Goal: Transaction & Acquisition: Book appointment/travel/reservation

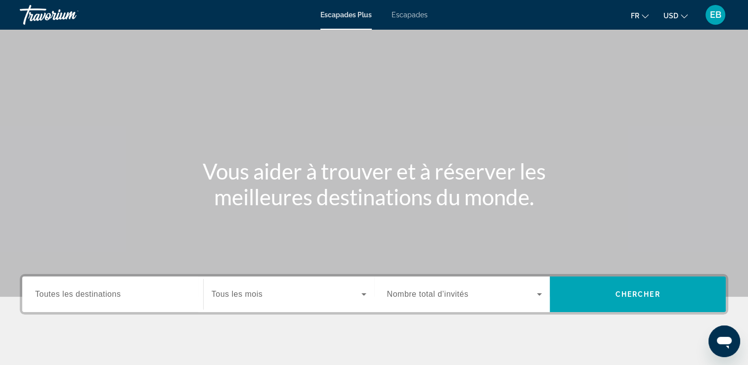
click at [674, 16] on span "USD" at bounding box center [670, 16] width 15 height 8
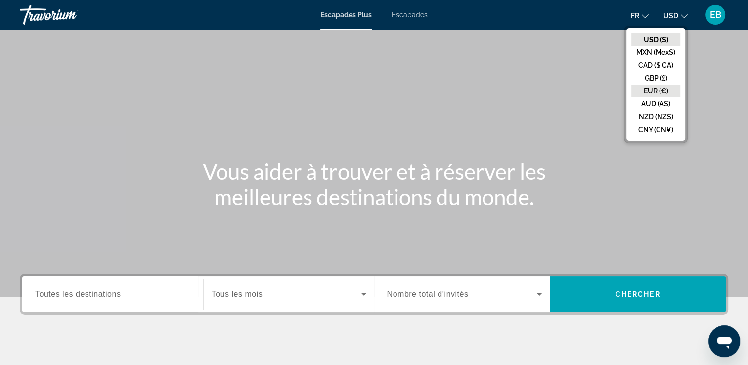
click at [660, 91] on button "EUR (€)" at bounding box center [655, 90] width 49 height 13
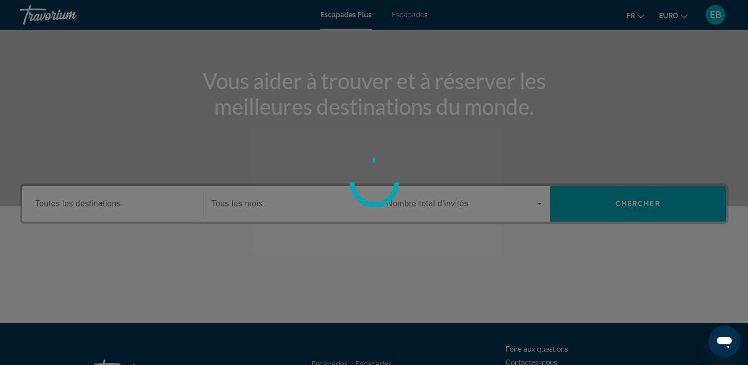
scroll to position [91, 0]
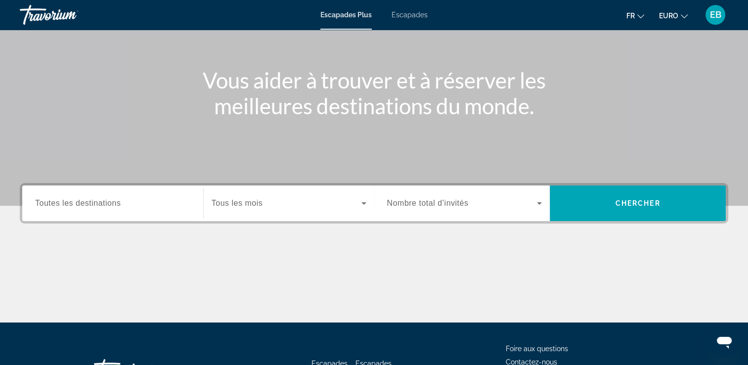
click at [115, 206] on span "Toutes les destinations" at bounding box center [77, 203] width 85 height 8
click at [115, 206] on input "Destination Toutes les destinations" at bounding box center [112, 204] width 155 height 12
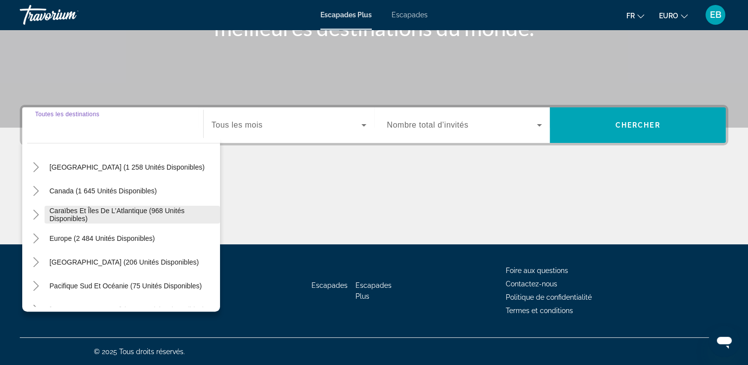
scroll to position [51, 0]
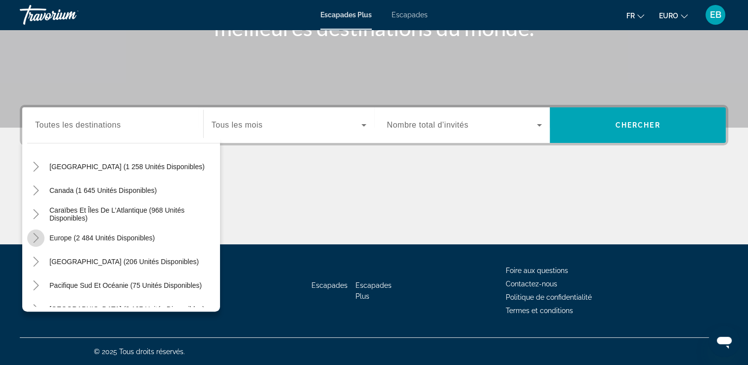
click at [40, 243] on mat-icon "Toggle Europe (2 484 unités disponibles)" at bounding box center [35, 237] width 17 height 17
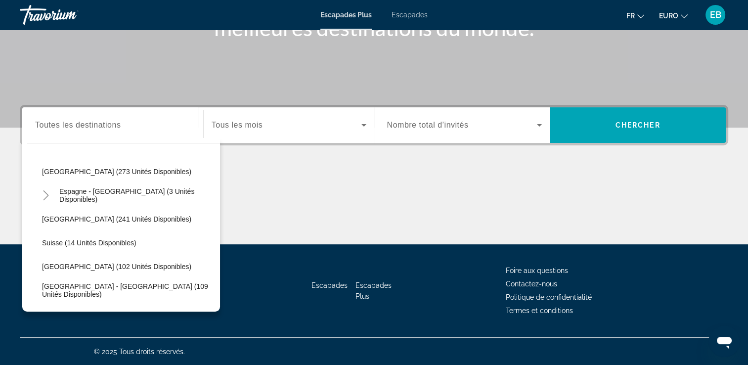
scroll to position [427, 0]
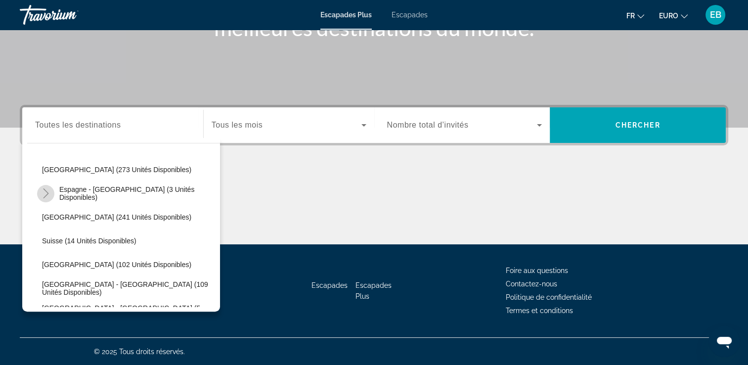
click at [43, 191] on icon "Toggle Espagne - Îles Canaries (3 unités disponibles)" at bounding box center [46, 193] width 10 height 10
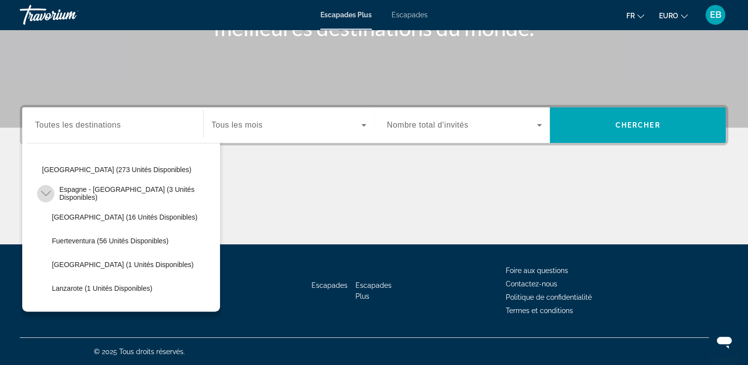
click at [43, 191] on icon "Toggle Espagne - Îles Canaries (3 unités disponibles)" at bounding box center [46, 193] width 10 height 10
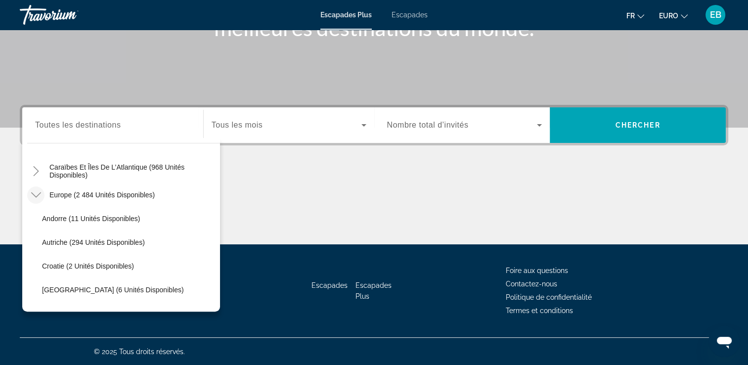
scroll to position [86, 0]
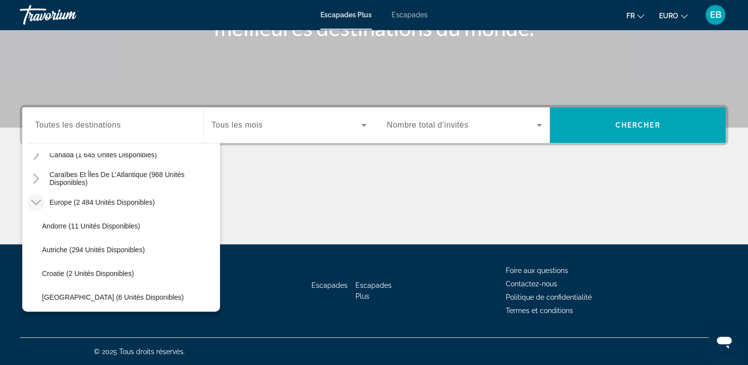
click at [105, 133] on div "Widget de recherche" at bounding box center [112, 125] width 155 height 28
click at [110, 129] on input "Destination Toutes les destinations" at bounding box center [112, 126] width 155 height 12
click at [40, 203] on icon "Toggle Europe (2 484 unités disponibles)" at bounding box center [36, 202] width 10 height 10
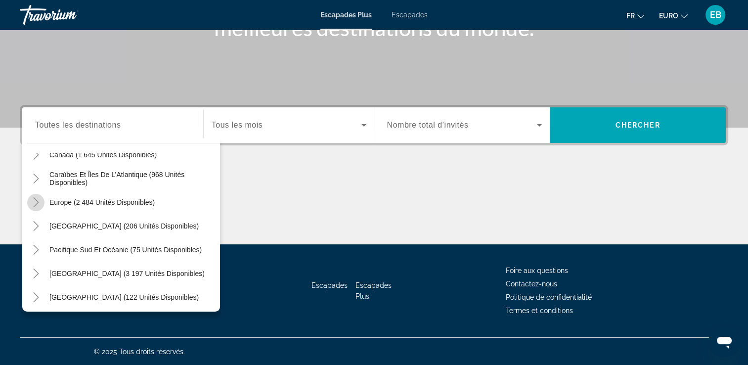
click at [40, 203] on icon "Toggle Europe (2 484 unités disponibles)" at bounding box center [36, 202] width 10 height 10
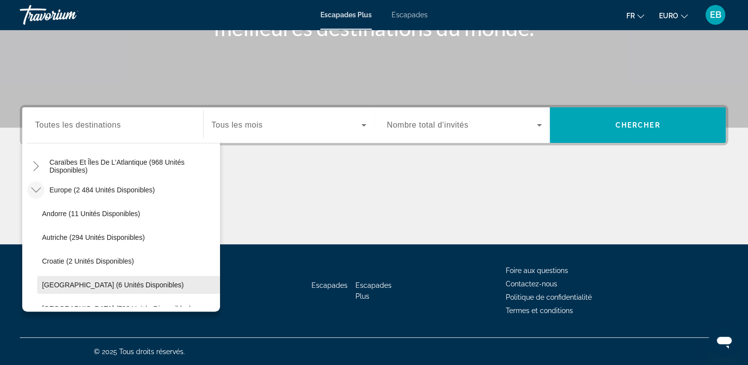
scroll to position [85, 0]
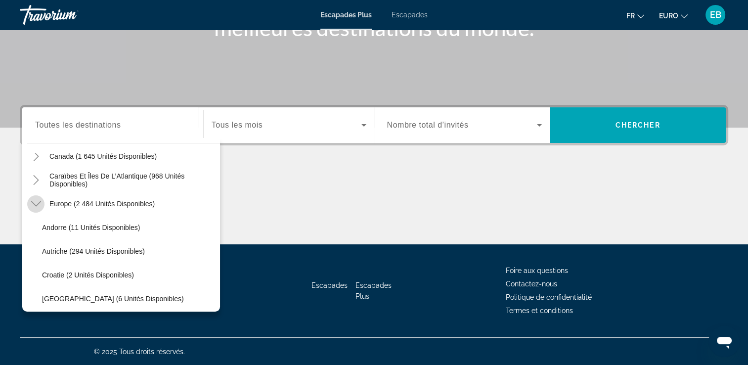
click at [32, 202] on icon "Toggle Europe (2 484 unités disponibles)" at bounding box center [36, 203] width 10 height 5
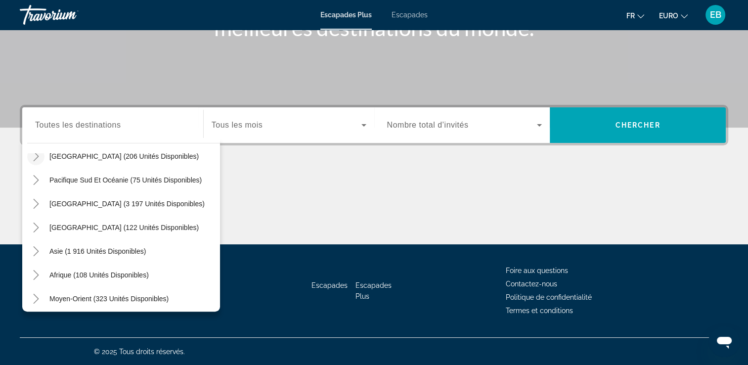
scroll to position [160, 0]
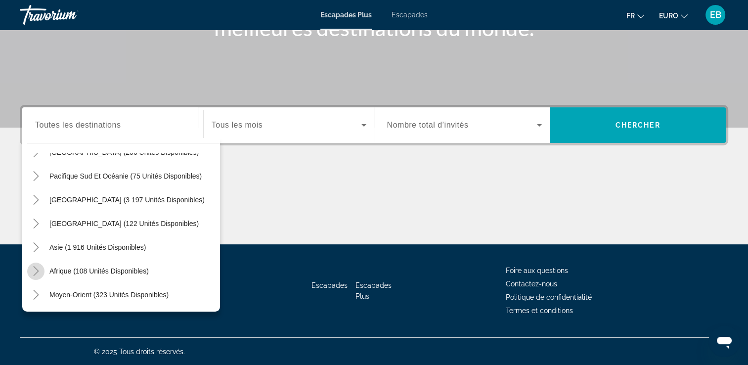
click at [36, 273] on icon "Toggle Africa (108 unités disponibles)" at bounding box center [36, 271] width 10 height 10
click at [36, 244] on icon "Toggle Africa (108 unités disponibles)" at bounding box center [36, 247] width 10 height 10
click at [36, 225] on icon "Toggle Amérique centrale (122 unités disponibles)" at bounding box center [36, 223] width 10 height 10
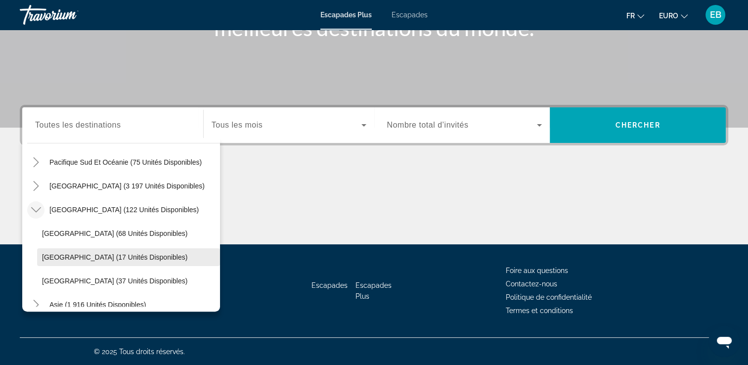
scroll to position [163, 0]
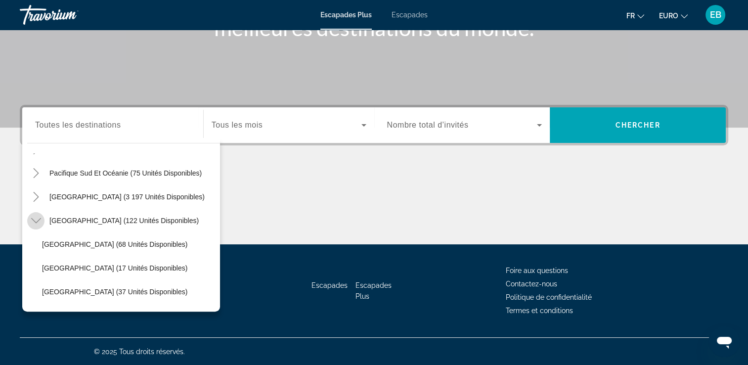
click at [34, 216] on icon "Toggle Amérique centrale (122 unités disponibles)" at bounding box center [36, 220] width 10 height 10
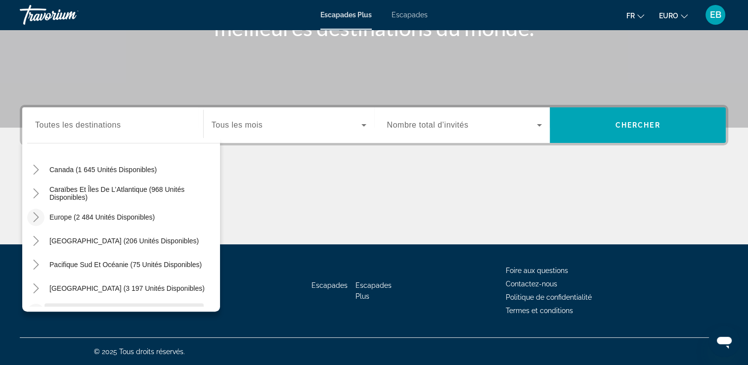
scroll to position [65, 0]
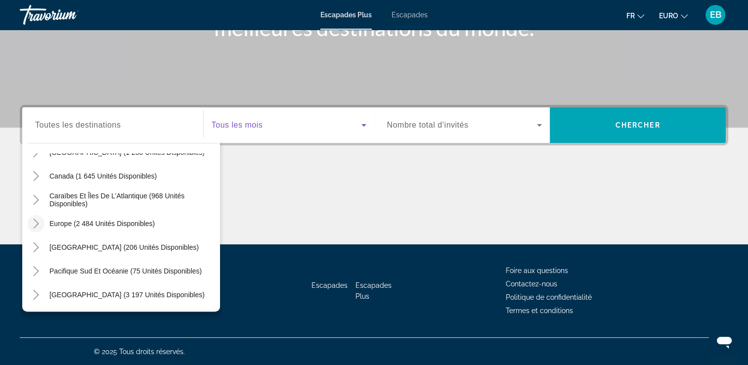
click at [282, 127] on span "Widget de recherche" at bounding box center [286, 125] width 150 height 12
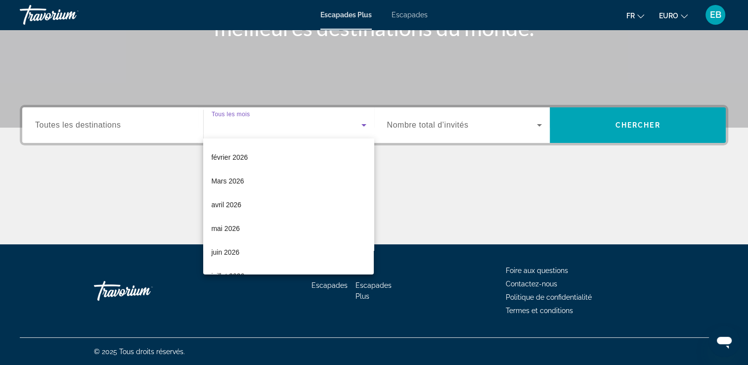
scroll to position [141, 0]
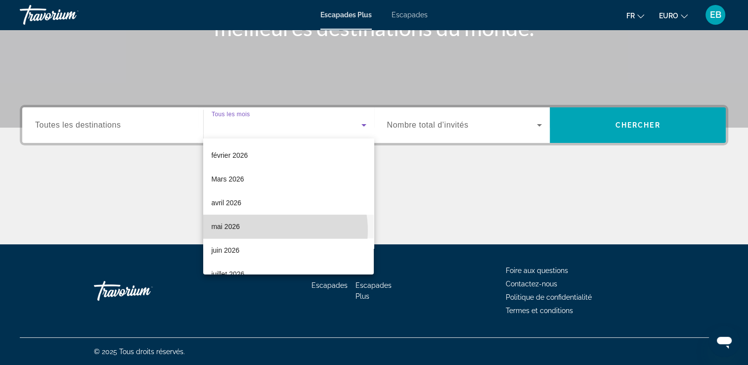
click at [269, 230] on mat-option "mai 2026" at bounding box center [288, 226] width 170 height 24
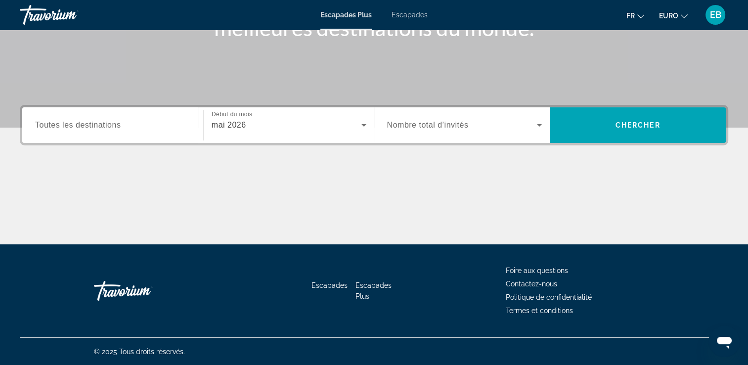
click at [452, 131] on div "Widget de recherche" at bounding box center [464, 125] width 155 height 28
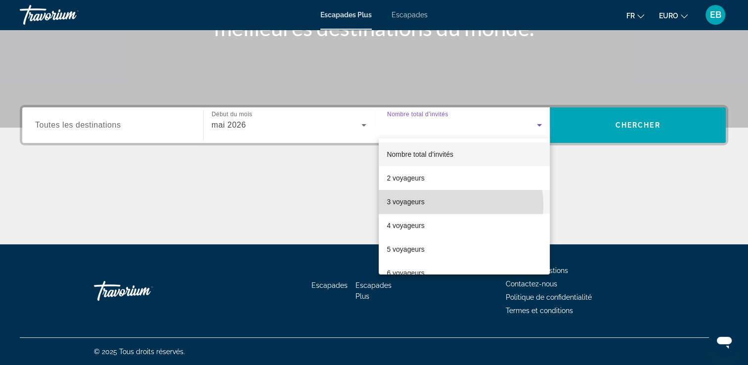
click at [445, 205] on mat-option "3 voyageurs" at bounding box center [464, 202] width 171 height 24
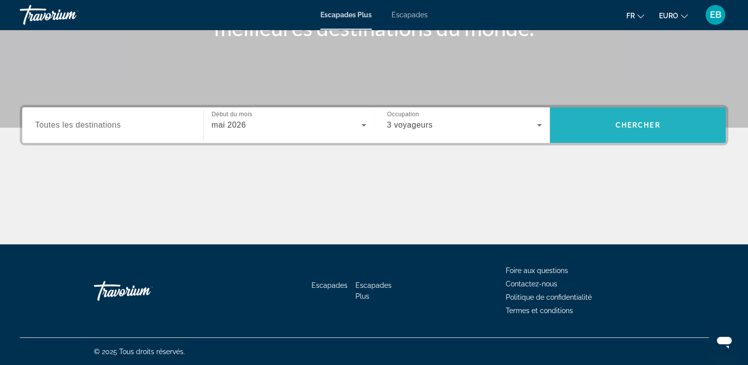
click at [597, 128] on span "Widget de recherche" at bounding box center [637, 125] width 176 height 24
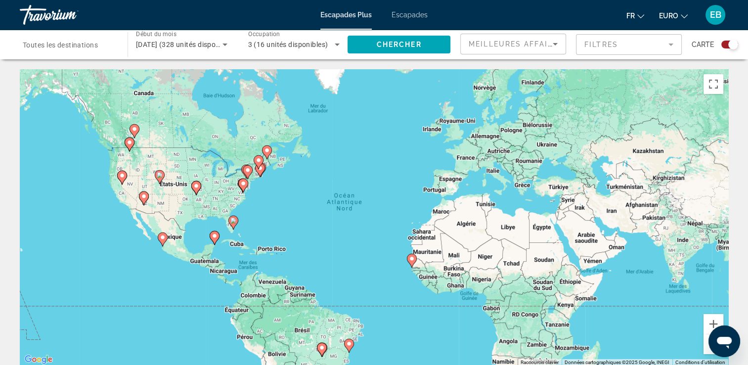
click at [105, 45] on input "Destination Toutes les destinations" at bounding box center [69, 45] width 92 height 12
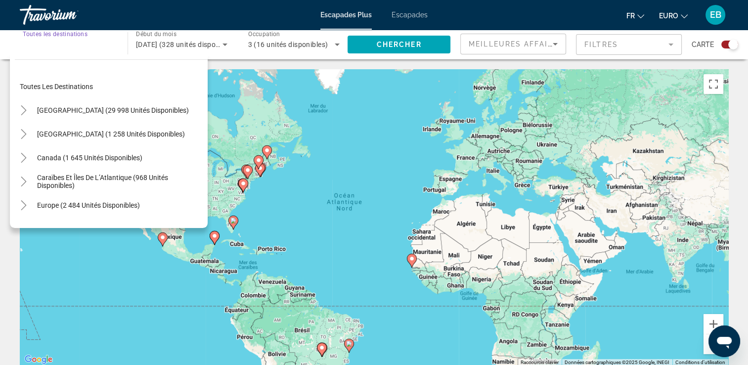
click at [94, 49] on input "Destination Toutes les destinations" at bounding box center [69, 45] width 92 height 12
click at [61, 210] on span "Widget de recherche" at bounding box center [88, 205] width 113 height 24
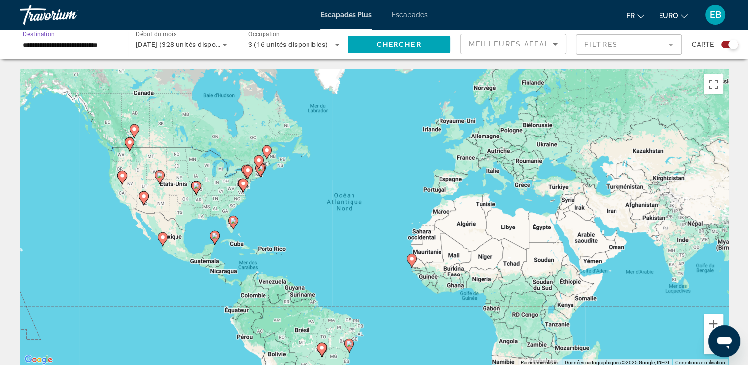
click at [88, 44] on input "**********" at bounding box center [69, 45] width 92 height 12
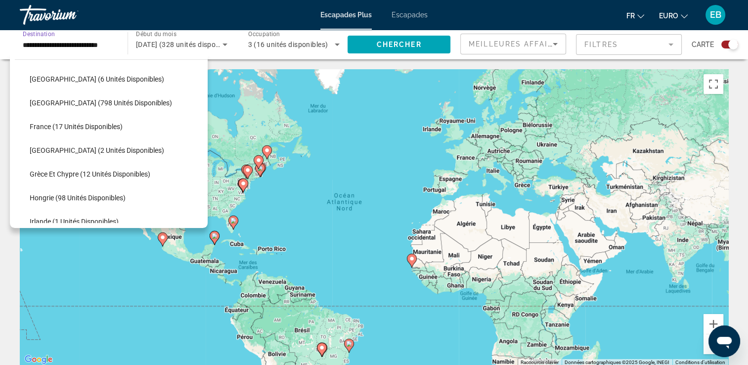
scroll to position [222, 0]
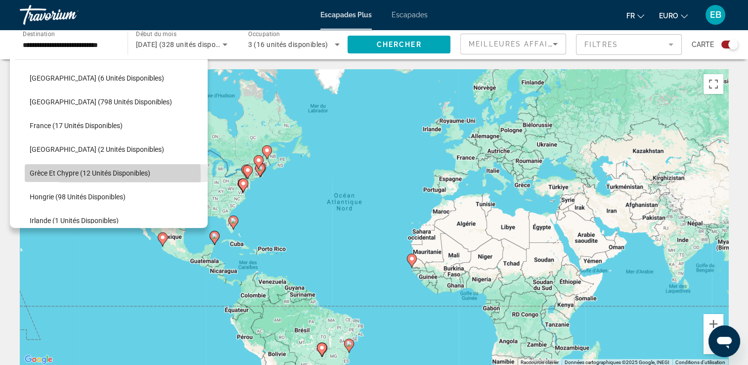
click at [67, 175] on span "Grèce et Chypre (12 unités disponibles)" at bounding box center [90, 173] width 121 height 8
type input "**********"
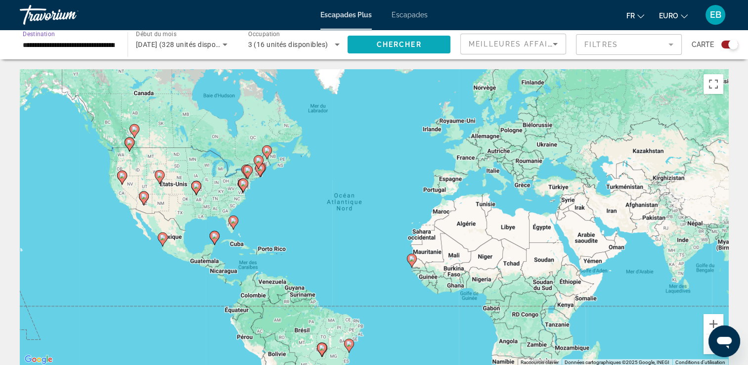
click at [443, 43] on span "Widget de recherche" at bounding box center [398, 45] width 103 height 24
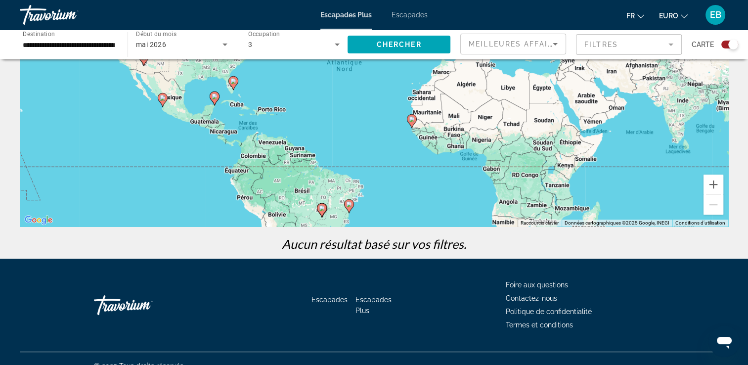
scroll to position [154, 0]
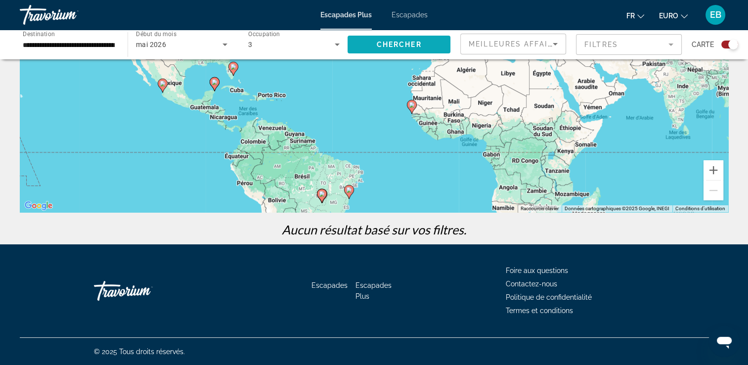
click at [421, 42] on span "Chercher" at bounding box center [399, 45] width 45 height 8
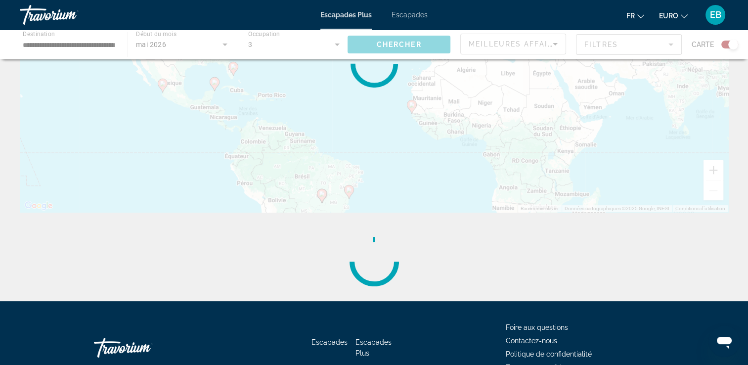
scroll to position [0, 0]
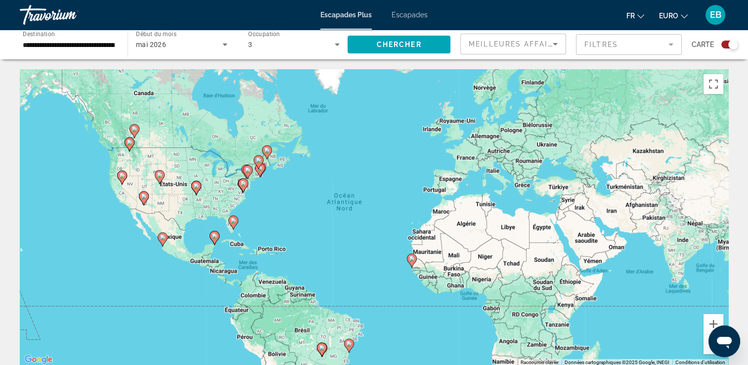
click at [407, 11] on span "Escapades" at bounding box center [409, 15] width 36 height 8
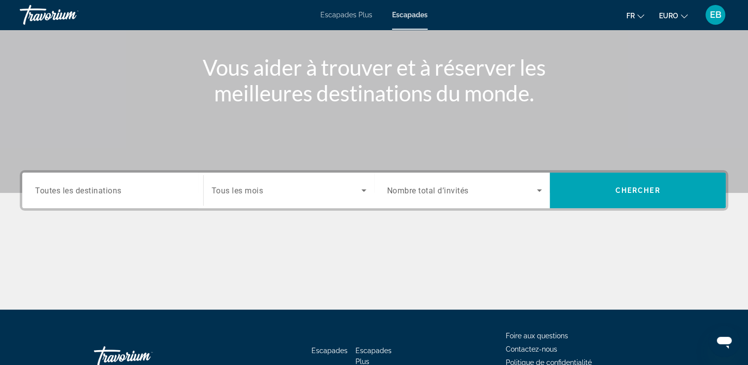
scroll to position [104, 0]
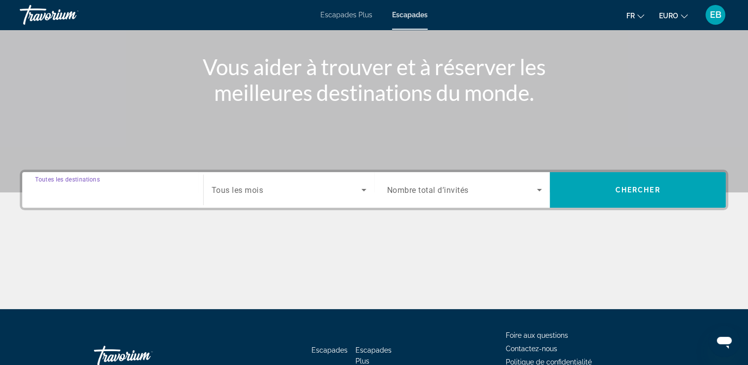
click at [132, 189] on input "Destination Toutes les destinations" at bounding box center [112, 190] width 155 height 12
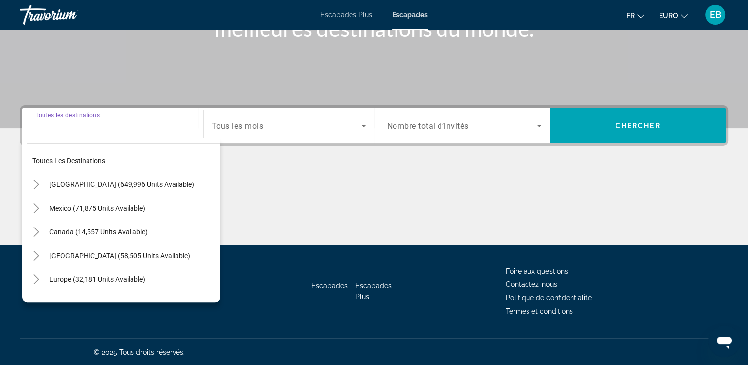
scroll to position [169, 0]
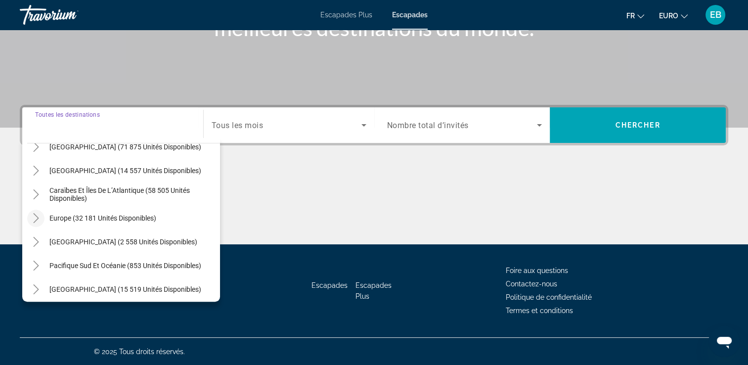
click at [36, 218] on icon "Toggle Europe (32 181 unités disponibles)" at bounding box center [36, 218] width 10 height 10
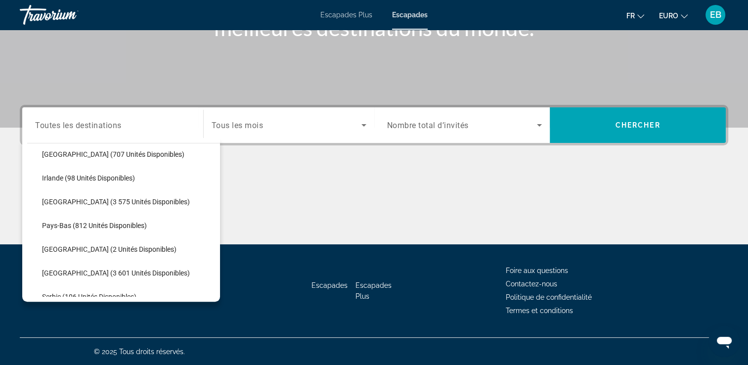
scroll to position [365, 0]
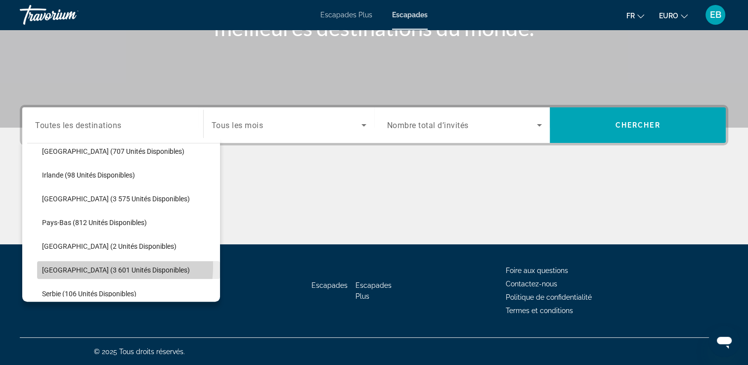
click at [87, 266] on span "[GEOGRAPHIC_DATA] (3 601 unités disponibles)" at bounding box center [116, 270] width 148 height 8
type input "**********"
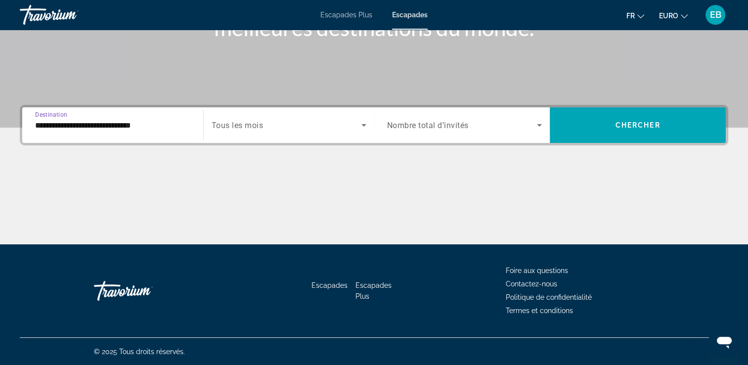
click at [296, 128] on span "Widget de recherche" at bounding box center [286, 125] width 150 height 12
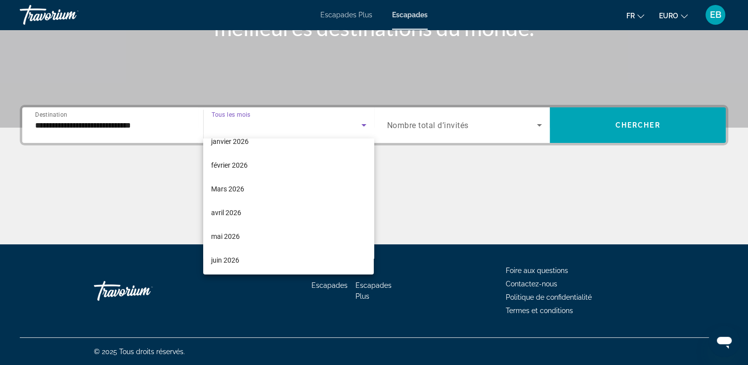
scroll to position [132, 0]
click at [257, 235] on mat-option "mai 2026" at bounding box center [288, 236] width 170 height 24
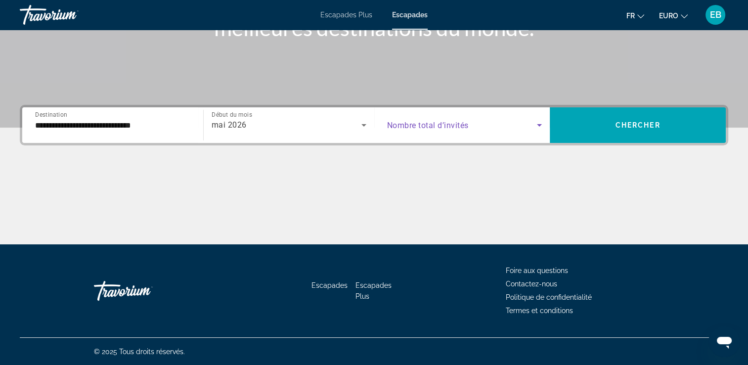
click at [476, 121] on span "Widget de recherche" at bounding box center [462, 125] width 150 height 12
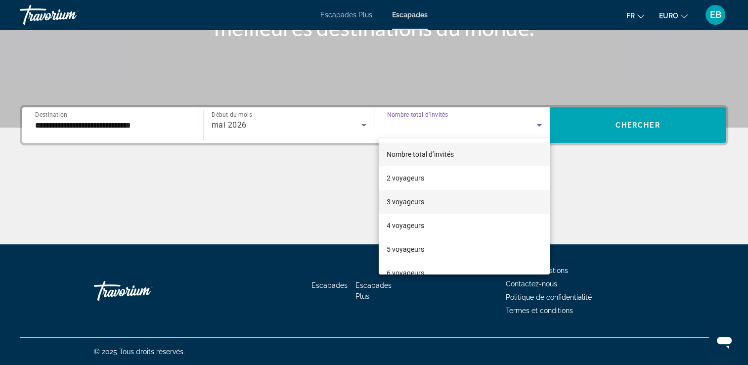
click at [432, 205] on mat-option "3 voyageurs" at bounding box center [464, 202] width 171 height 24
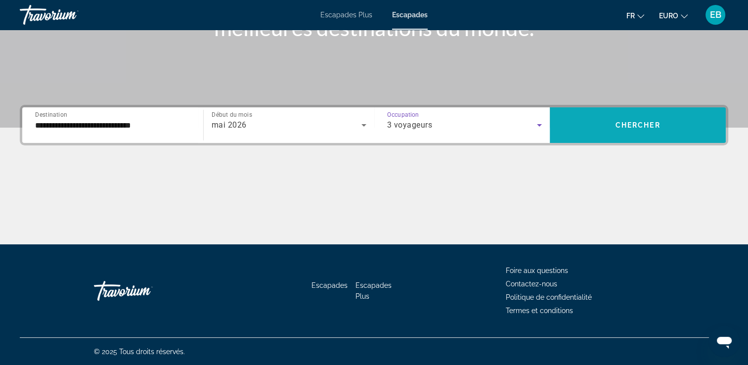
click at [622, 123] on span "Chercher" at bounding box center [637, 125] width 45 height 8
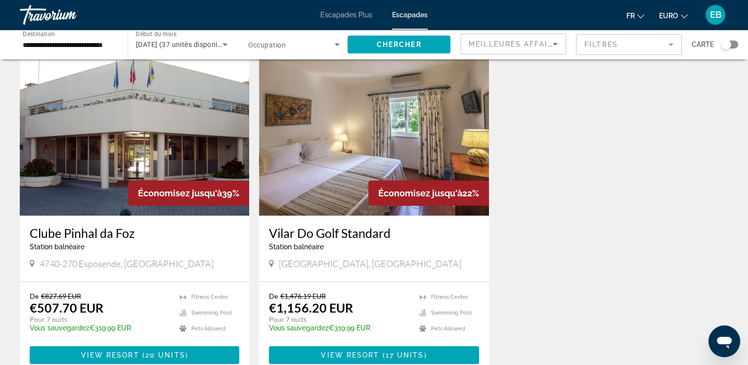
scroll to position [38, 0]
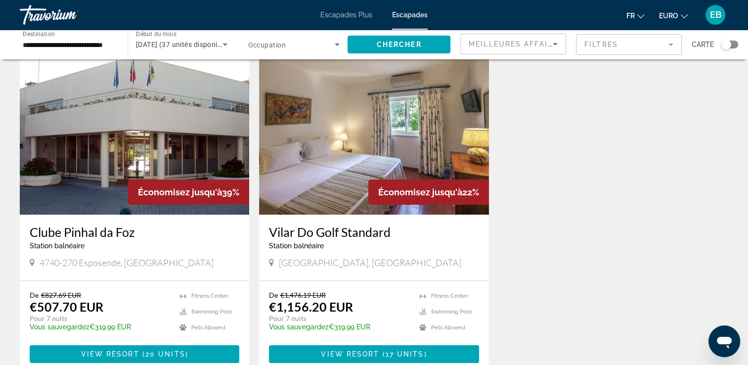
click at [178, 142] on img "Contenu principal" at bounding box center [134, 135] width 229 height 158
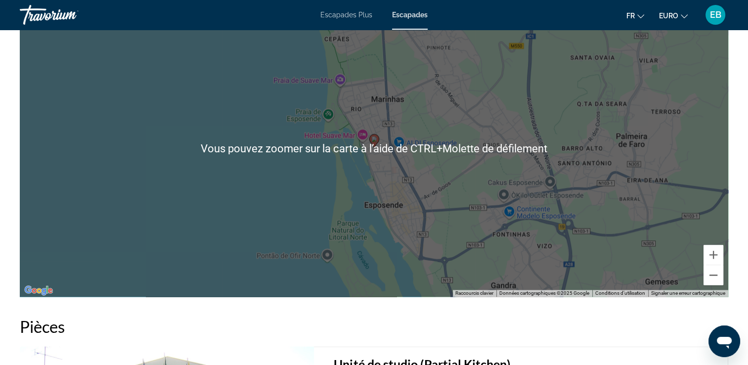
scroll to position [1446, 0]
click at [365, 214] on div "Pour activer le glissement avec le clavier, appuyez sur Alt+Entrée. Une fois ce…" at bounding box center [374, 148] width 708 height 296
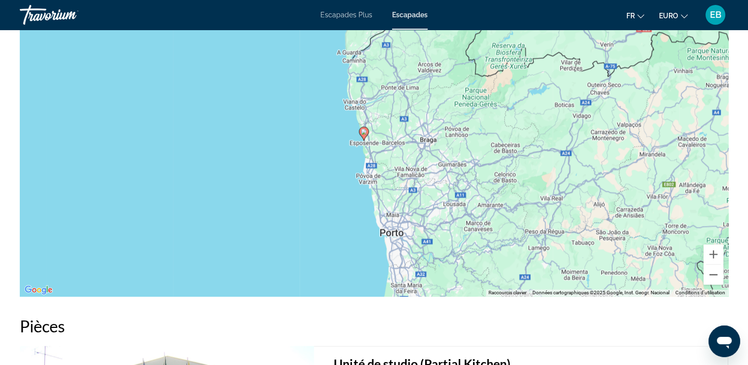
drag, startPoint x: 403, startPoint y: 220, endPoint x: 363, endPoint y: 125, distance: 103.2
click at [363, 125] on div "Pour activer le glissement avec le clavier, appuyez sur Alt+Entrée. Une fois ce…" at bounding box center [374, 148] width 708 height 296
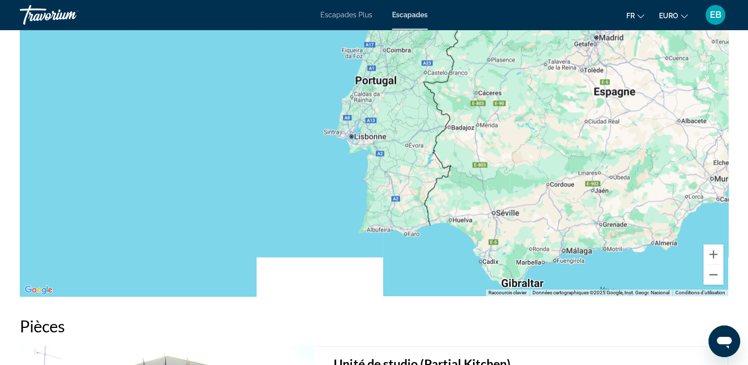
drag, startPoint x: 356, startPoint y: 263, endPoint x: 364, endPoint y: 76, distance: 187.4
click at [364, 76] on div "Pour activer le glissement avec le clavier, appuyez sur Alt+Entrée. Une fois ce…" at bounding box center [374, 148] width 708 height 296
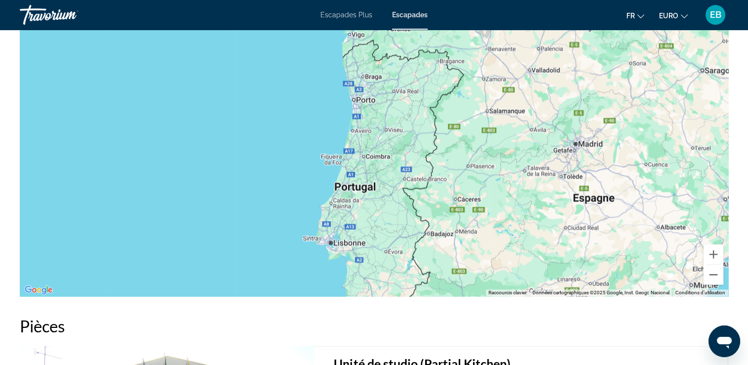
drag, startPoint x: 409, startPoint y: 87, endPoint x: 379, endPoint y: 289, distance: 204.3
click at [379, 289] on div "Contenu principal" at bounding box center [374, 148] width 708 height 296
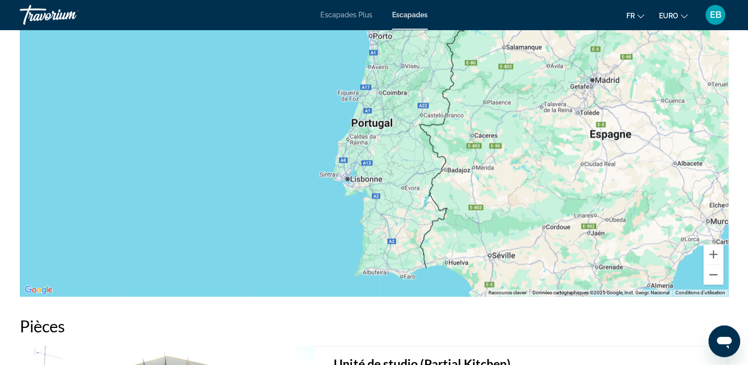
drag, startPoint x: 372, startPoint y: 254, endPoint x: 390, endPoint y: 161, distance: 94.7
click at [390, 161] on div "Pour activer le glissement avec le clavier, appuyez sur Alt+Entrée. Une fois ce…" at bounding box center [374, 148] width 708 height 296
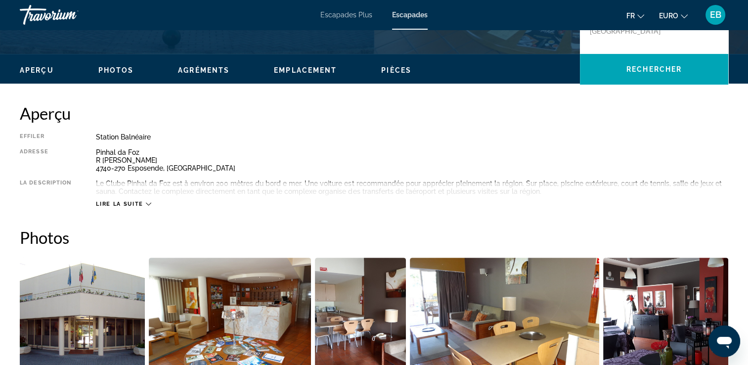
scroll to position [269, 0]
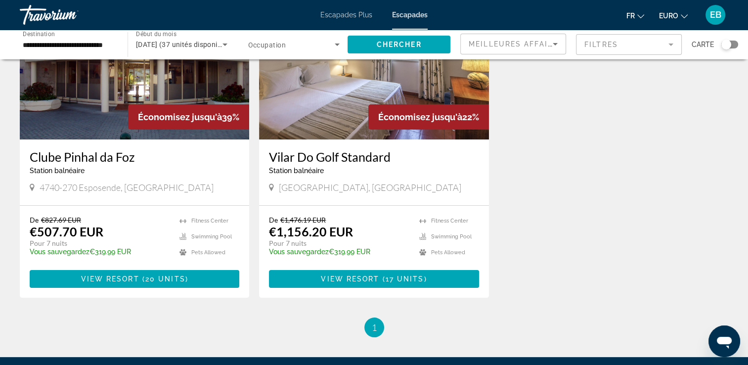
scroll to position [114, 0]
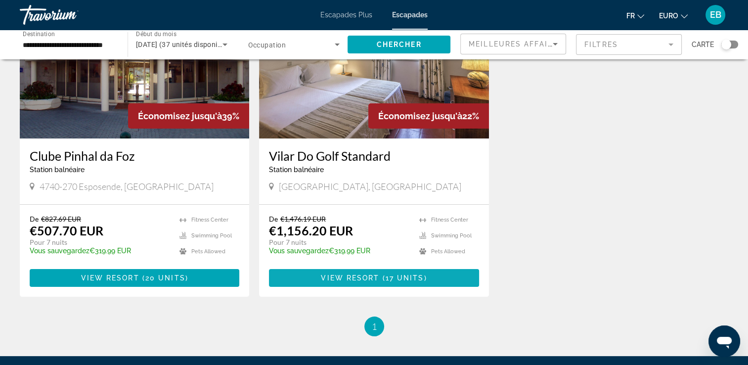
click at [334, 277] on span "View Resort" at bounding box center [350, 278] width 58 height 8
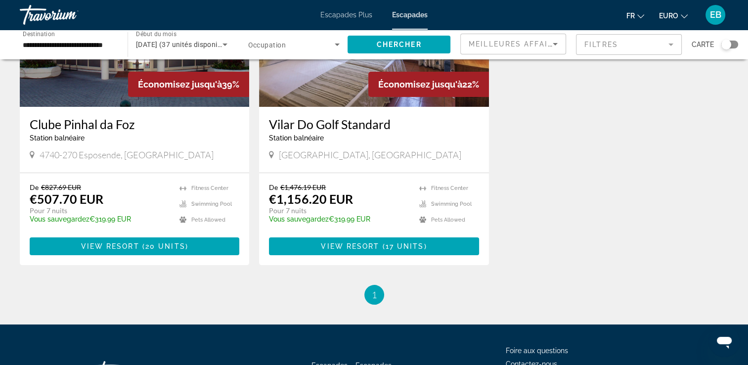
scroll to position [146, 0]
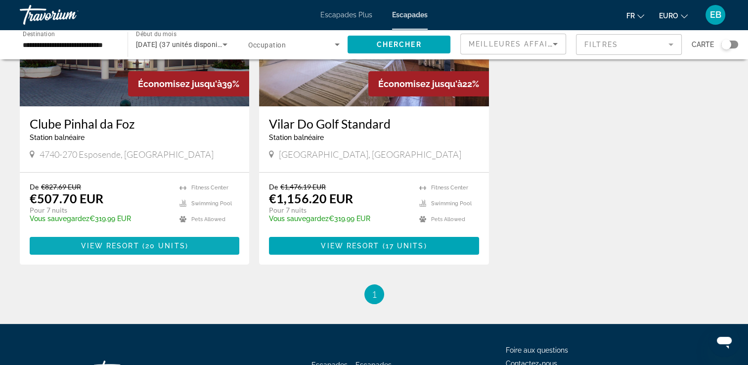
click at [206, 248] on span "Contenu principal" at bounding box center [135, 246] width 210 height 24
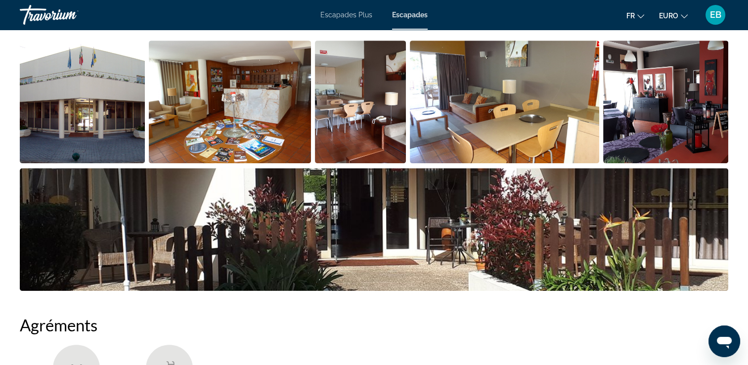
scroll to position [424, 0]
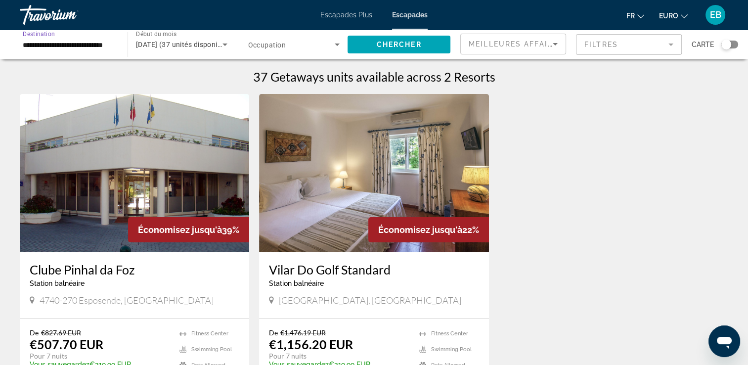
click at [108, 44] on input "**********" at bounding box center [69, 45] width 92 height 12
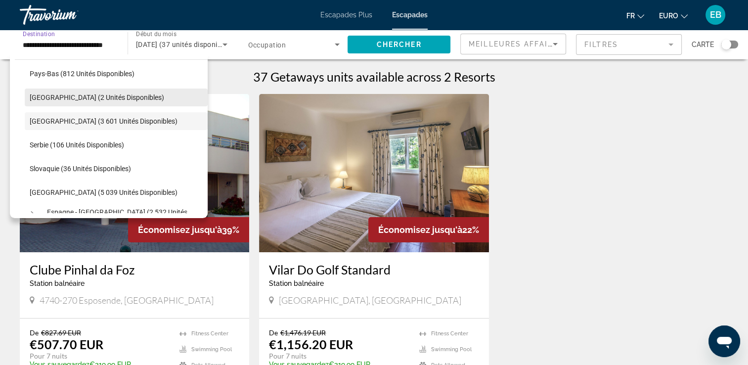
scroll to position [437, 0]
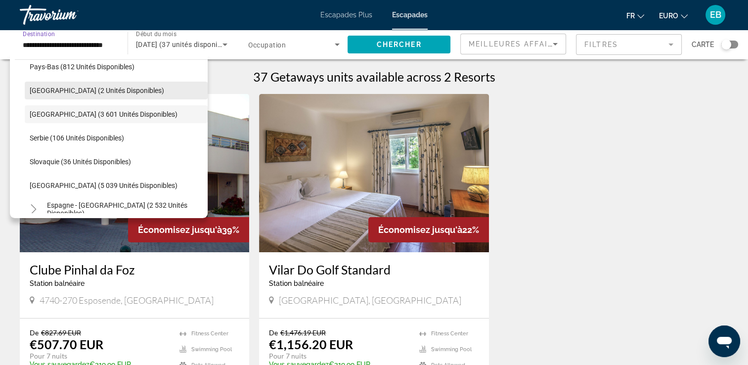
click at [89, 112] on span "[GEOGRAPHIC_DATA] (3 601 unités disponibles)" at bounding box center [104, 114] width 148 height 8
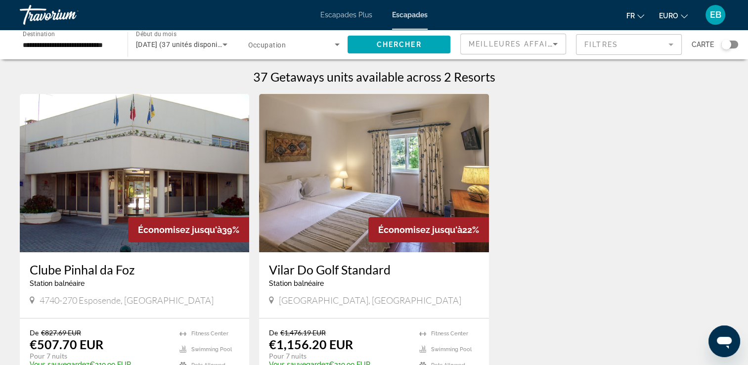
click at [281, 51] on div "Widget de recherche" at bounding box center [294, 45] width 92 height 28
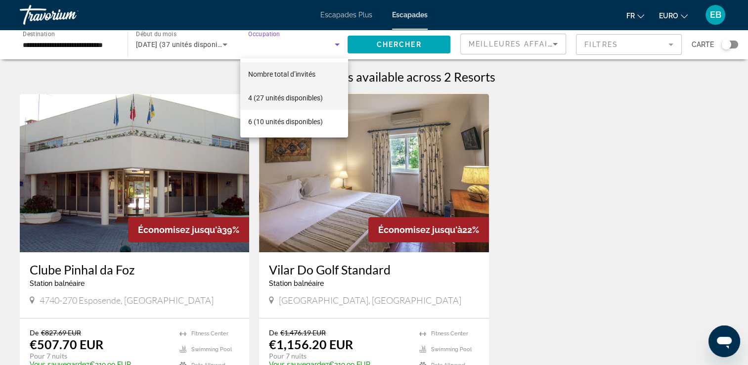
click at [275, 101] on font "4 (27 unités disponibles)" at bounding box center [285, 98] width 75 height 8
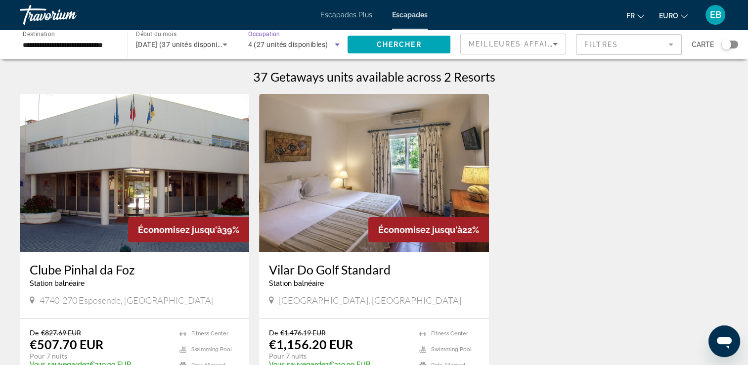
click at [305, 45] on span "4 (27 unités disponibles)" at bounding box center [288, 45] width 80 height 8
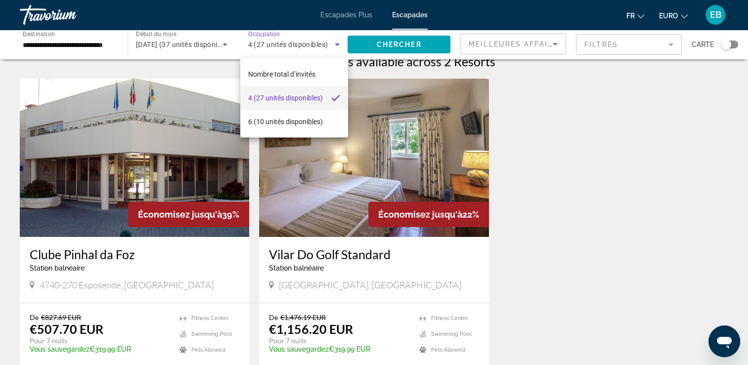
scroll to position [16, 0]
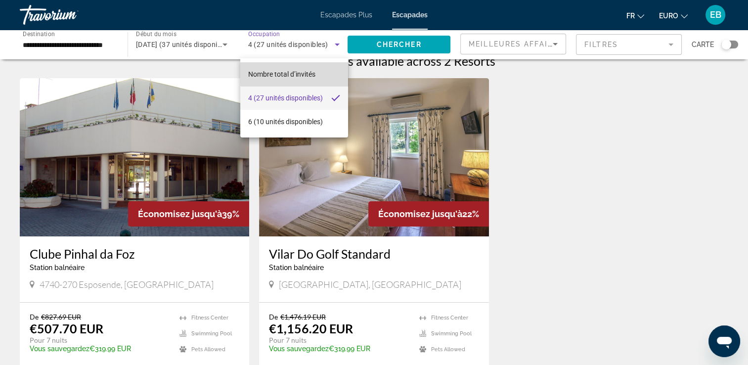
click at [314, 68] on span "Nombre total d’invités" at bounding box center [281, 74] width 67 height 12
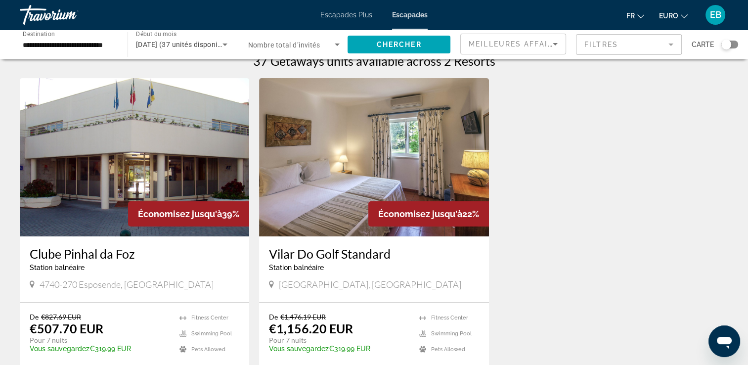
click at [533, 141] on div "Économisez jusqu'à 39% Clube Pinhal da [GEOGRAPHIC_DATA] balnéaire - Ceci est u…" at bounding box center [374, 246] width 718 height 336
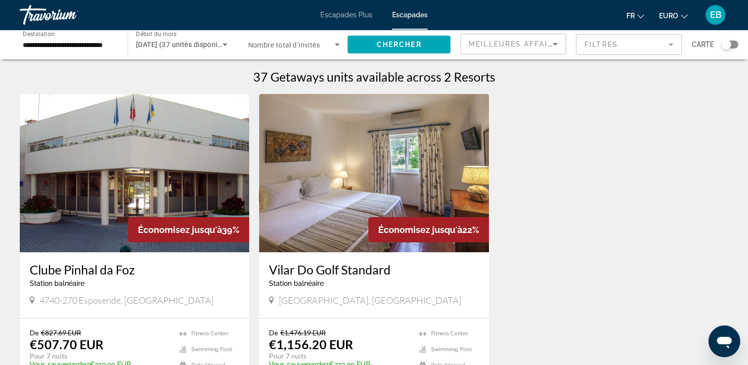
click at [78, 52] on div "**********" at bounding box center [69, 45] width 92 height 28
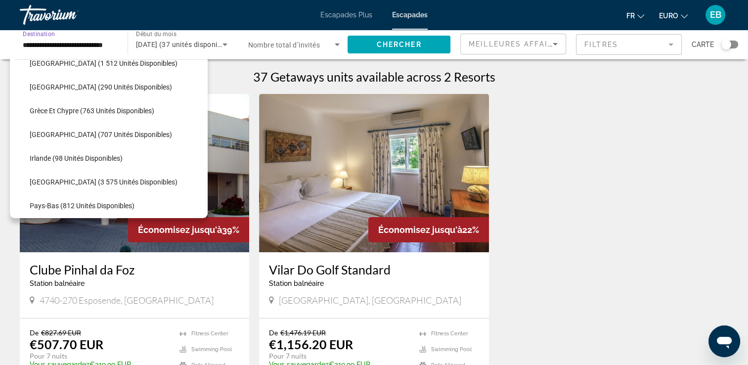
scroll to position [292, 0]
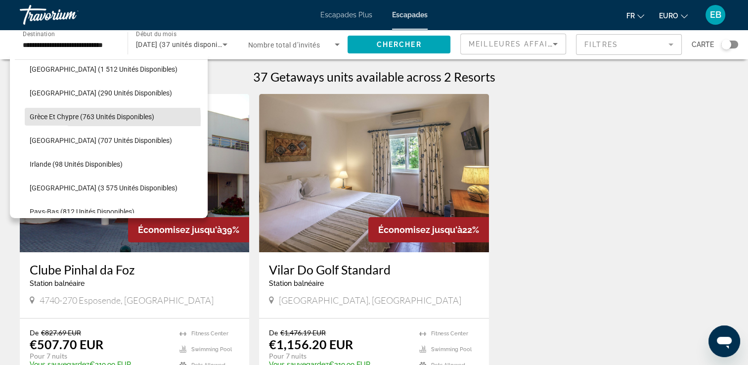
click at [71, 119] on span "Grèce et Chypre (763 unités disponibles)" at bounding box center [92, 117] width 125 height 8
type input "**********"
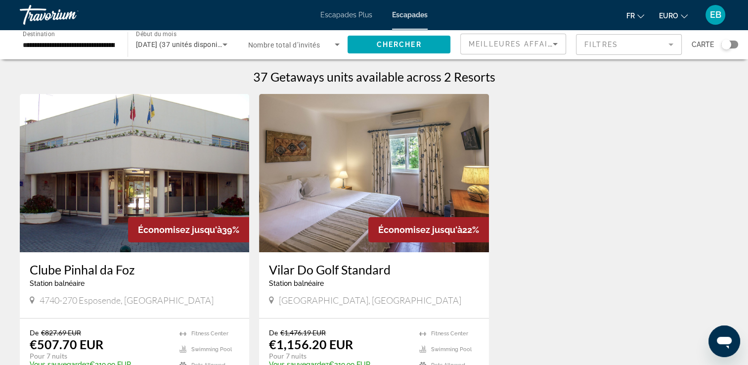
click at [269, 44] on span "Nombre total d’invités" at bounding box center [284, 45] width 72 height 8
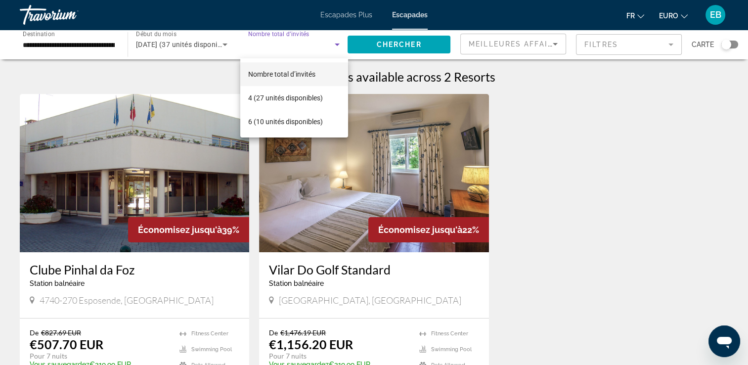
click at [301, 71] on span "Nombre total d’invités" at bounding box center [281, 74] width 67 height 8
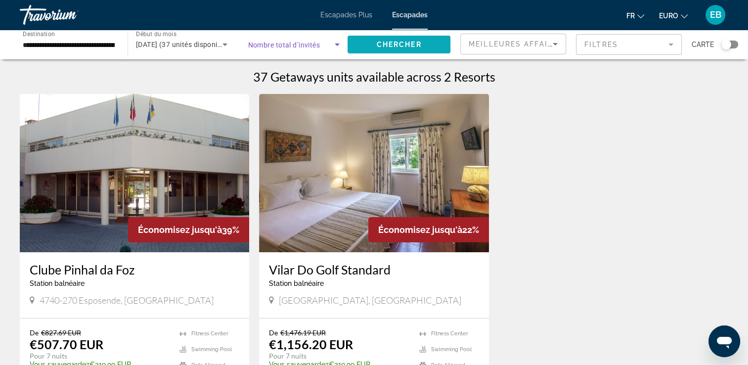
click at [409, 44] on span "Chercher" at bounding box center [399, 45] width 45 height 8
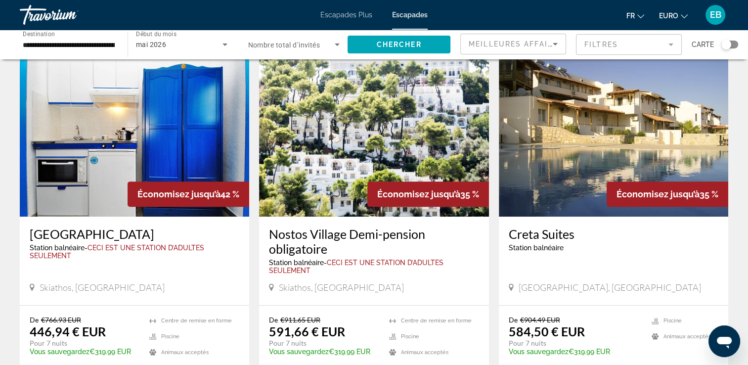
scroll to position [386, 0]
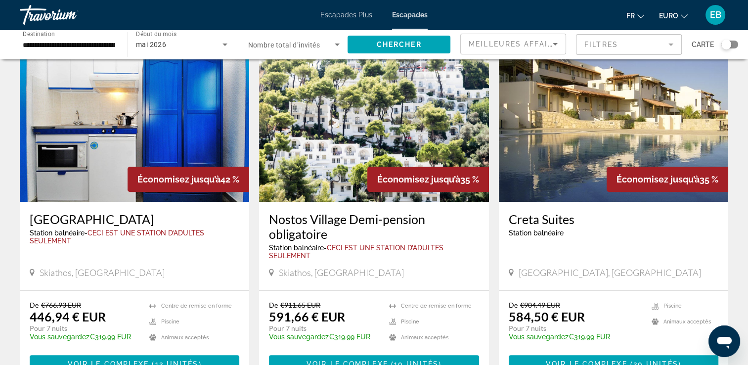
click at [541, 187] on img "Contenu principal" at bounding box center [613, 122] width 229 height 158
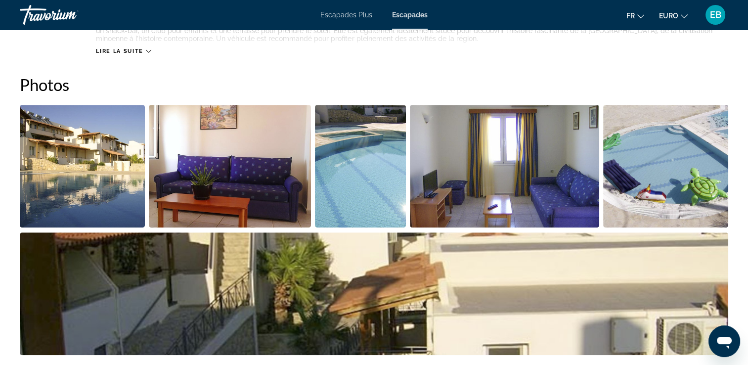
scroll to position [444, 0]
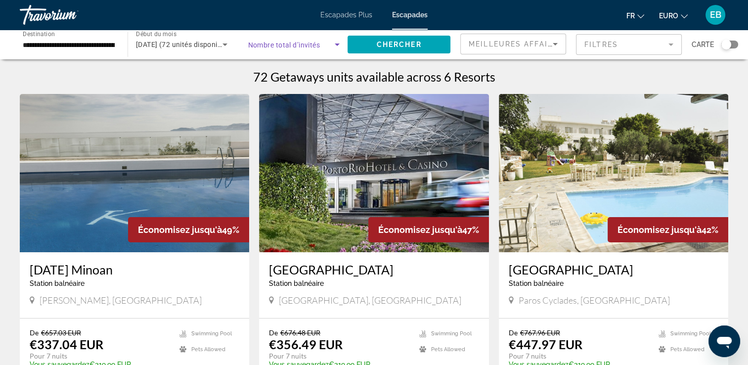
click at [332, 43] on icon "Widget de recherche" at bounding box center [337, 45] width 12 height 12
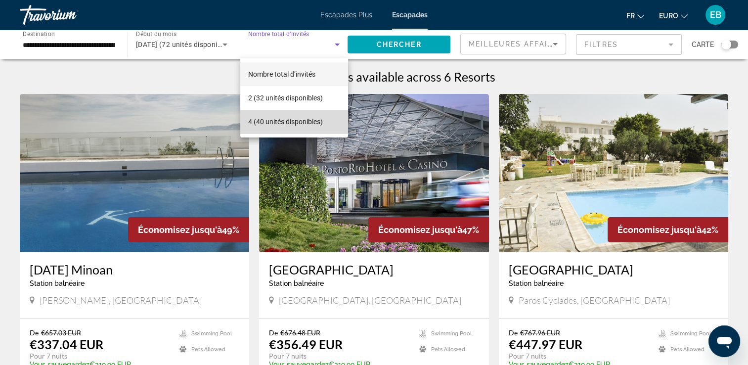
click at [294, 119] on font "4 (40 unités disponibles)" at bounding box center [285, 122] width 75 height 8
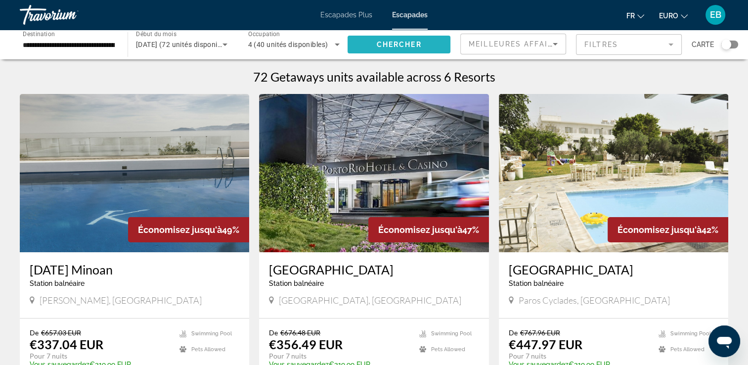
click at [421, 46] on span "Chercher" at bounding box center [399, 45] width 45 height 8
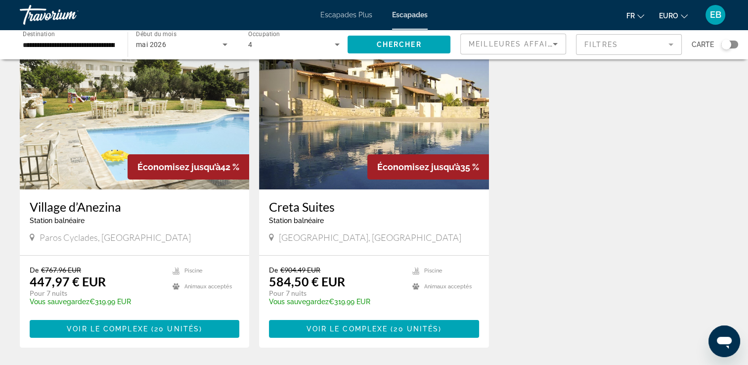
scroll to position [63, 0]
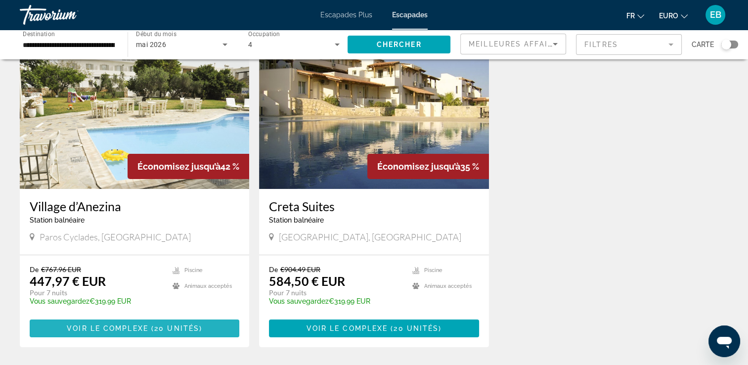
click at [202, 322] on span "Contenu principal" at bounding box center [135, 328] width 210 height 24
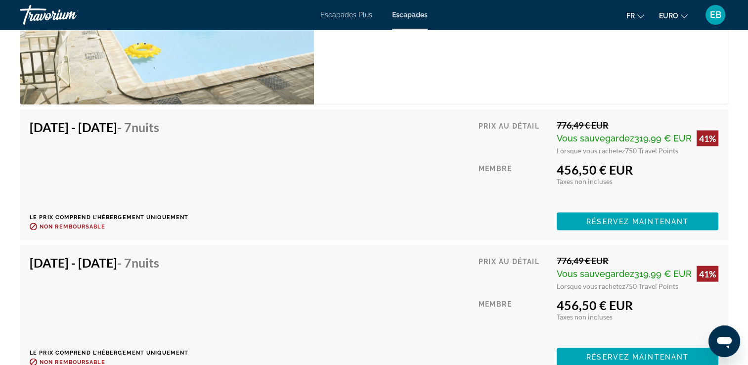
scroll to position [1938, 0]
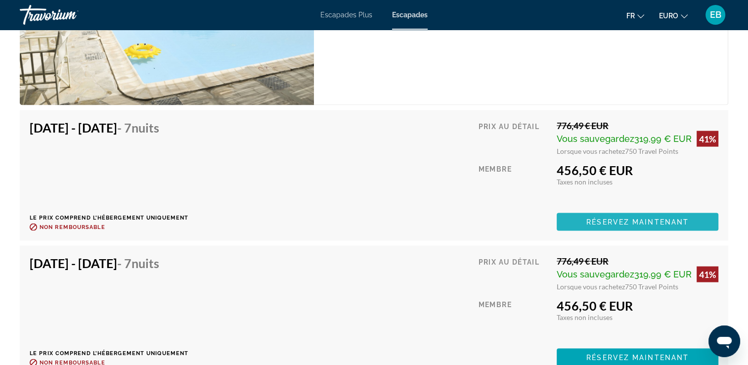
click at [631, 210] on span "Contenu principal" at bounding box center [637, 222] width 162 height 24
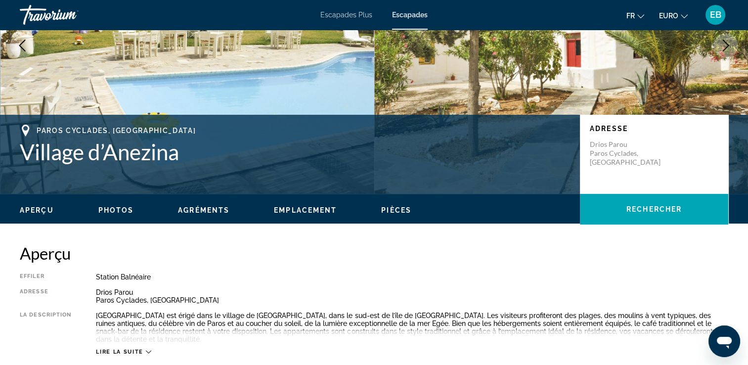
scroll to position [146, 0]
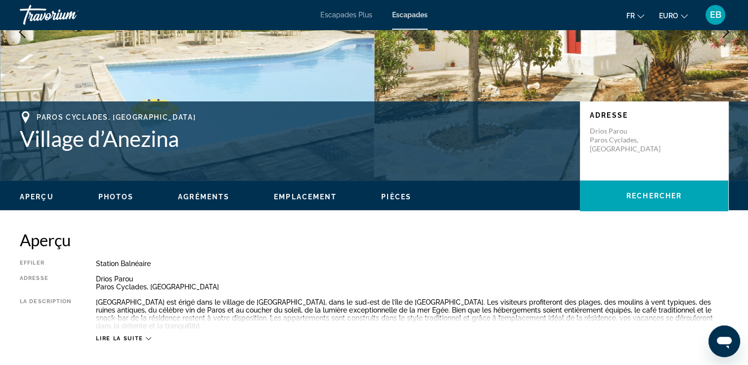
click at [115, 196] on span "Photos" at bounding box center [116, 197] width 36 height 8
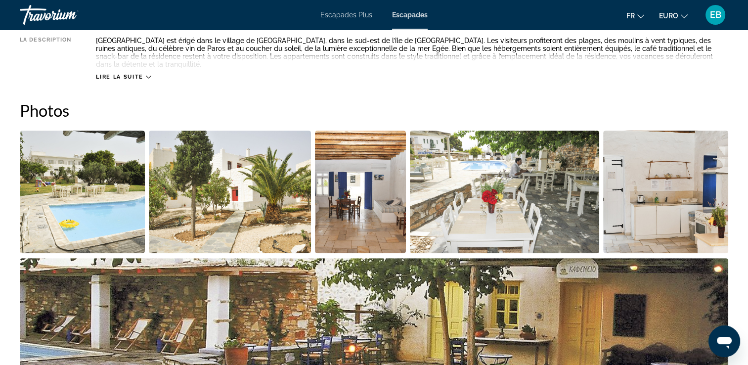
scroll to position [440, 0]
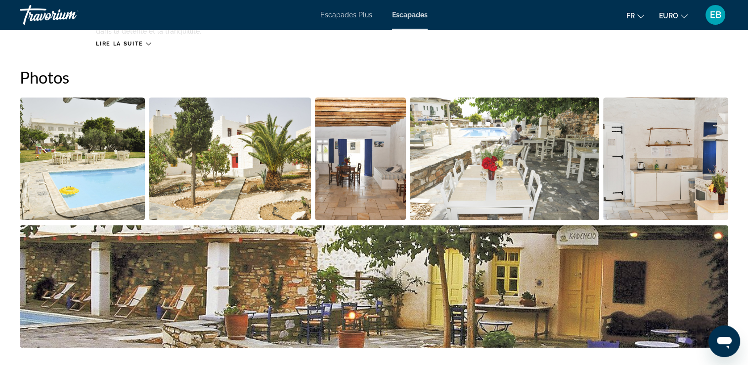
click at [192, 185] on img "Ouvrir le curseur d’image en plein écran" at bounding box center [230, 158] width 162 height 123
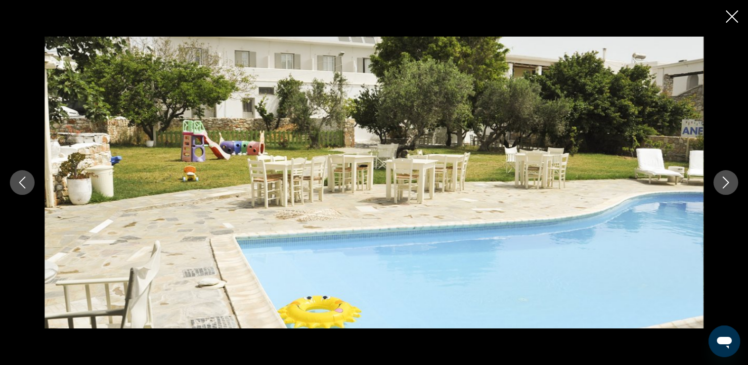
click at [726, 186] on icon "Image suivante" at bounding box center [725, 182] width 12 height 12
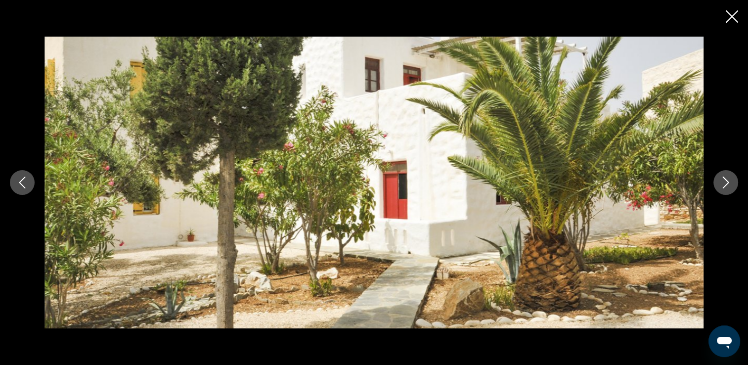
click at [726, 186] on icon "Image suivante" at bounding box center [725, 182] width 12 height 12
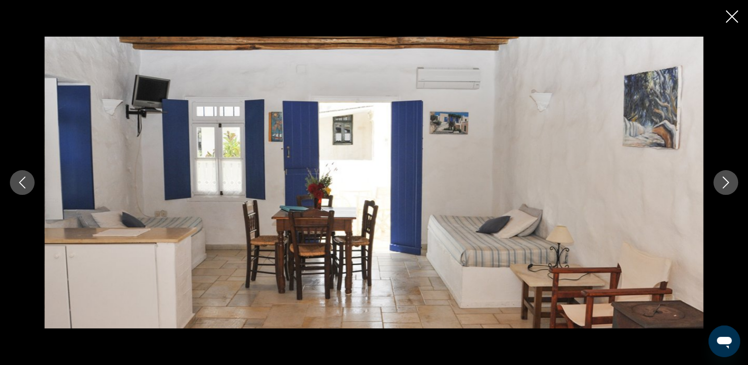
click at [726, 186] on icon "Image suivante" at bounding box center [725, 182] width 12 height 12
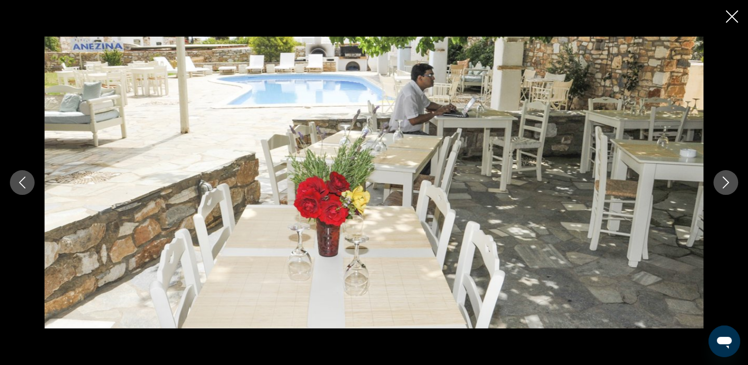
click at [726, 186] on icon "Image suivante" at bounding box center [725, 182] width 12 height 12
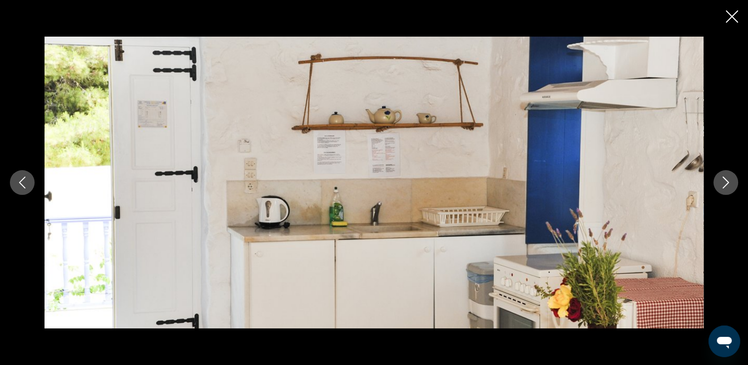
click at [726, 186] on icon "Image suivante" at bounding box center [725, 182] width 12 height 12
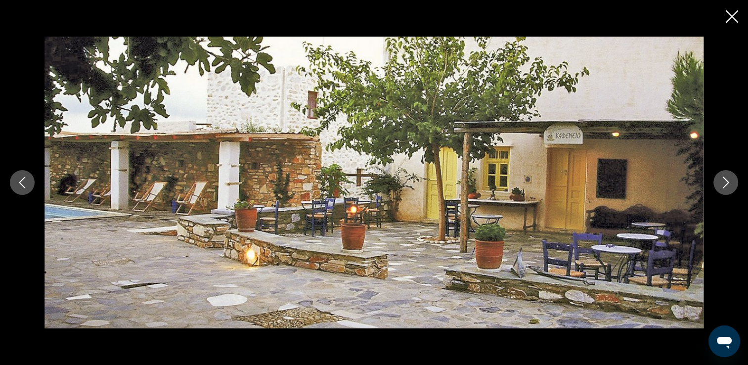
click at [726, 186] on icon "Image suivante" at bounding box center [725, 182] width 12 height 12
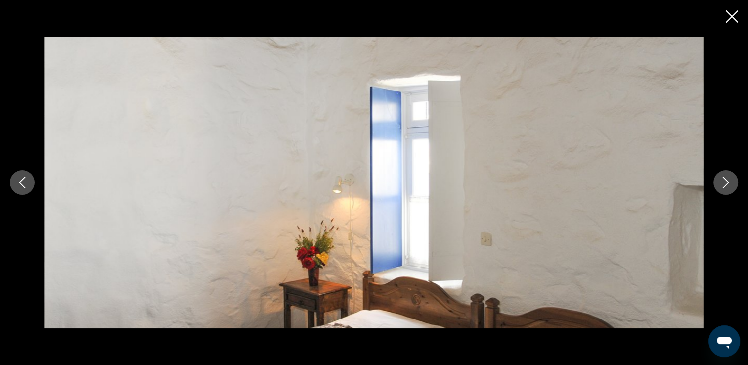
click at [726, 186] on icon "Image suivante" at bounding box center [725, 182] width 12 height 12
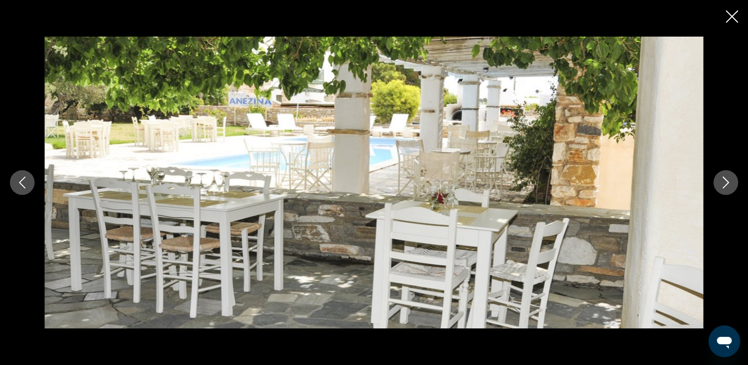
click at [726, 186] on icon "Image suivante" at bounding box center [725, 182] width 12 height 12
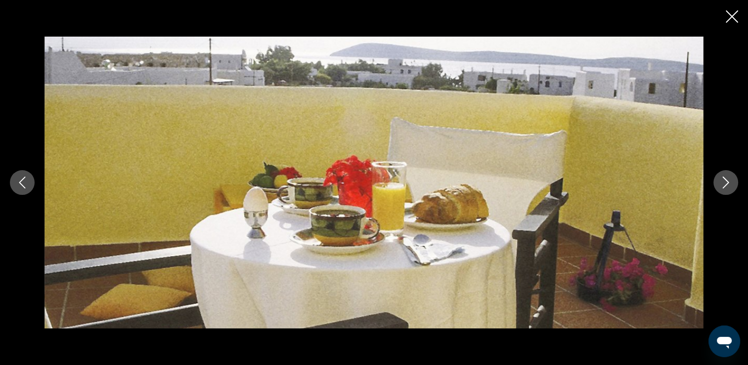
click at [726, 186] on icon "Image suivante" at bounding box center [725, 182] width 12 height 12
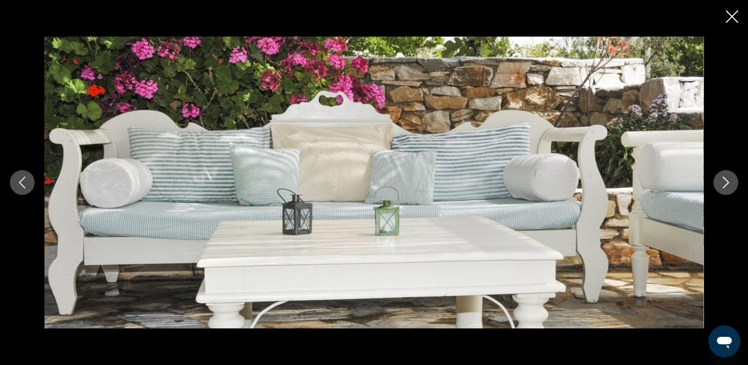
click at [726, 186] on icon "Image suivante" at bounding box center [725, 182] width 12 height 12
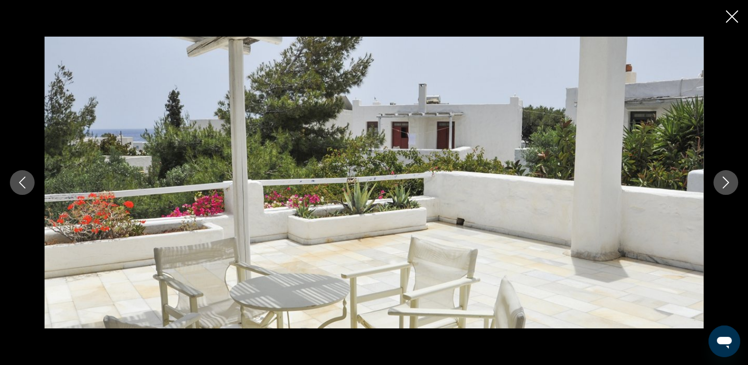
click at [726, 186] on icon "Image suivante" at bounding box center [725, 182] width 12 height 12
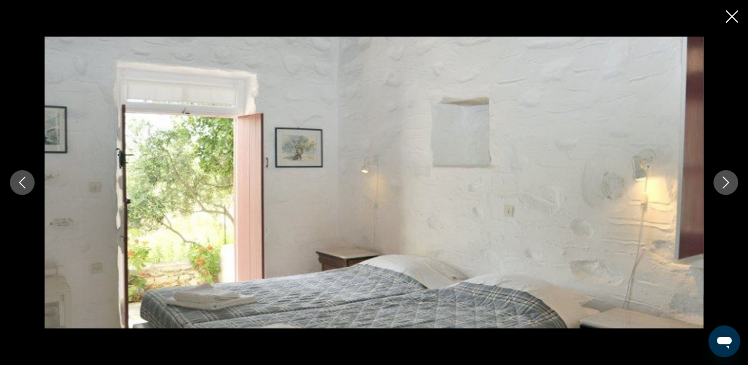
click at [726, 186] on icon "Image suivante" at bounding box center [725, 182] width 12 height 12
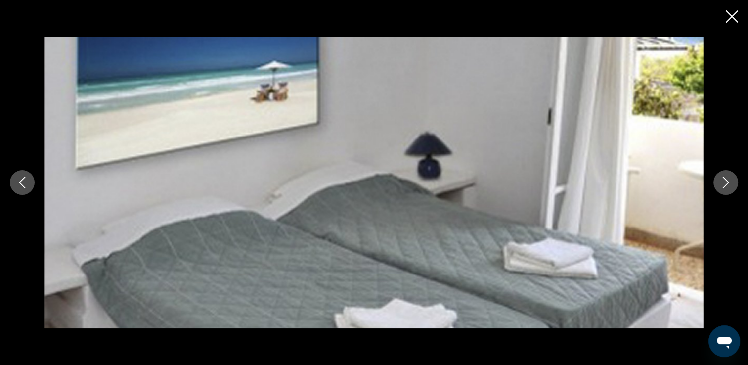
click at [726, 186] on icon "Image suivante" at bounding box center [725, 182] width 12 height 12
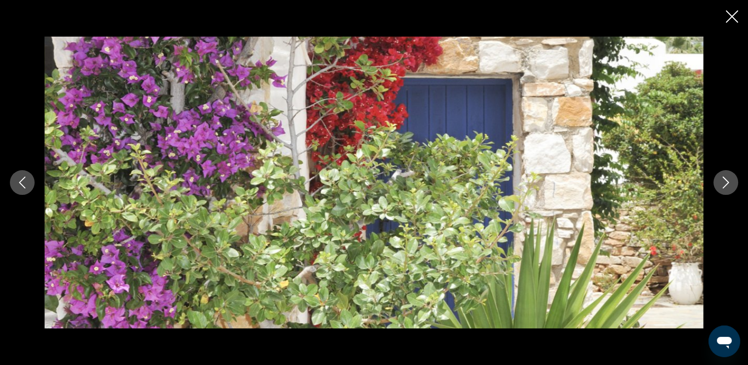
click at [726, 186] on icon "Image suivante" at bounding box center [725, 182] width 12 height 12
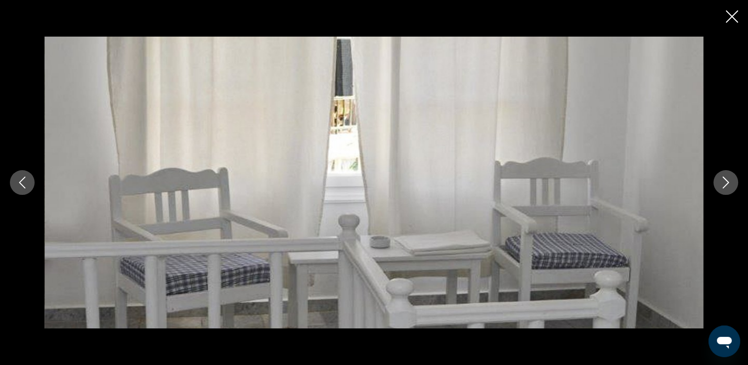
click at [726, 186] on icon "Image suivante" at bounding box center [725, 182] width 12 height 12
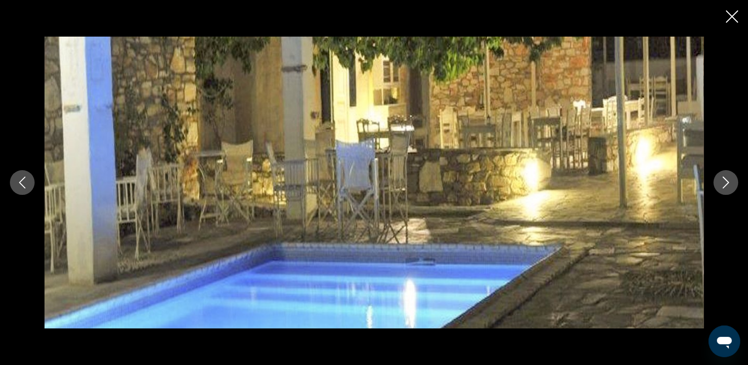
click at [726, 186] on icon "Image suivante" at bounding box center [725, 182] width 12 height 12
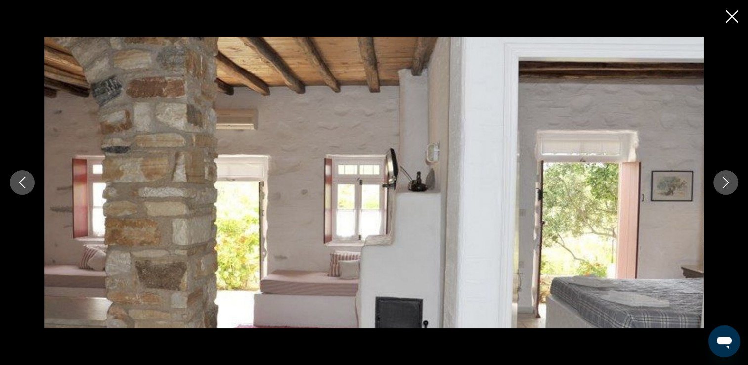
click at [725, 17] on icon "Fermer le diaporama" at bounding box center [731, 16] width 12 height 12
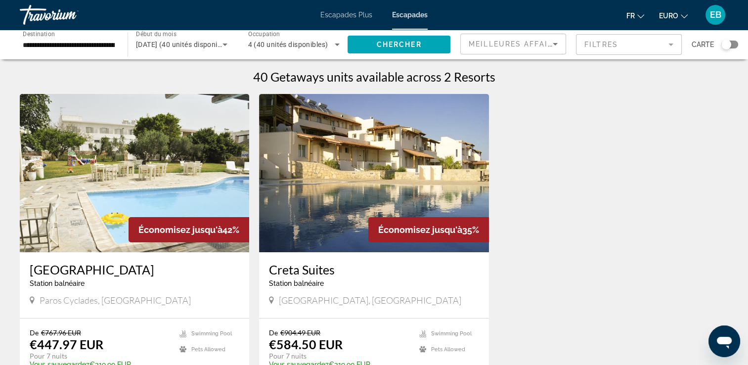
click at [70, 52] on div "**********" at bounding box center [69, 45] width 92 height 28
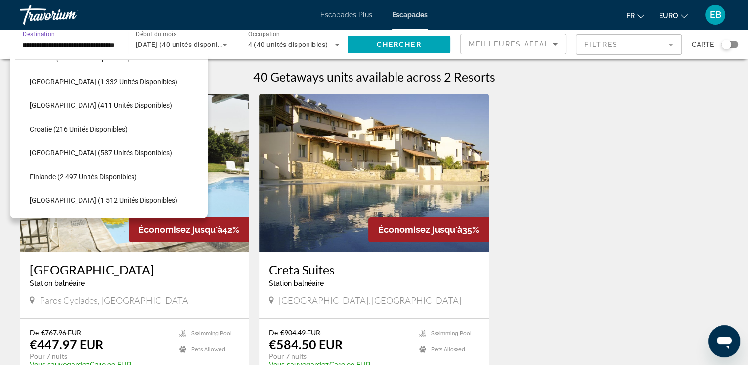
scroll to position [157, 0]
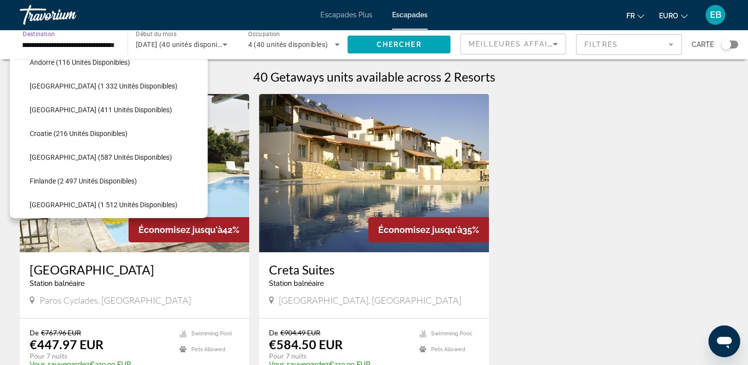
click at [92, 131] on span "Croatie (216 unités disponibles)" at bounding box center [79, 133] width 98 height 8
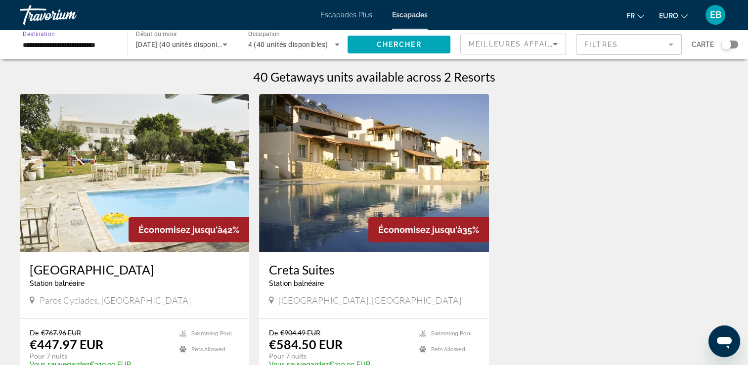
click at [311, 42] on span "4 (40 unités disponibles)" at bounding box center [288, 45] width 80 height 8
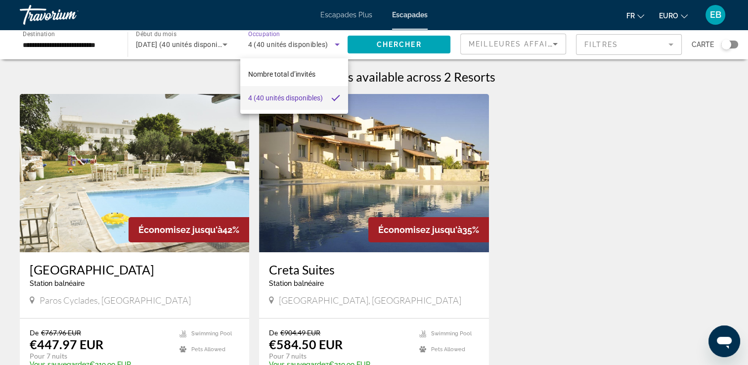
scroll to position [0, 0]
click at [301, 74] on span "Nombre total d’invités" at bounding box center [281, 74] width 67 height 8
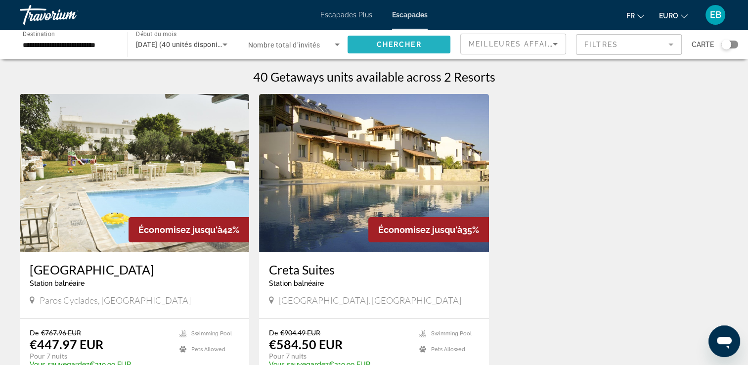
click at [377, 41] on span "Chercher" at bounding box center [399, 45] width 45 height 8
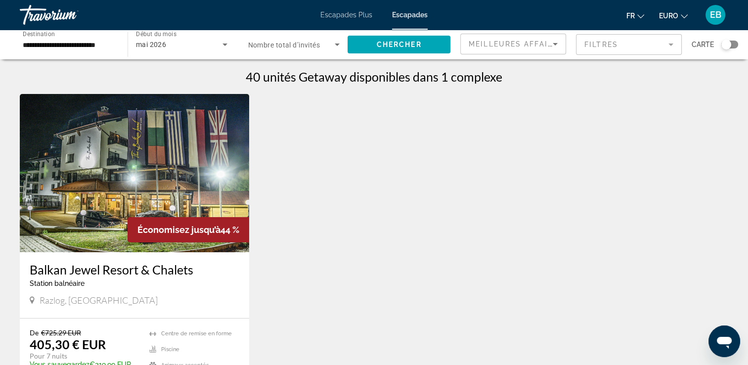
click at [316, 43] on span "Nombre total d’invités" at bounding box center [284, 45] width 72 height 8
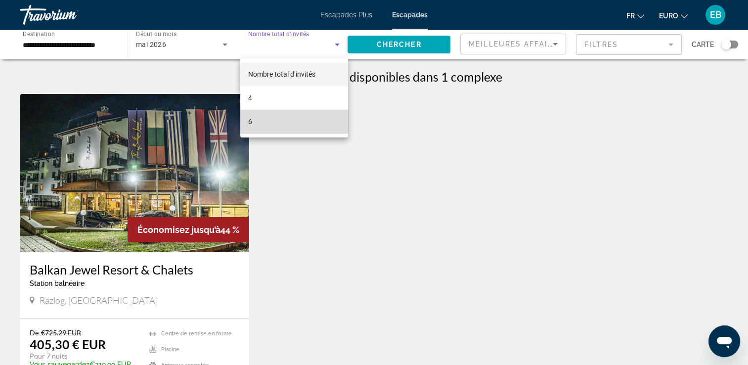
click at [287, 115] on mat-option "6" at bounding box center [294, 122] width 108 height 24
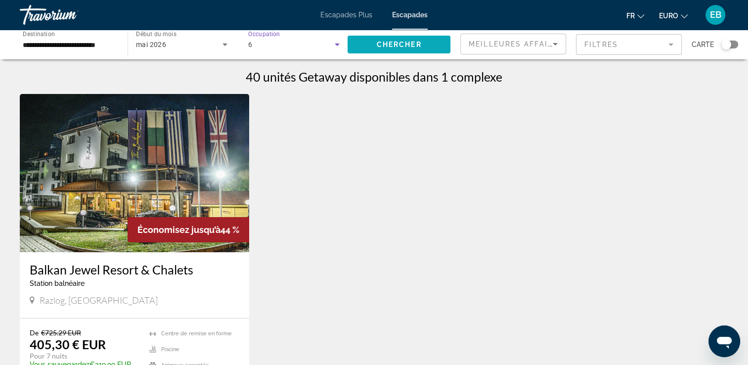
click at [382, 44] on span "Chercher" at bounding box center [399, 45] width 45 height 8
click at [62, 44] on input "**********" at bounding box center [69, 45] width 92 height 12
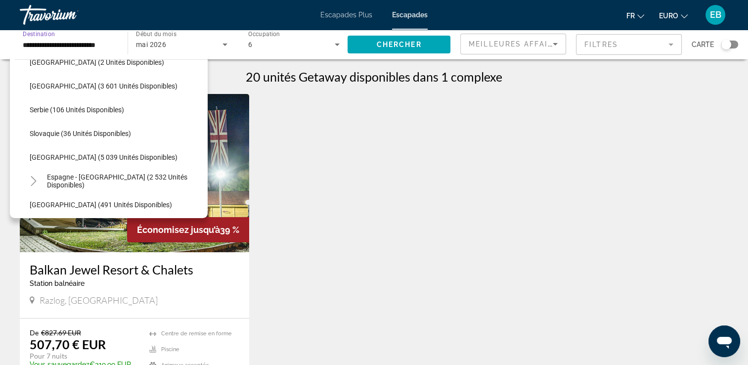
scroll to position [466, 0]
click at [111, 150] on span "Widget de recherche" at bounding box center [116, 156] width 183 height 24
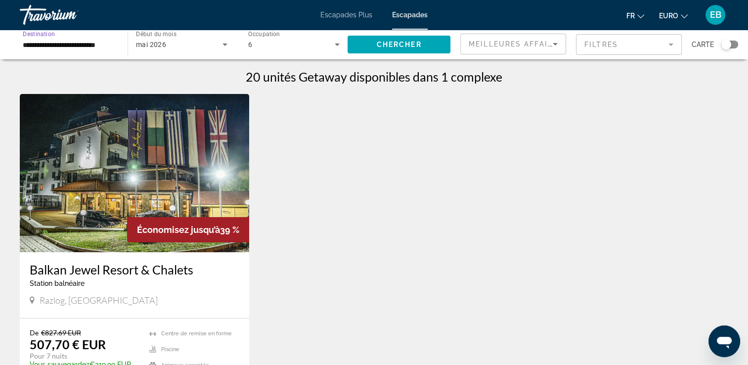
type input "**********"
click at [320, 40] on div "6" at bounding box center [291, 45] width 87 height 12
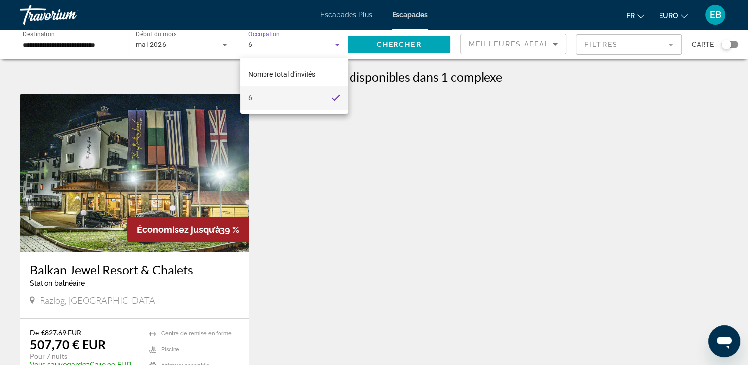
click at [383, 46] on div at bounding box center [374, 182] width 748 height 365
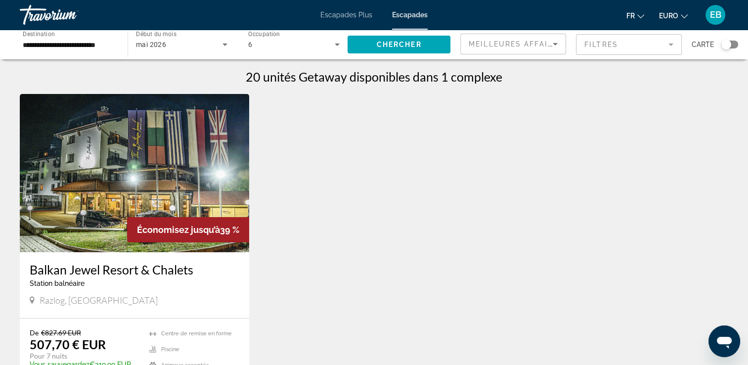
click at [323, 43] on div "6" at bounding box center [291, 45] width 87 height 12
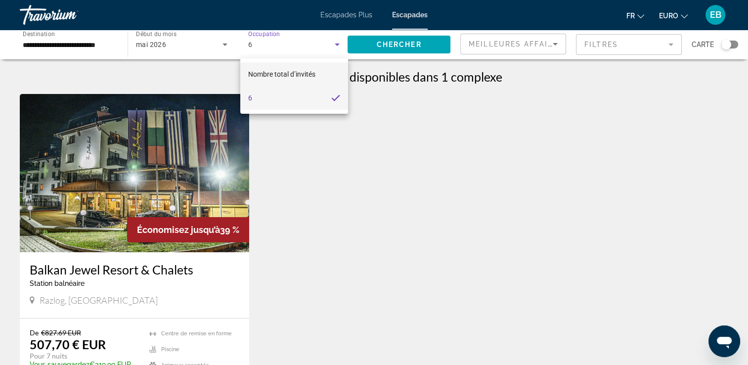
click at [314, 69] on span "Nombre total d’invités" at bounding box center [281, 74] width 67 height 12
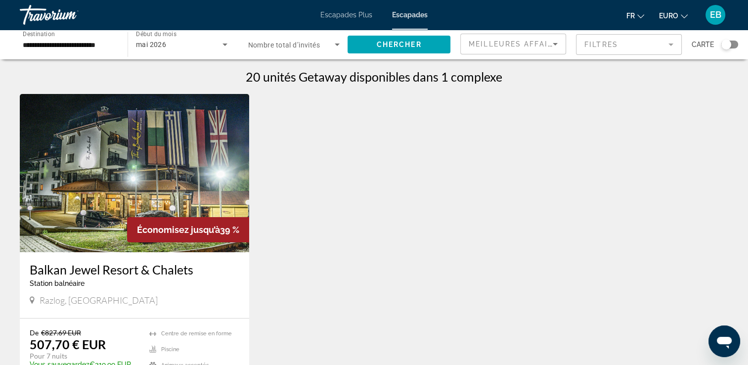
click at [377, 58] on div "Chercher" at bounding box center [403, 45] width 113 height 30
click at [383, 46] on span "Chercher" at bounding box center [399, 45] width 45 height 8
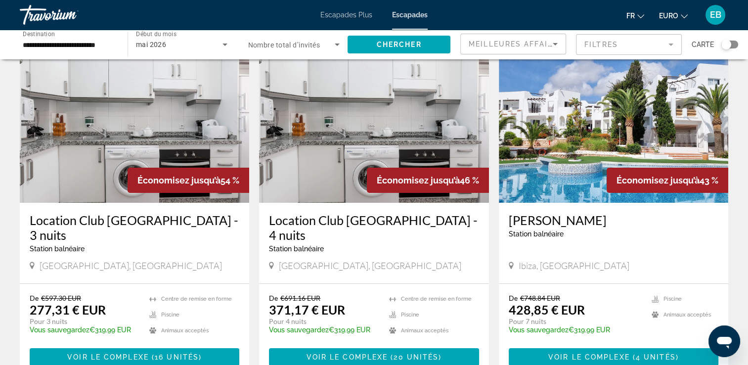
scroll to position [49, 0]
click at [611, 353] on span "Voir le complexe" at bounding box center [589, 357] width 82 height 8
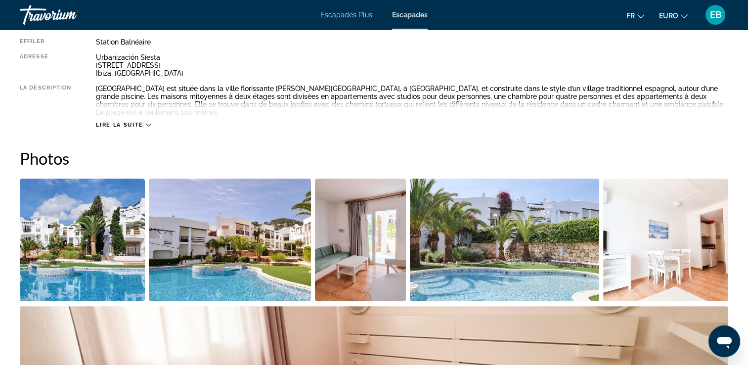
scroll to position [368, 0]
click at [89, 205] on img "Ouvrir le curseur d’image en plein écran" at bounding box center [82, 239] width 125 height 123
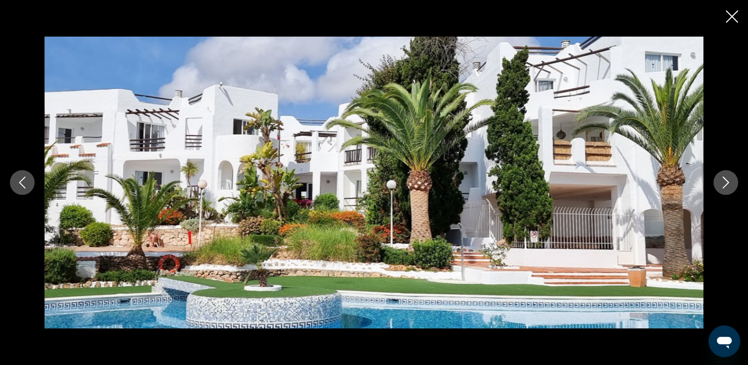
click at [727, 183] on icon "Image suivante" at bounding box center [725, 182] width 12 height 12
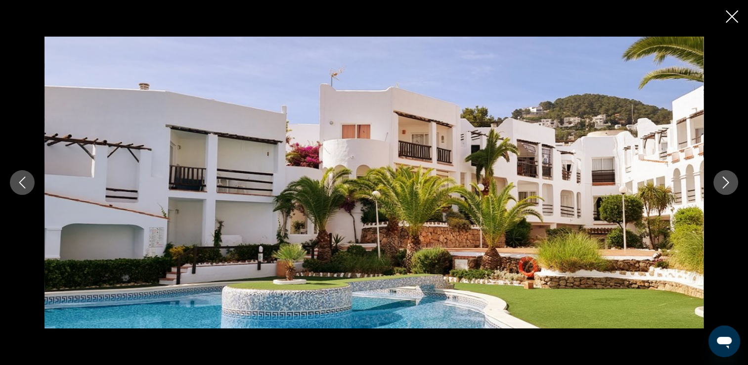
click at [727, 183] on icon "Image suivante" at bounding box center [725, 182] width 12 height 12
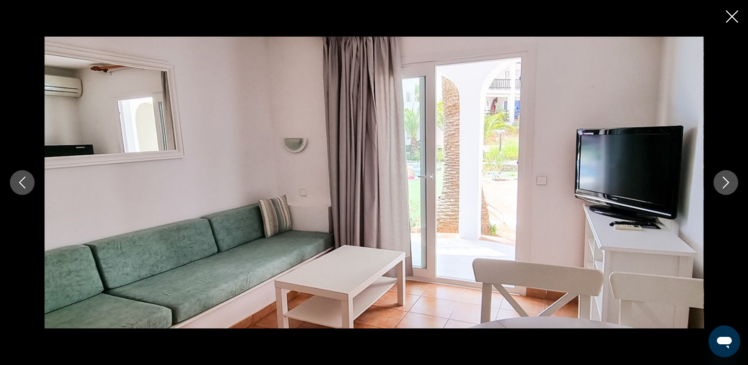
click at [727, 183] on icon "Image suivante" at bounding box center [725, 182] width 12 height 12
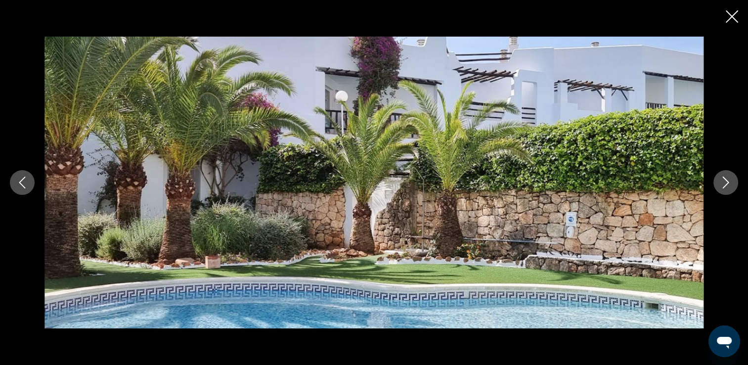
click at [727, 183] on icon "Image suivante" at bounding box center [725, 182] width 12 height 12
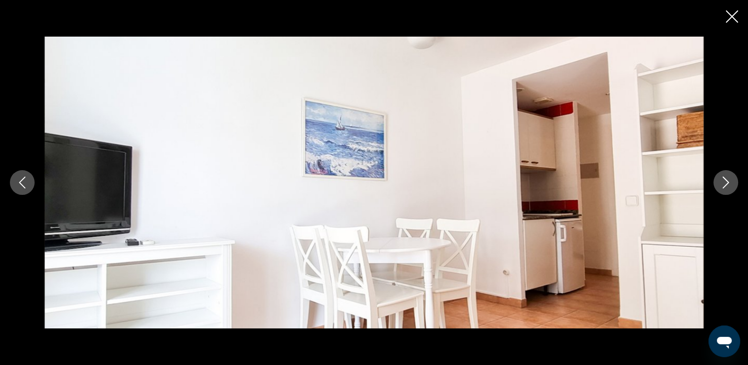
click at [727, 183] on icon "Image suivante" at bounding box center [725, 182] width 12 height 12
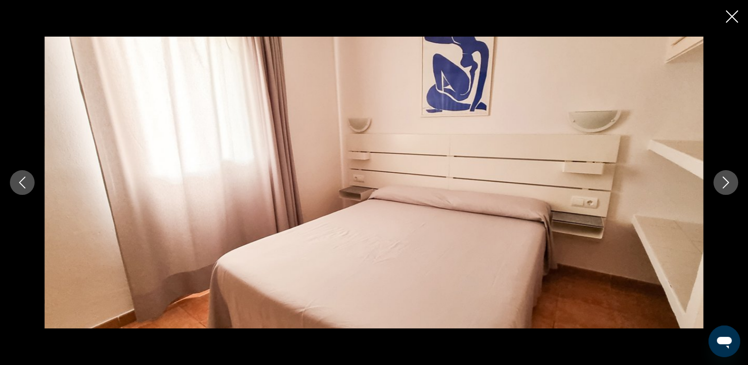
click at [727, 183] on icon "Image suivante" at bounding box center [725, 182] width 12 height 12
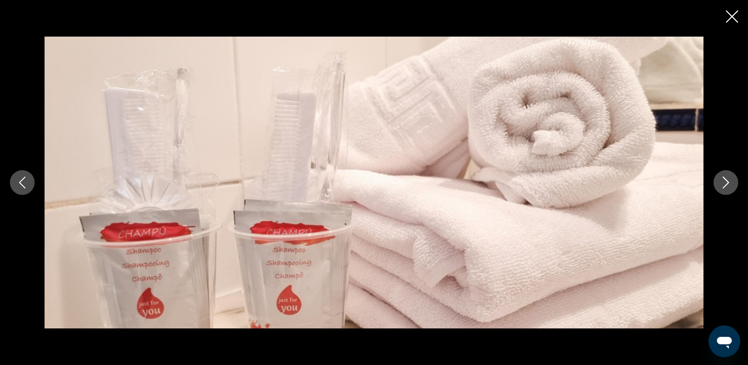
click at [727, 183] on icon "Image suivante" at bounding box center [725, 182] width 12 height 12
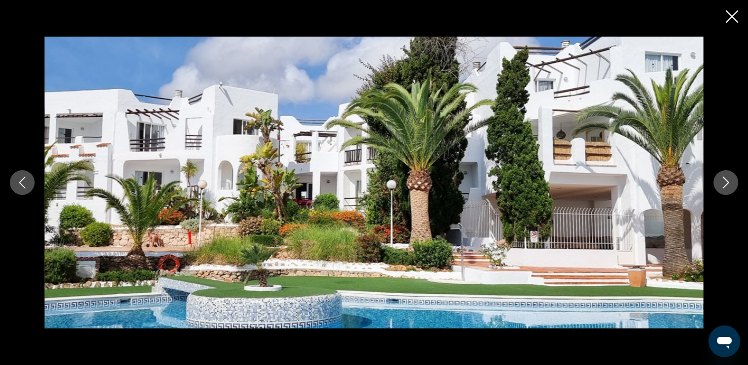
click at [727, 183] on icon "Image suivante" at bounding box center [725, 182] width 12 height 12
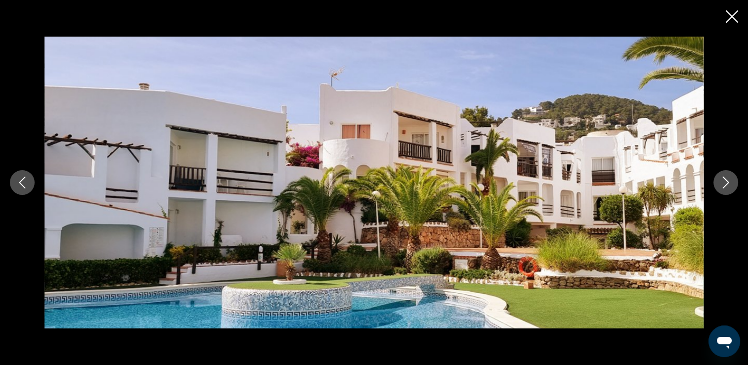
click at [735, 19] on icon "Fermer le diaporama" at bounding box center [731, 16] width 12 height 12
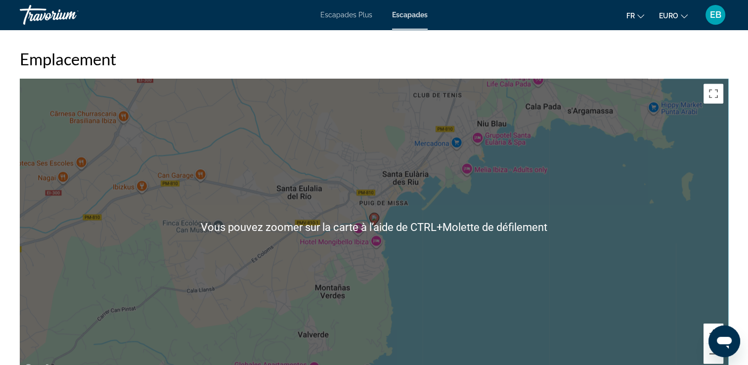
scroll to position [1369, 0]
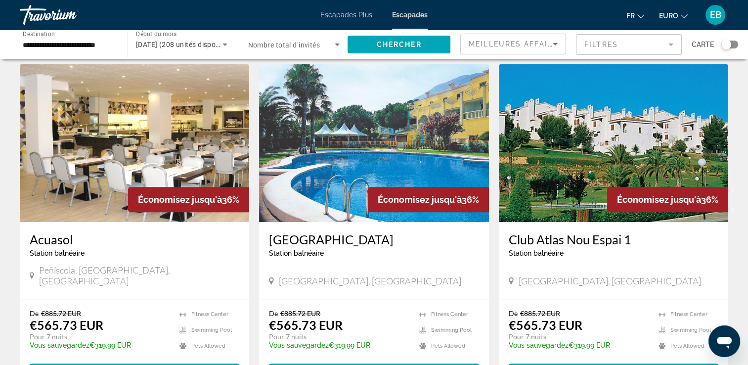
scroll to position [717, 0]
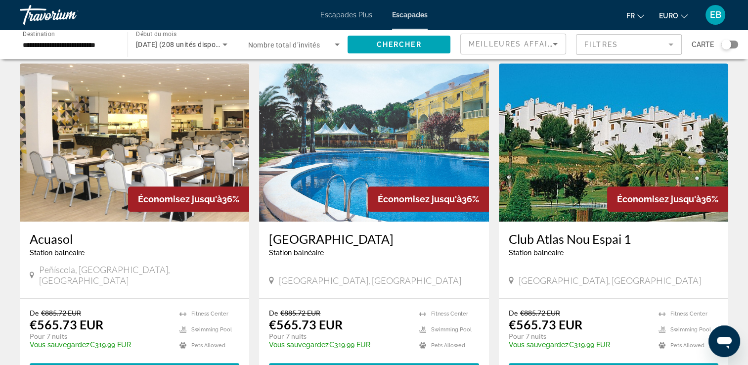
click at [302, 48] on span "Nombre total d’invités" at bounding box center [284, 45] width 72 height 8
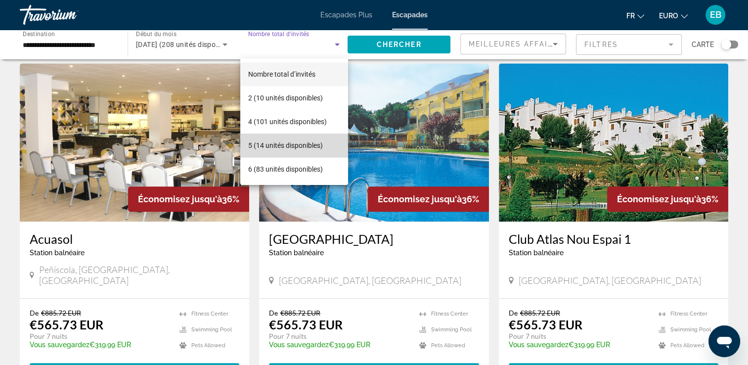
click at [297, 147] on font "5 (14 unités disponibles)" at bounding box center [285, 145] width 75 height 8
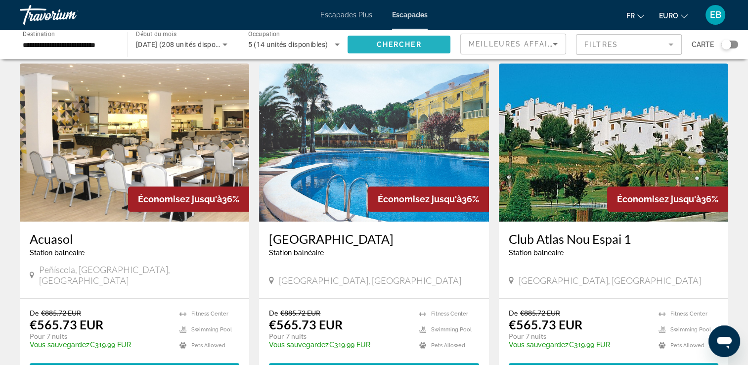
click at [385, 48] on span "Widget de recherche" at bounding box center [398, 45] width 103 height 24
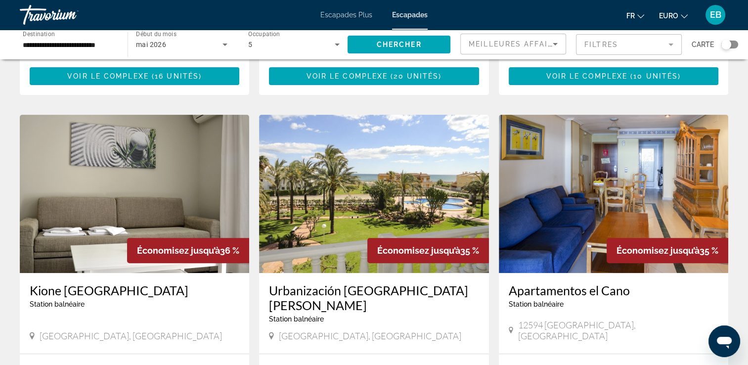
scroll to position [375, 0]
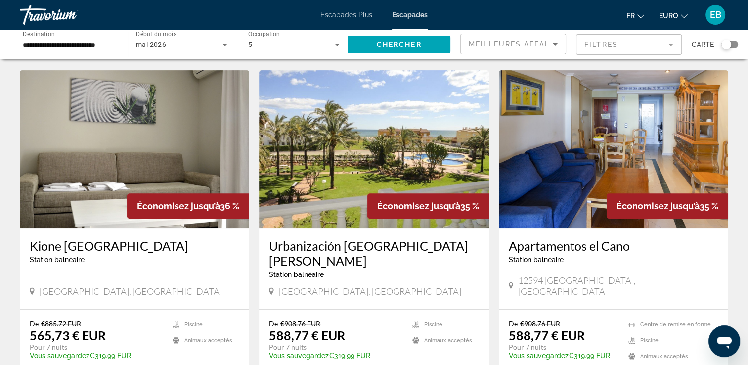
click at [406, 161] on img "Contenu principal" at bounding box center [373, 149] width 229 height 158
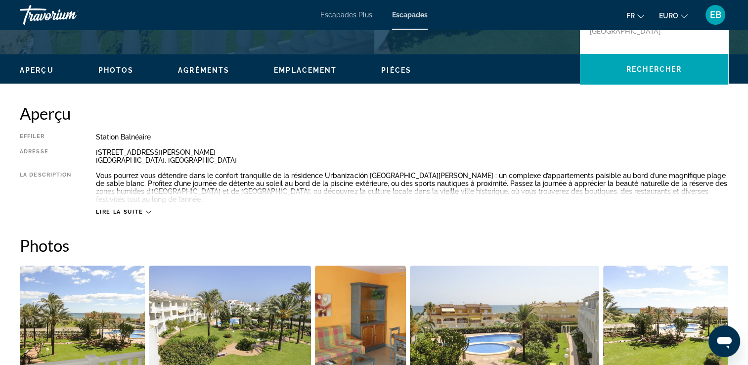
scroll to position [424, 0]
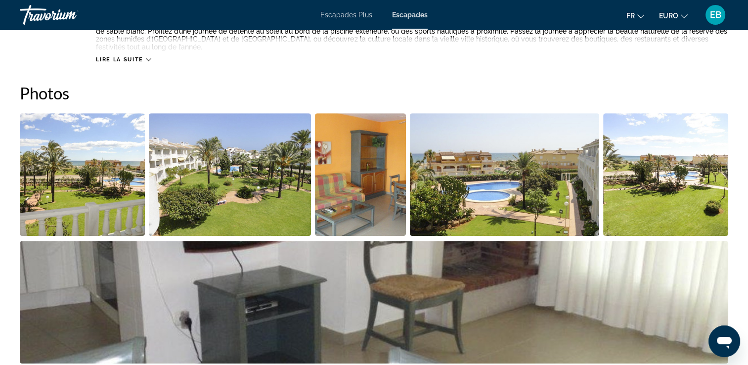
click at [255, 190] on img "Ouvrir le curseur d’image en plein écran" at bounding box center [230, 174] width 162 height 123
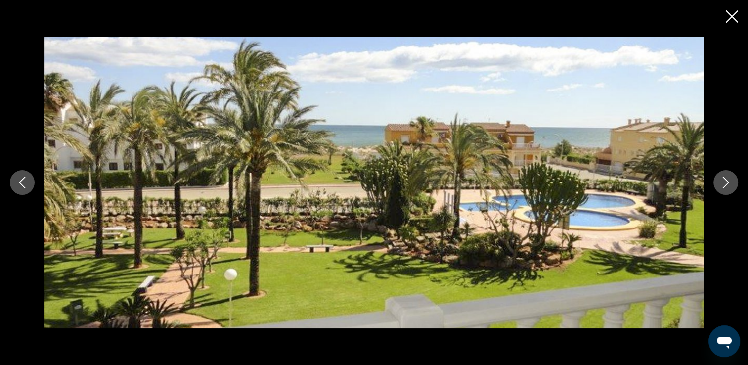
click at [727, 175] on button "Image suivante" at bounding box center [725, 182] width 25 height 25
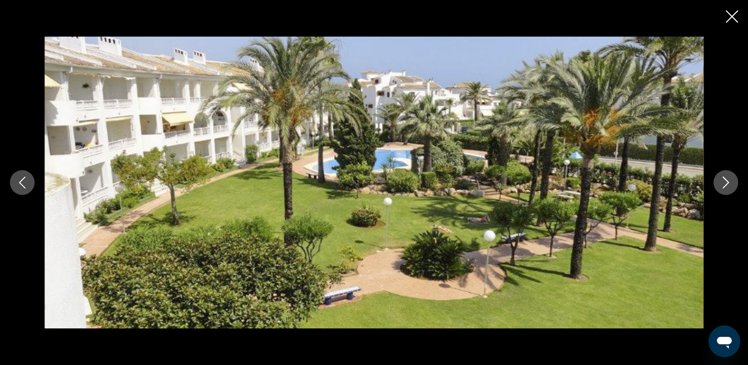
click at [727, 175] on button "Image suivante" at bounding box center [725, 182] width 25 height 25
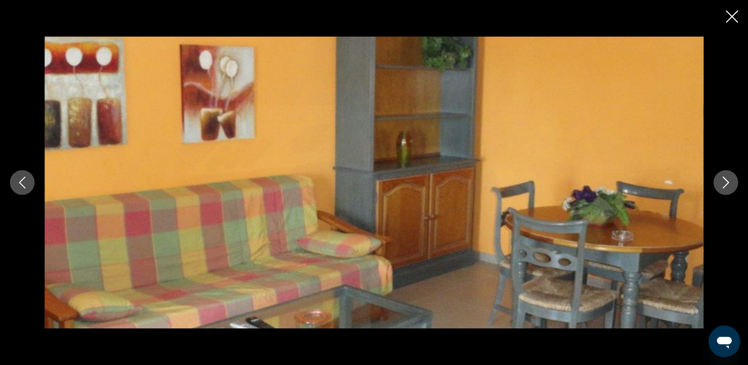
click at [727, 175] on button "Image suivante" at bounding box center [725, 182] width 25 height 25
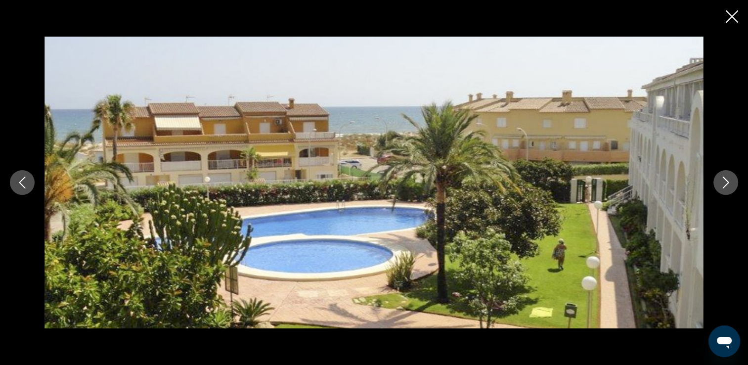
click at [727, 175] on button "Image suivante" at bounding box center [725, 182] width 25 height 25
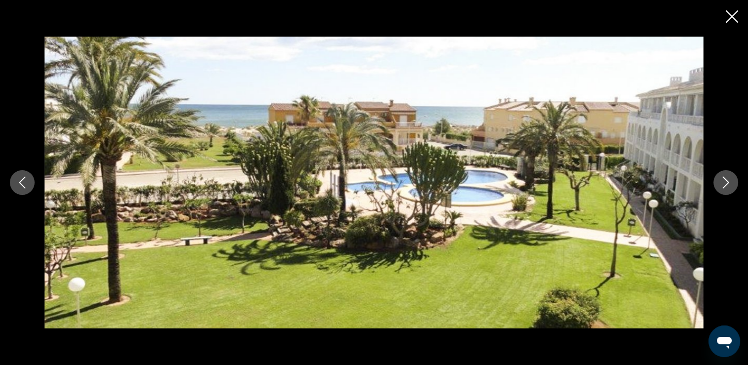
click at [727, 175] on button "Image suivante" at bounding box center [725, 182] width 25 height 25
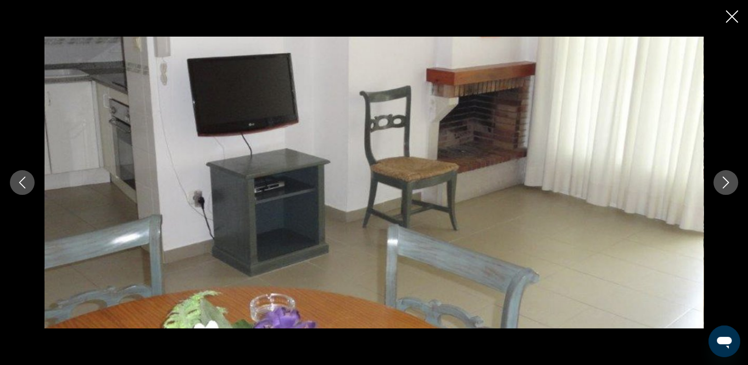
click at [727, 175] on button "Image suivante" at bounding box center [725, 182] width 25 height 25
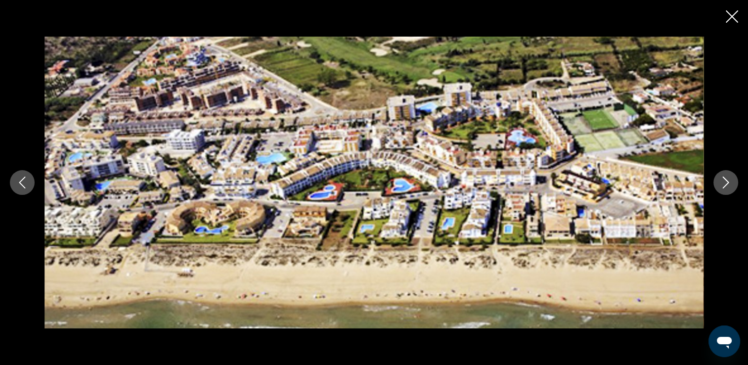
click at [727, 175] on button "Image suivante" at bounding box center [725, 182] width 25 height 25
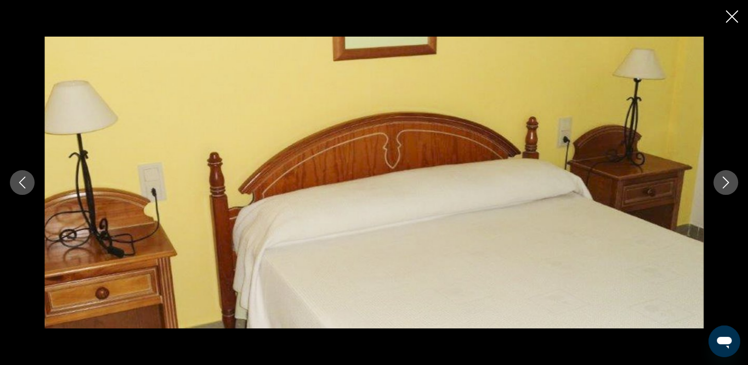
click at [727, 175] on button "Image suivante" at bounding box center [725, 182] width 25 height 25
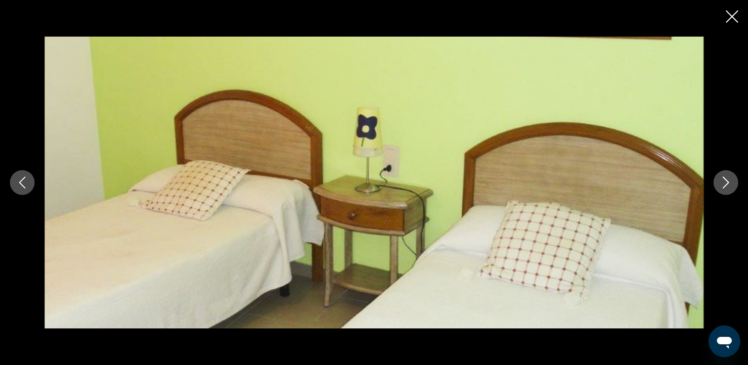
click at [727, 175] on button "Image suivante" at bounding box center [725, 182] width 25 height 25
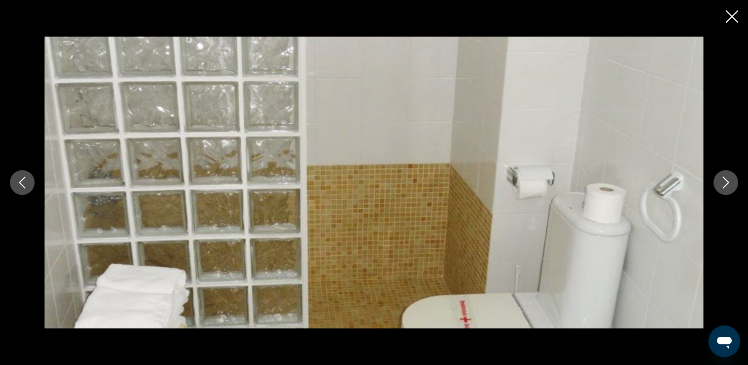
click at [727, 175] on button "Image suivante" at bounding box center [725, 182] width 25 height 25
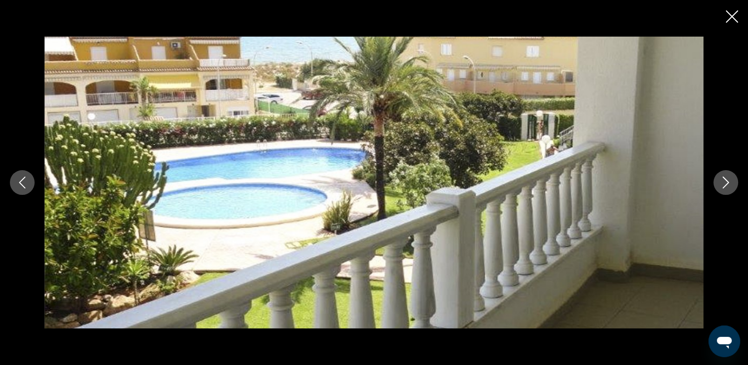
click at [727, 175] on button "Image suivante" at bounding box center [725, 182] width 25 height 25
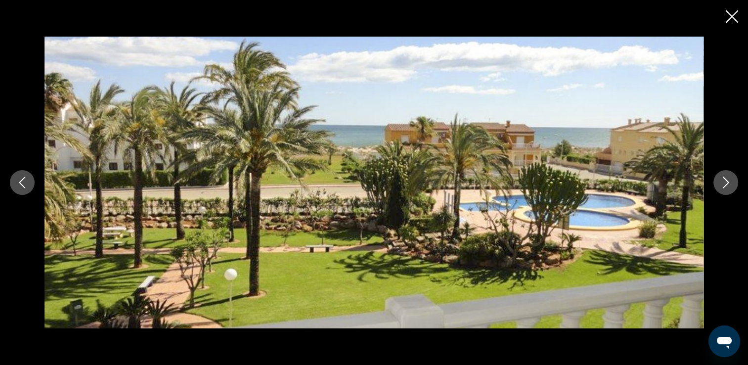
click at [727, 175] on button "Image suivante" at bounding box center [725, 182] width 25 height 25
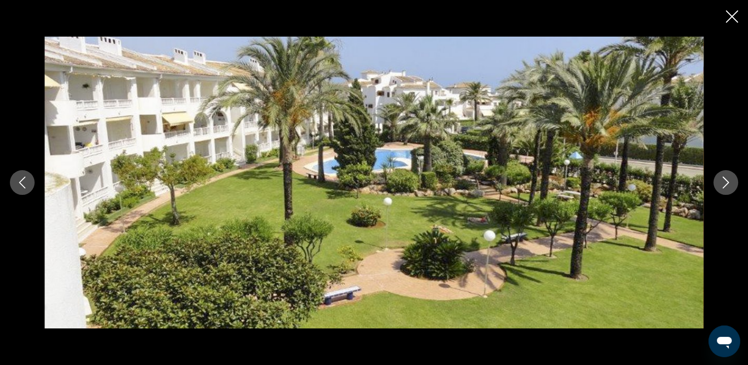
click at [727, 175] on button "Image suivante" at bounding box center [725, 182] width 25 height 25
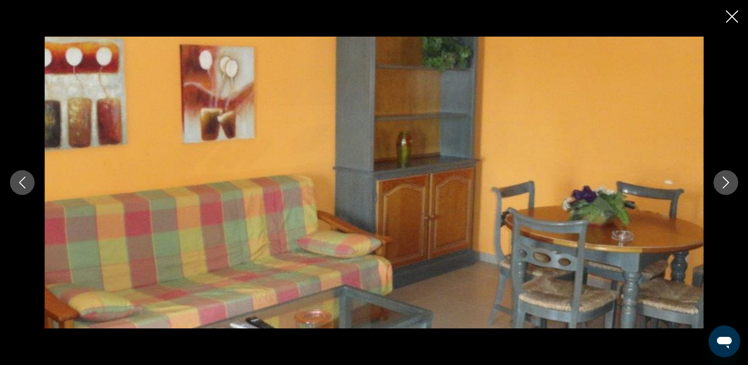
click at [727, 175] on button "Image suivante" at bounding box center [725, 182] width 25 height 25
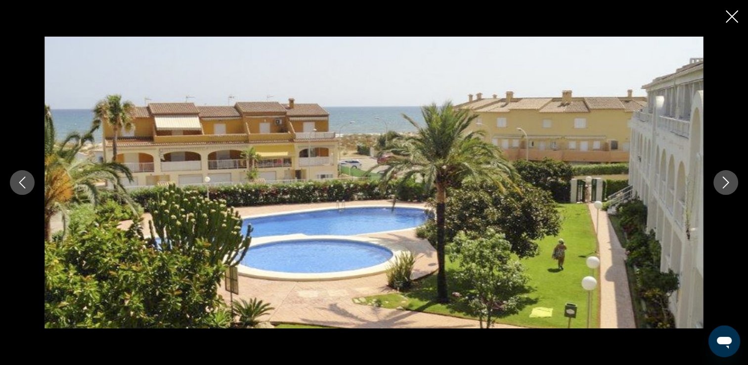
click at [733, 19] on icon "Fermer le diaporama" at bounding box center [731, 16] width 12 height 12
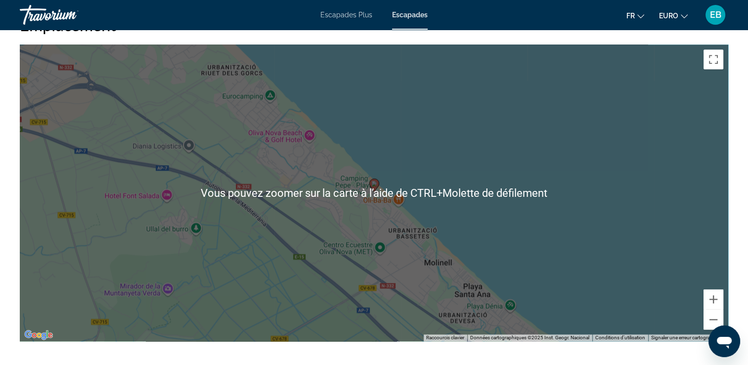
scroll to position [1308, 0]
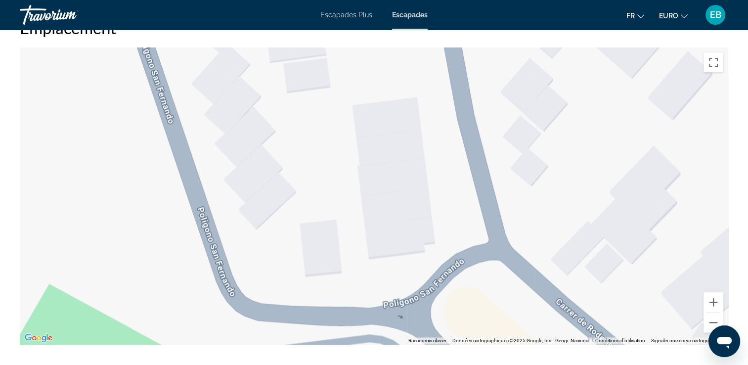
drag, startPoint x: 324, startPoint y: 124, endPoint x: 575, endPoint y: 367, distance: 349.5
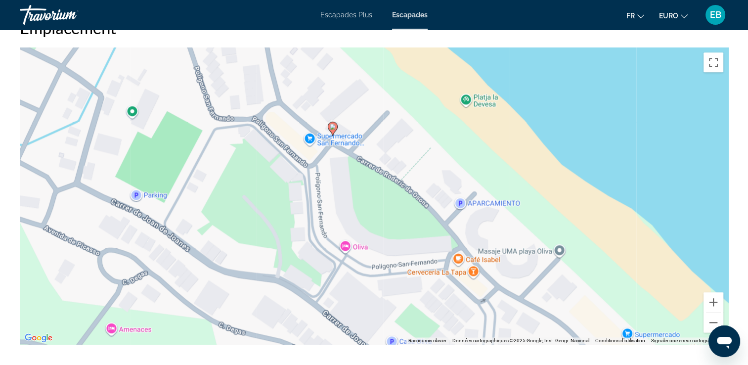
drag, startPoint x: 428, startPoint y: 175, endPoint x: 134, endPoint y: 34, distance: 326.4
click at [134, 34] on div "Emplacement ← Déplacement vers la gauche → Déplacement vers la droite ↑ Déplace…" at bounding box center [374, 181] width 708 height 326
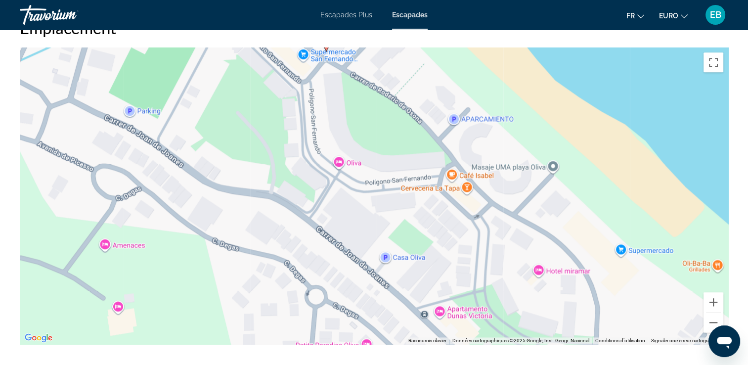
drag, startPoint x: 386, startPoint y: 181, endPoint x: 448, endPoint y: 156, distance: 67.0
click at [448, 156] on div "Pour activer le glissement avec le clavier, appuyez sur Alt+Entrée. Une fois ce…" at bounding box center [374, 195] width 708 height 296
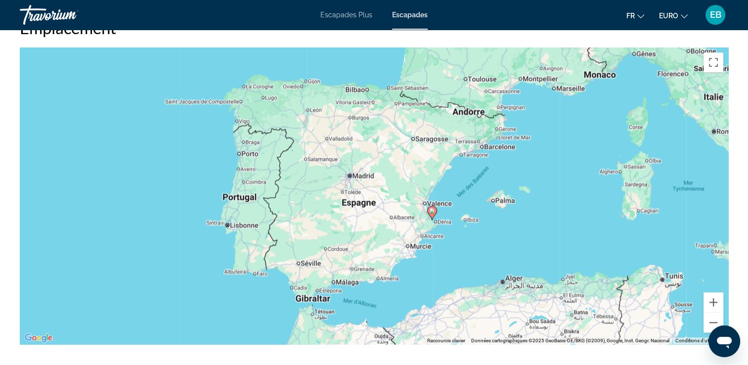
drag, startPoint x: 446, startPoint y: 155, endPoint x: 429, endPoint y: 211, distance: 58.3
click at [429, 211] on div "Pour naviguer, appuyez sur les touches fléchées. Pour activer le glissement ave…" at bounding box center [374, 195] width 708 height 296
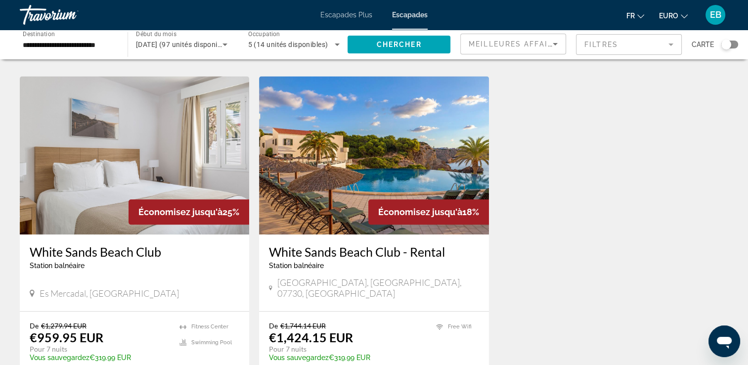
scroll to position [1052, 0]
click at [381, 142] on img "Contenu principal" at bounding box center [373, 155] width 229 height 158
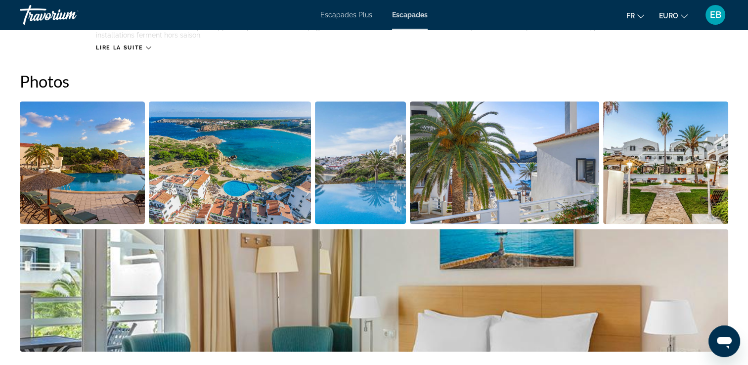
scroll to position [447, 0]
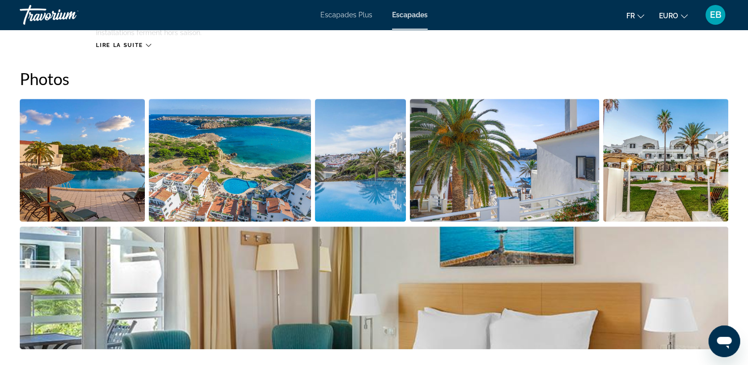
click at [60, 189] on img "Ouvrir le curseur d’image en plein écran" at bounding box center [82, 160] width 125 height 123
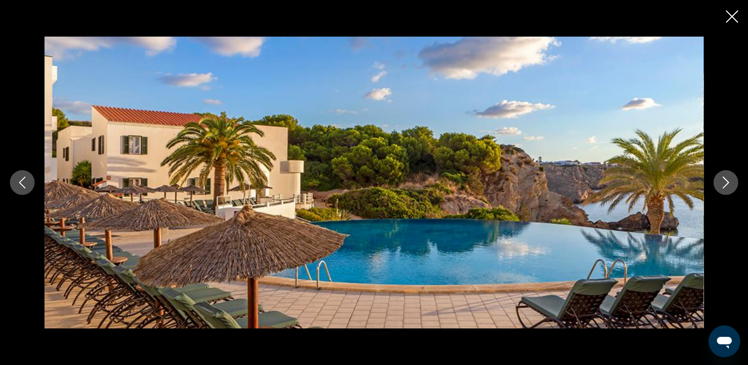
click at [719, 183] on icon "Image suivante" at bounding box center [725, 182] width 12 height 12
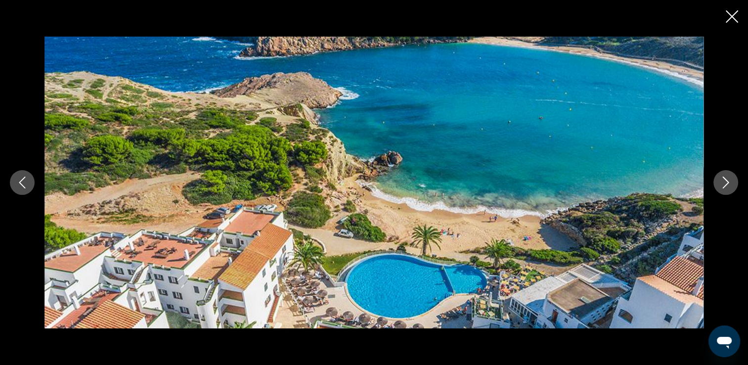
click at [719, 183] on icon "Image suivante" at bounding box center [725, 182] width 12 height 12
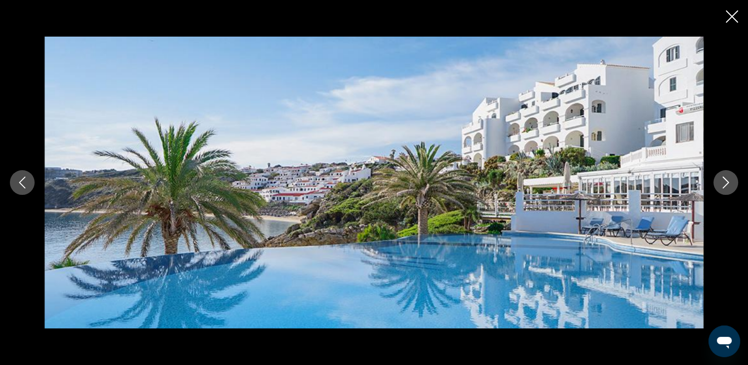
click at [719, 183] on icon "Image suivante" at bounding box center [725, 182] width 12 height 12
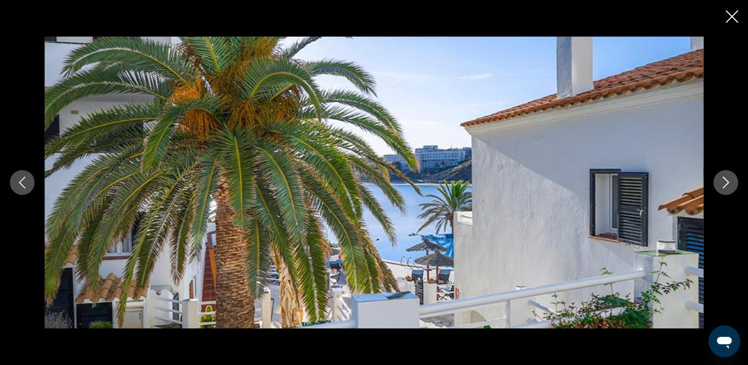
click at [716, 187] on button "Image suivante" at bounding box center [725, 182] width 25 height 25
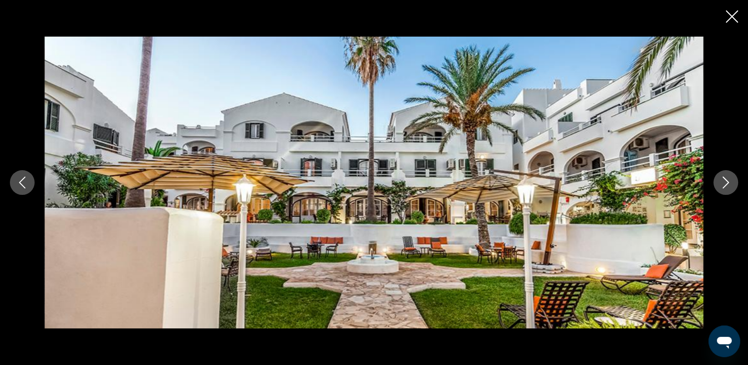
click at [716, 187] on button "Image suivante" at bounding box center [725, 182] width 25 height 25
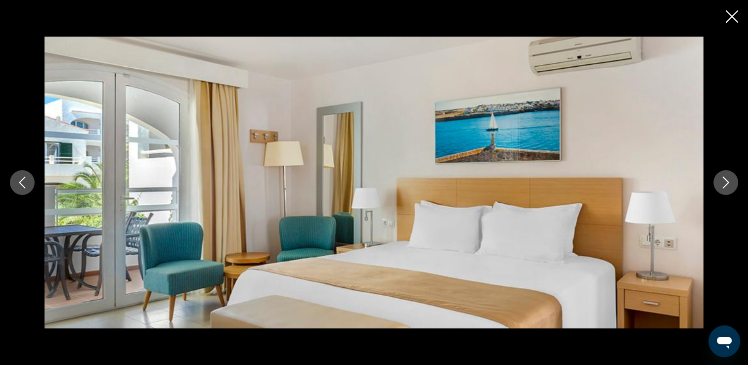
click at [716, 187] on button "Image suivante" at bounding box center [725, 182] width 25 height 25
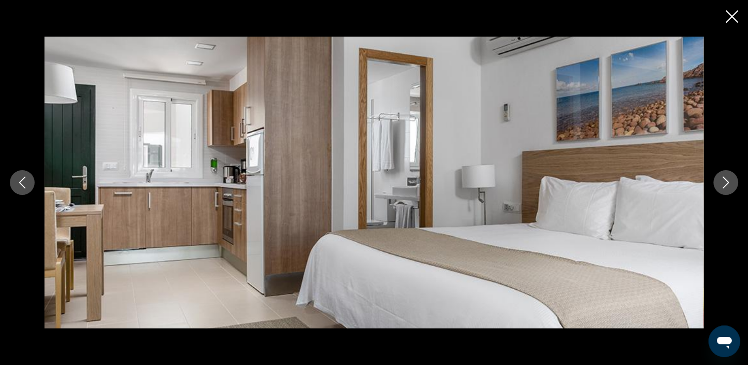
click at [716, 187] on button "Image suivante" at bounding box center [725, 182] width 25 height 25
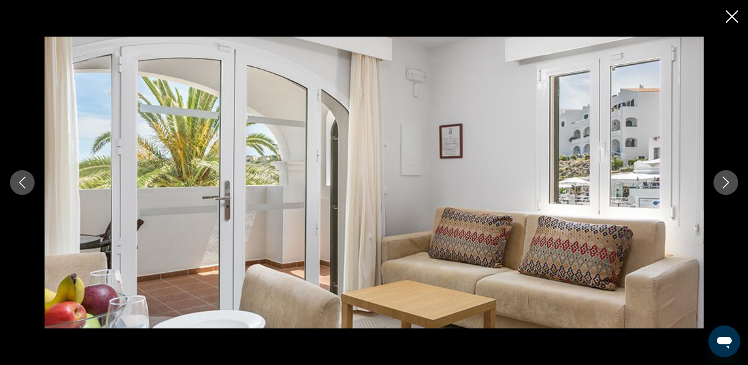
click at [716, 187] on button "Image suivante" at bounding box center [725, 182] width 25 height 25
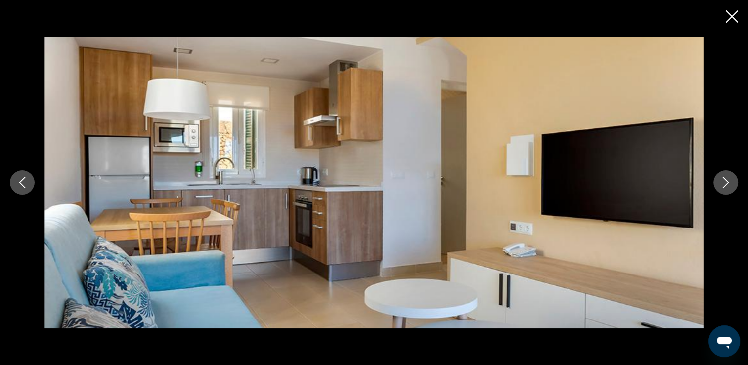
click at [716, 187] on button "Image suivante" at bounding box center [725, 182] width 25 height 25
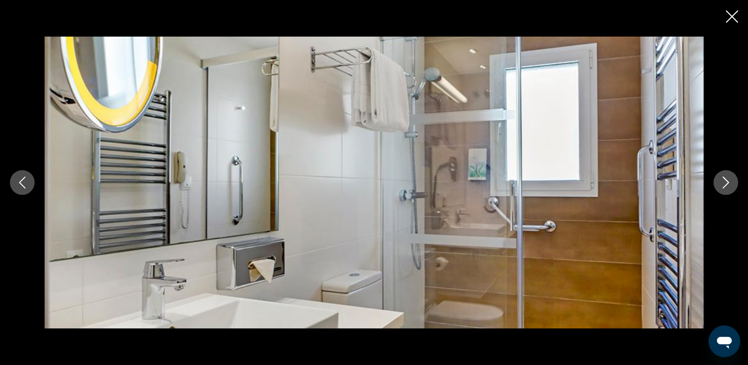
click at [716, 187] on button "Image suivante" at bounding box center [725, 182] width 25 height 25
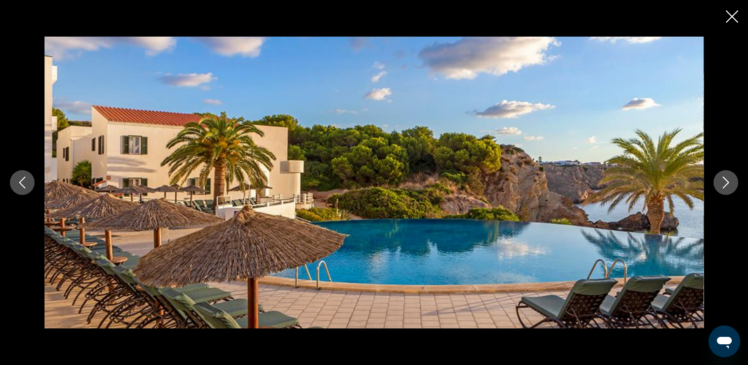
click at [716, 187] on button "Image suivante" at bounding box center [725, 182] width 25 height 25
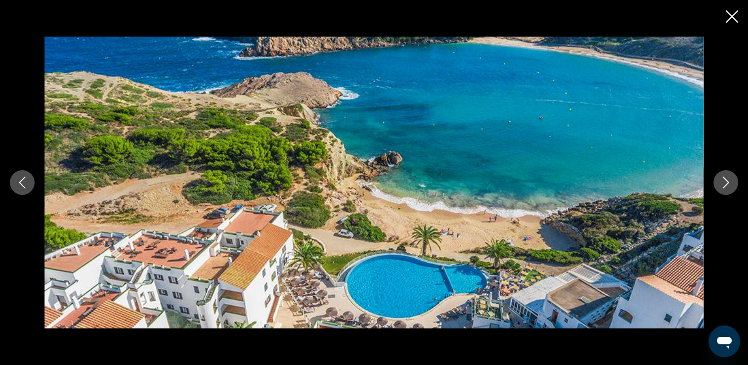
click at [716, 187] on button "Image suivante" at bounding box center [725, 182] width 25 height 25
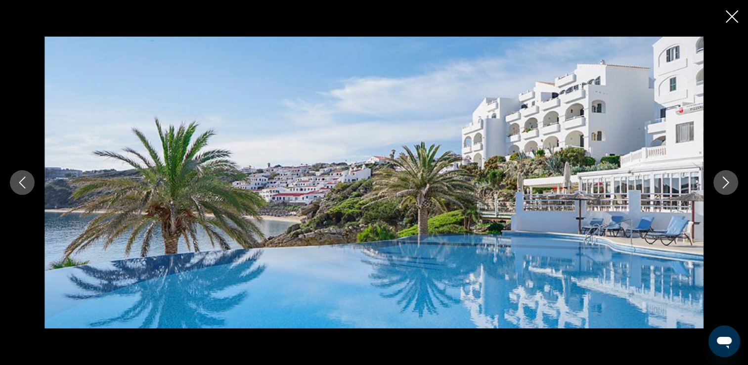
click at [730, 13] on icon "Fermer le diaporama" at bounding box center [731, 16] width 12 height 12
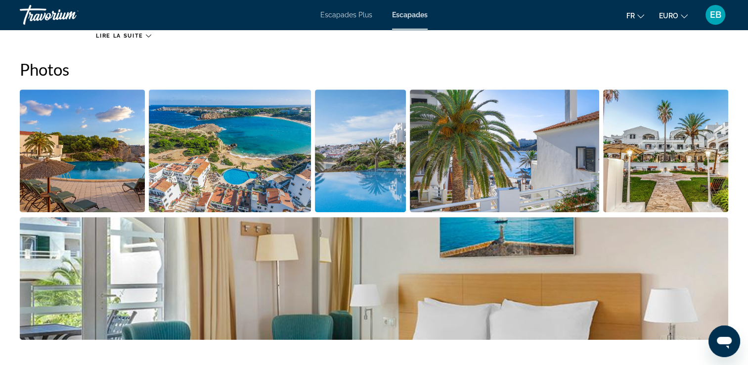
scroll to position [457, 0]
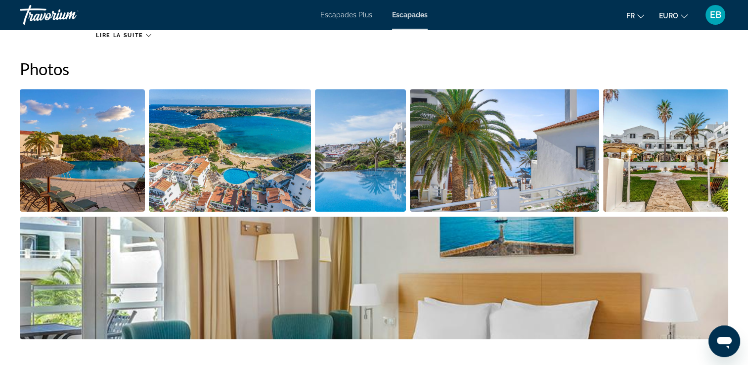
click at [84, 167] on img "Ouvrir le curseur d’image en plein écran" at bounding box center [82, 150] width 125 height 123
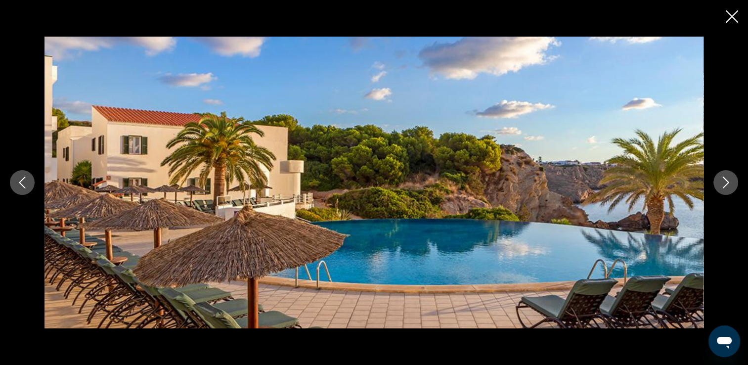
click at [720, 183] on icon "Image suivante" at bounding box center [725, 182] width 12 height 12
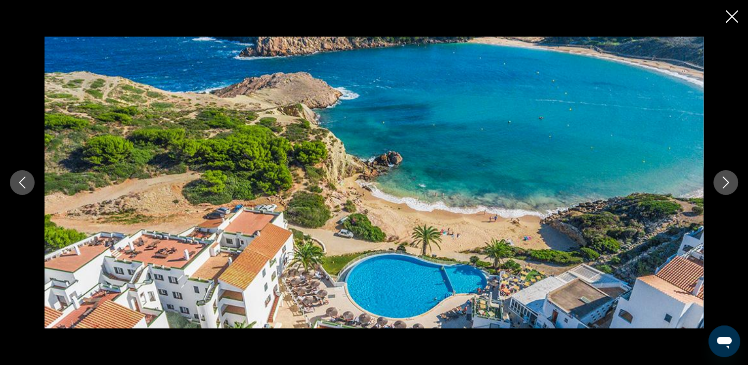
click at [720, 183] on icon "Image suivante" at bounding box center [725, 182] width 12 height 12
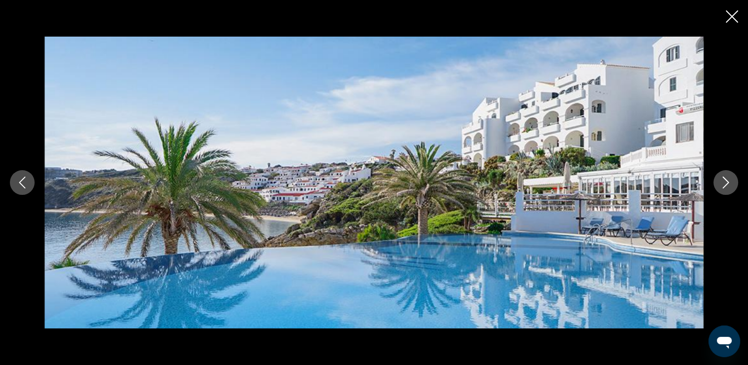
click at [720, 183] on icon "Image suivante" at bounding box center [725, 182] width 12 height 12
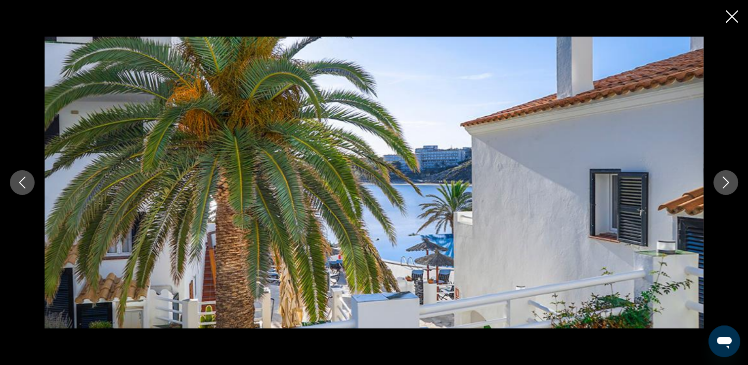
click at [720, 183] on icon "Image suivante" at bounding box center [725, 182] width 12 height 12
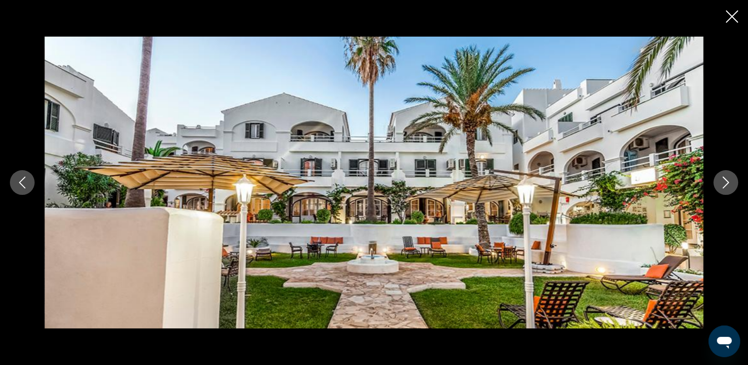
click at [720, 183] on icon "Image suivante" at bounding box center [725, 182] width 12 height 12
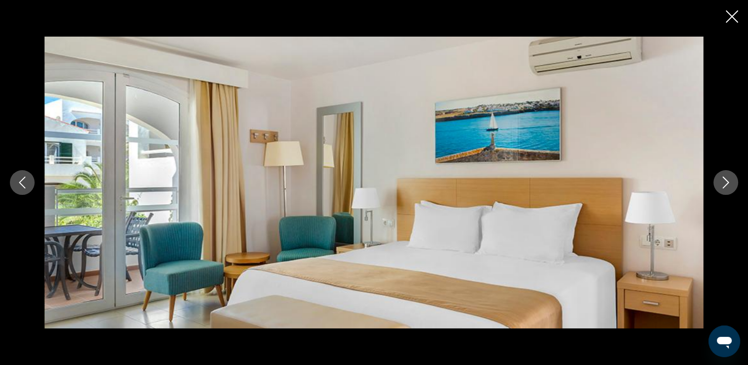
click at [720, 183] on icon "Image suivante" at bounding box center [725, 182] width 12 height 12
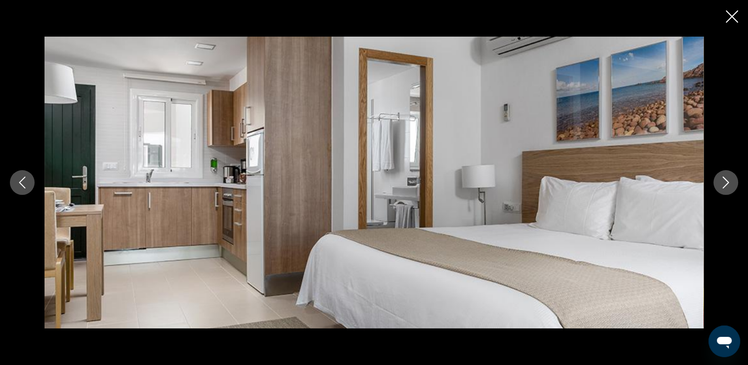
click at [720, 183] on icon "Image suivante" at bounding box center [725, 182] width 12 height 12
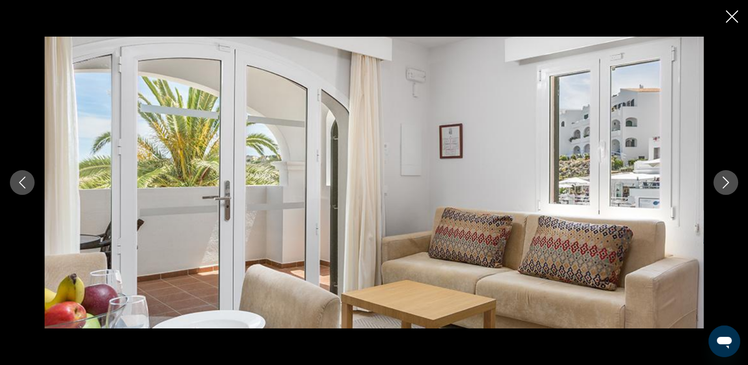
click at [720, 183] on icon "Image suivante" at bounding box center [725, 182] width 12 height 12
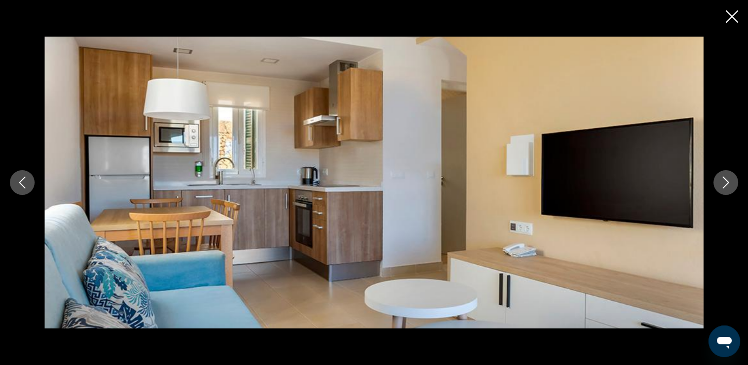
click at [720, 183] on icon "Image suivante" at bounding box center [725, 182] width 12 height 12
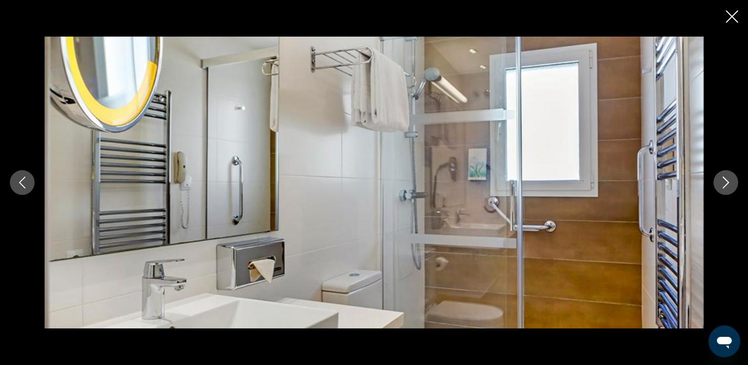
click at [720, 183] on icon "Image suivante" at bounding box center [725, 182] width 12 height 12
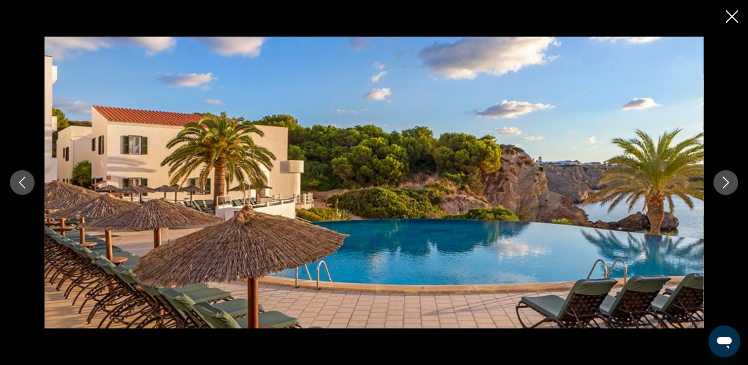
click at [720, 183] on icon "Image suivante" at bounding box center [725, 182] width 12 height 12
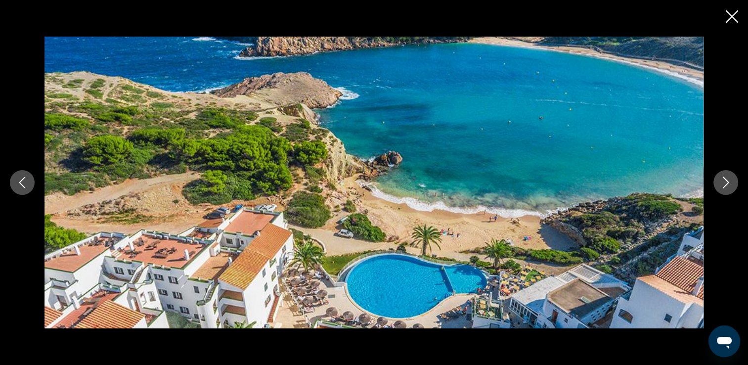
click at [724, 26] on div "prev next" at bounding box center [374, 182] width 748 height 365
click at [732, 16] on icon "Fermer le diaporama" at bounding box center [731, 16] width 12 height 12
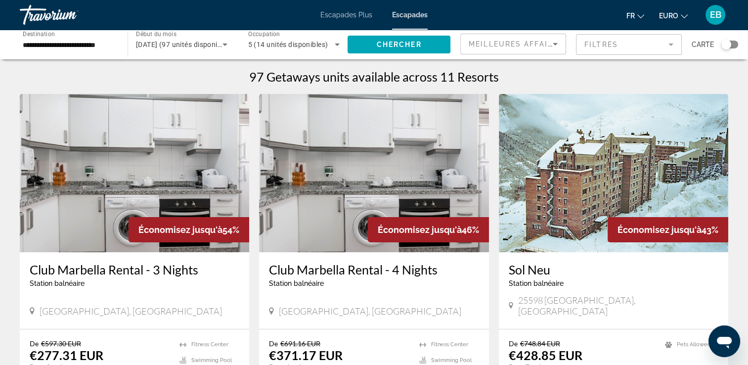
click at [99, 50] on div "**********" at bounding box center [69, 45] width 92 height 28
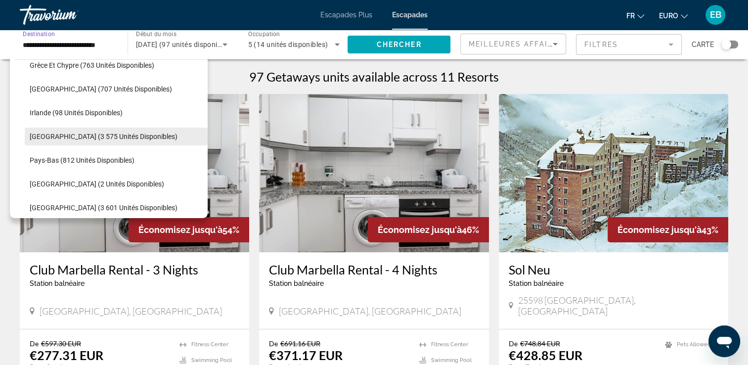
scroll to position [343, 0]
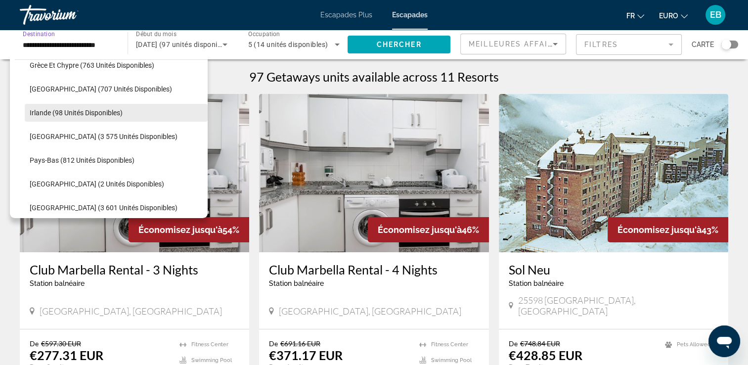
click at [110, 109] on span "Irlande (98 unités disponibles)" at bounding box center [76, 113] width 93 height 8
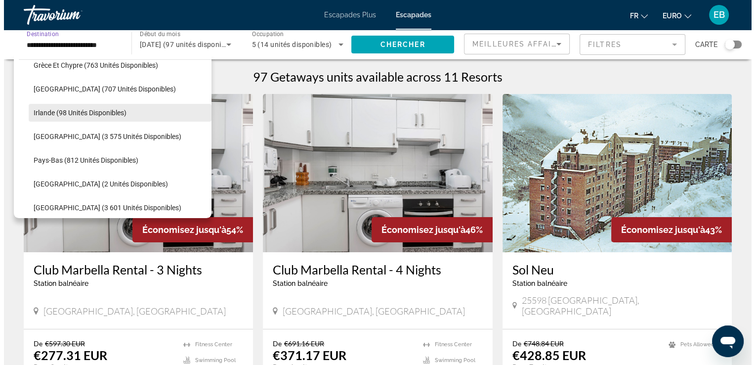
scroll to position [0, 0]
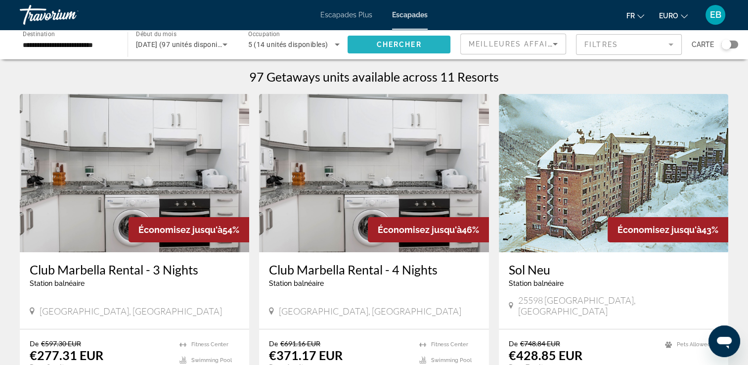
click at [364, 44] on span "Widget de recherche" at bounding box center [398, 45] width 103 height 24
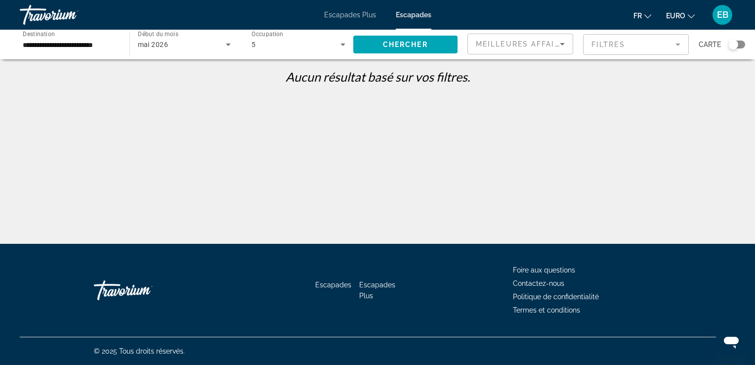
click at [302, 49] on div "5" at bounding box center [296, 45] width 89 height 12
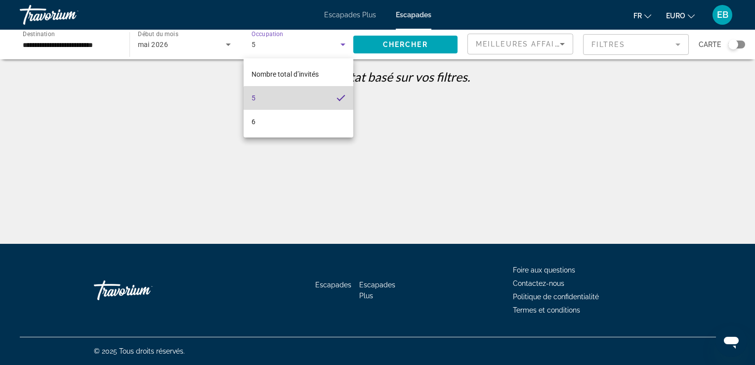
click at [303, 106] on mat-option "5" at bounding box center [299, 98] width 110 height 24
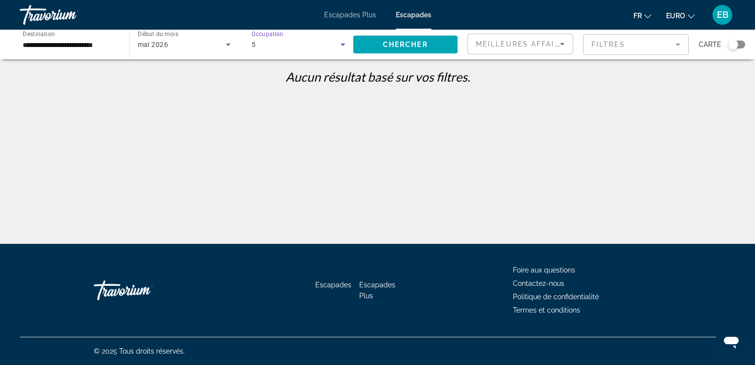
click at [314, 47] on div "5" at bounding box center [296, 45] width 89 height 12
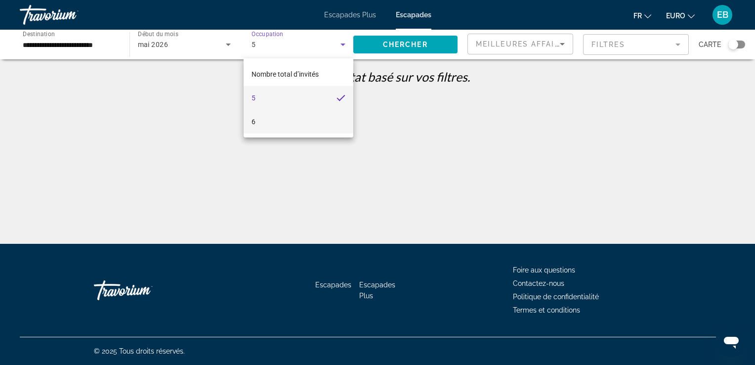
click at [298, 117] on mat-option "6" at bounding box center [299, 122] width 110 height 24
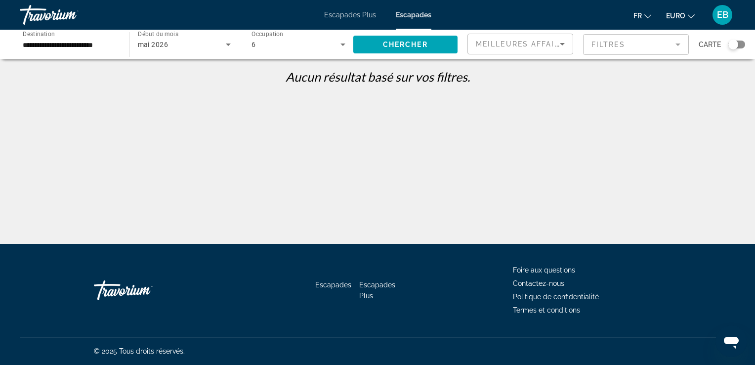
click at [296, 54] on div "6" at bounding box center [299, 45] width 94 height 28
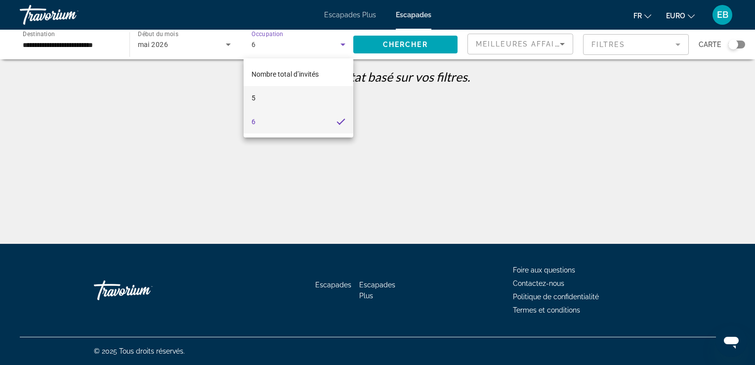
click at [295, 99] on mat-option "5" at bounding box center [299, 98] width 110 height 24
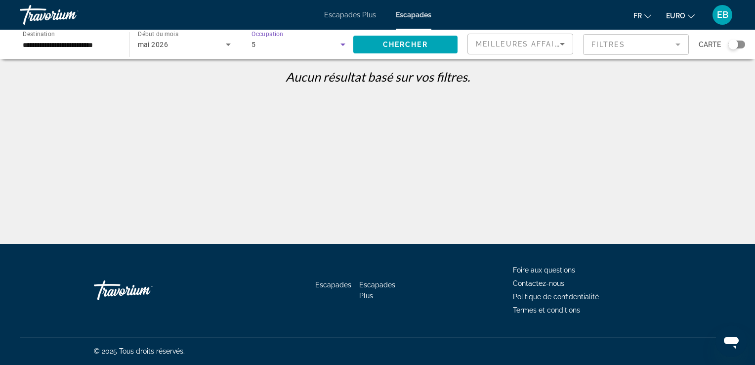
click at [44, 48] on input "**********" at bounding box center [70, 45] width 94 height 12
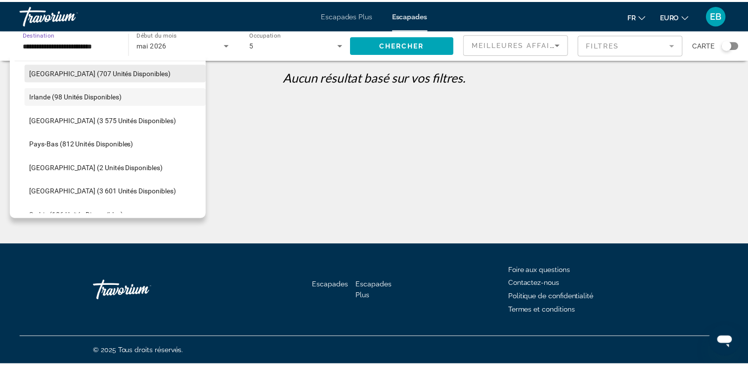
scroll to position [361, 0]
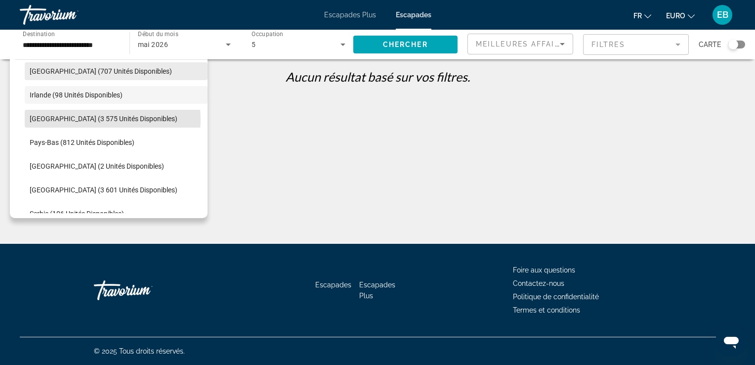
click at [86, 119] on span "[GEOGRAPHIC_DATA] (3 575 unités disponibles)" at bounding box center [104, 119] width 148 height 8
type input "**********"
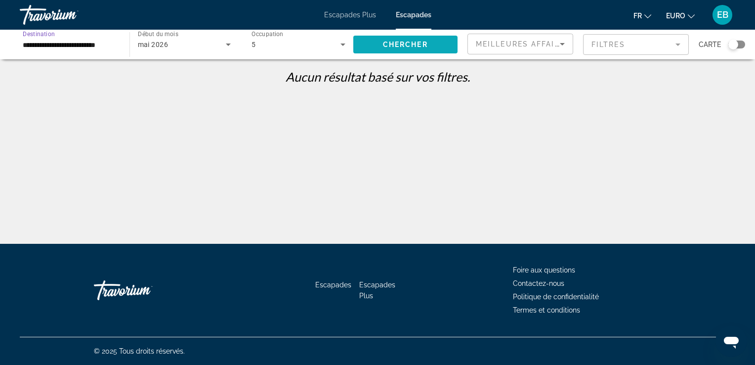
click at [362, 43] on span "Widget de recherche" at bounding box center [405, 45] width 105 height 24
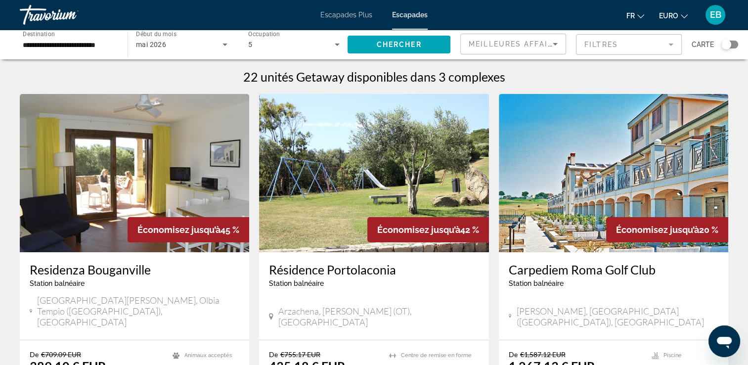
click at [314, 47] on div "5" at bounding box center [291, 45] width 87 height 12
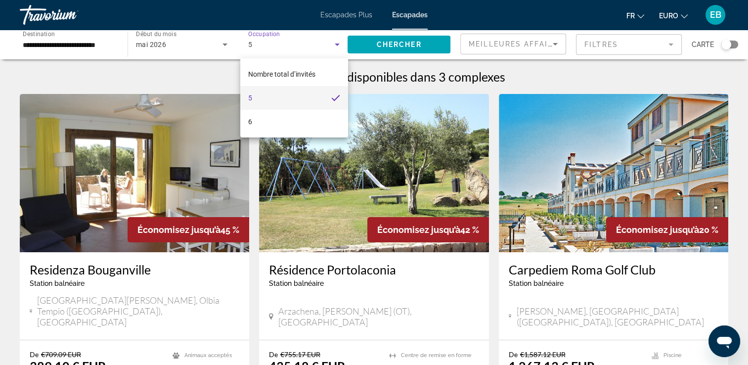
click at [308, 99] on mat-option "5" at bounding box center [294, 98] width 108 height 24
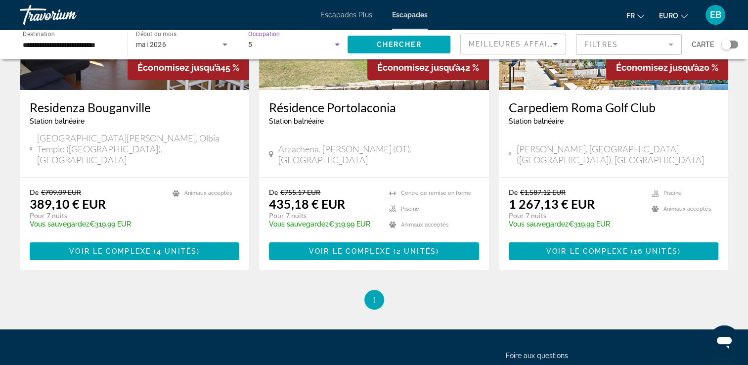
scroll to position [165, 0]
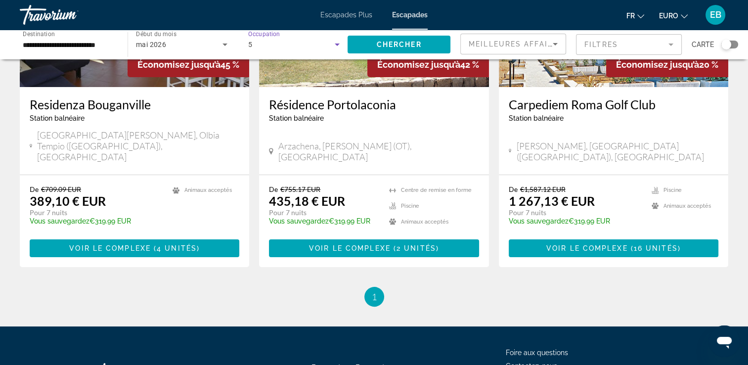
click at [376, 291] on span "1" at bounding box center [374, 296] width 5 height 11
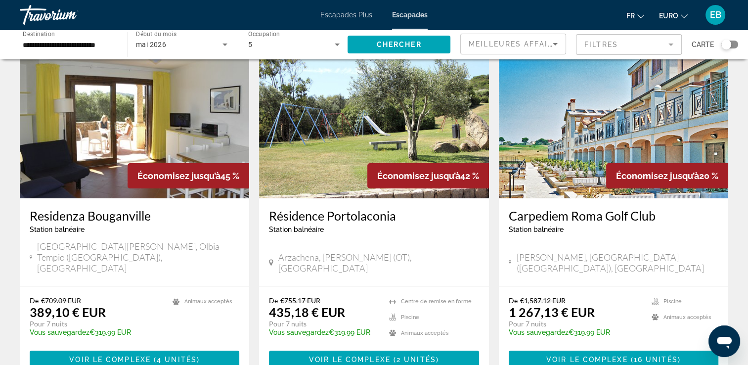
scroll to position [0, 0]
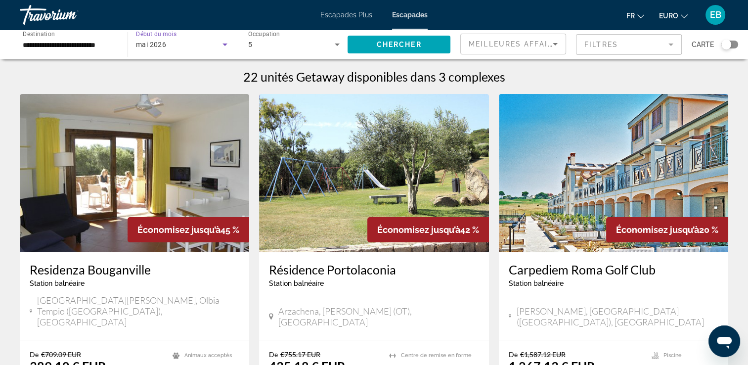
click at [223, 42] on icon "Widget de recherche" at bounding box center [225, 45] width 12 height 12
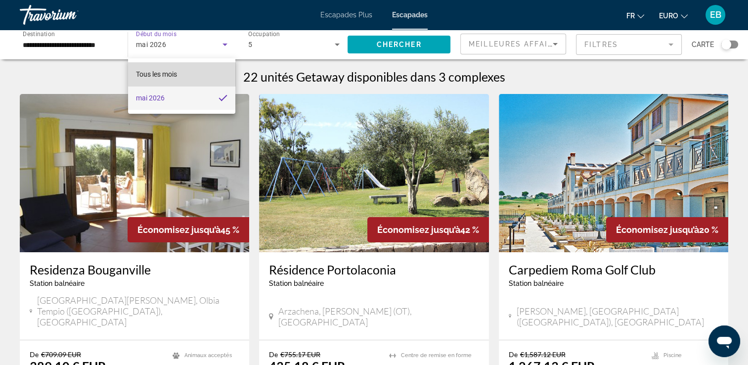
click at [206, 76] on mat-option "Tous les mois" at bounding box center [181, 74] width 107 height 24
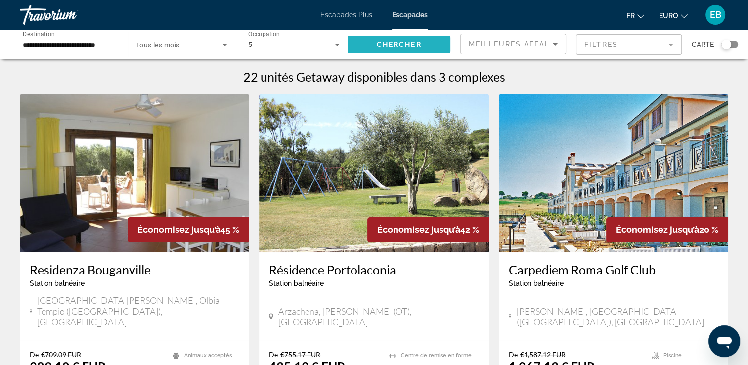
click at [385, 45] on span "Chercher" at bounding box center [399, 45] width 45 height 8
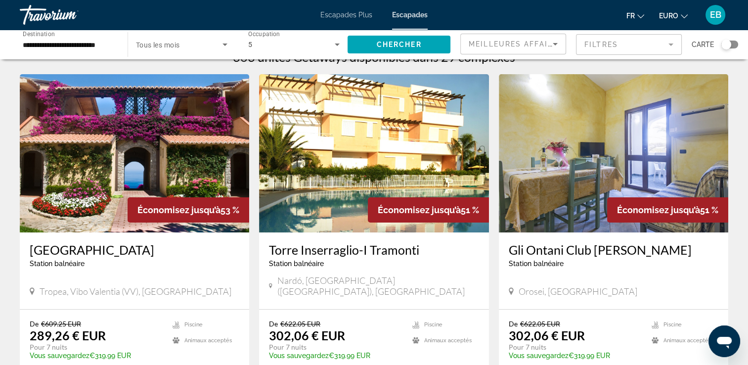
scroll to position [20, 0]
click at [147, 173] on img "Contenu principal" at bounding box center [134, 153] width 229 height 158
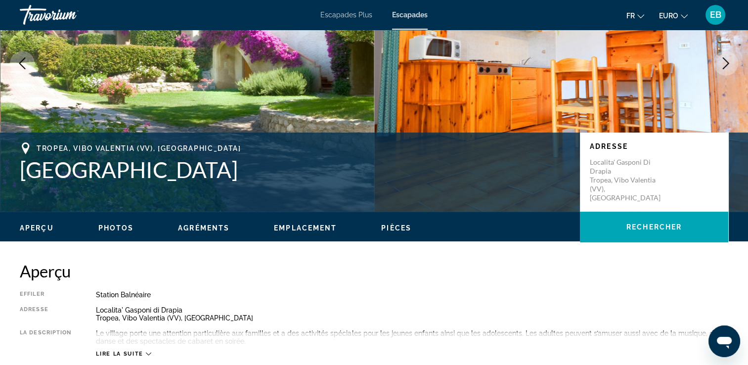
scroll to position [109, 0]
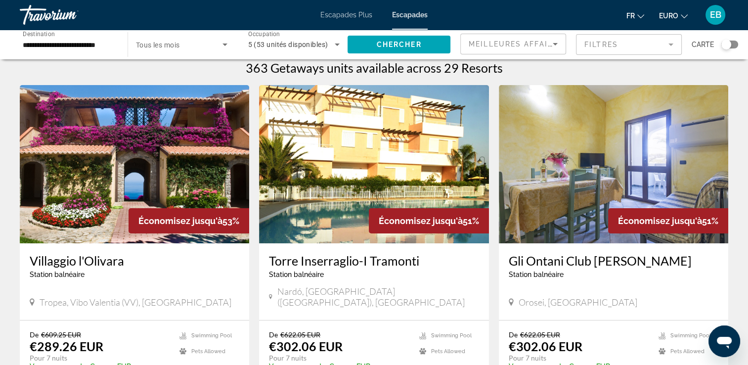
scroll to position [9, 0]
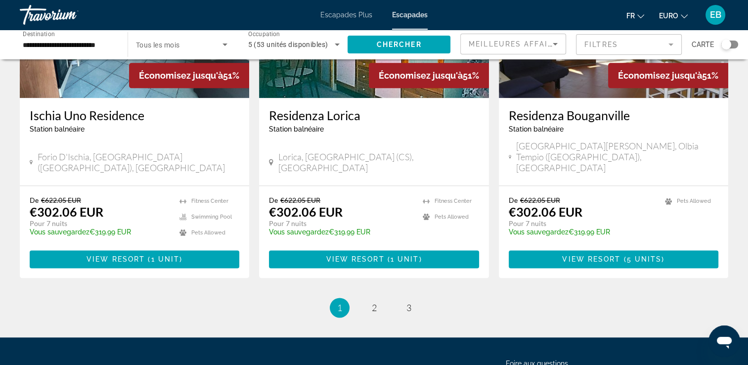
scroll to position [1233, 0]
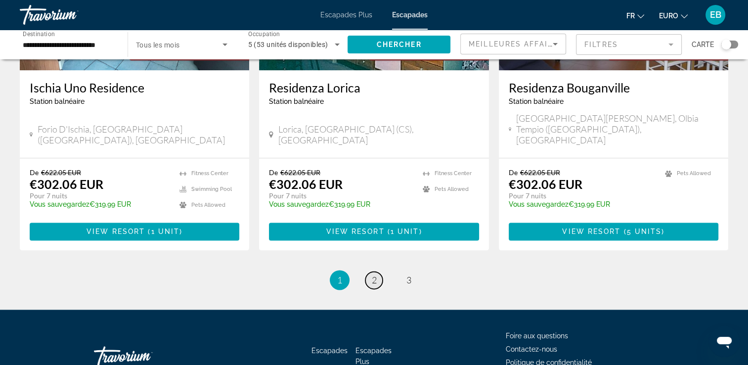
click at [367, 271] on link "page 2" at bounding box center [373, 279] width 17 height 17
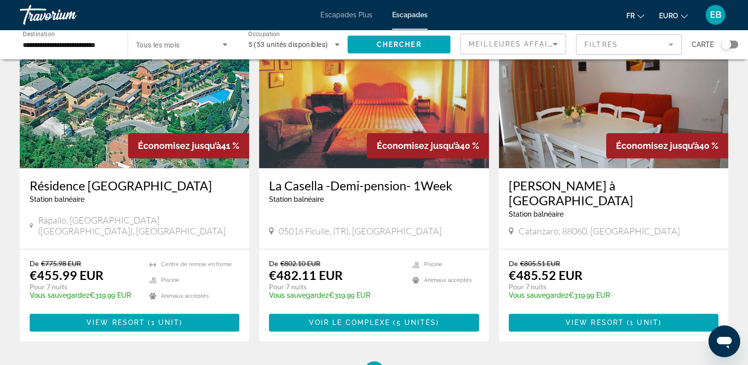
scroll to position [1166, 0]
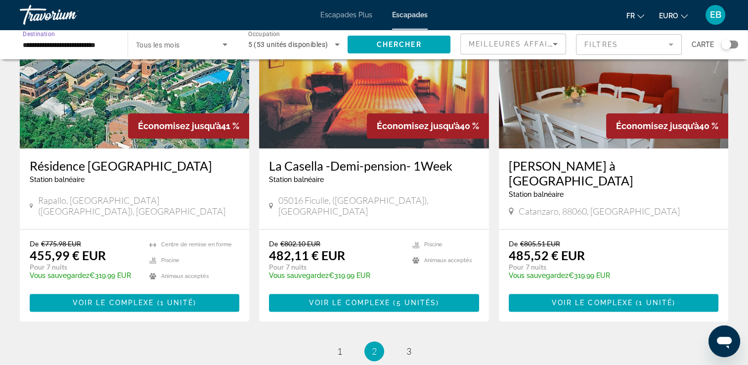
click at [79, 46] on input "**********" at bounding box center [69, 45] width 92 height 12
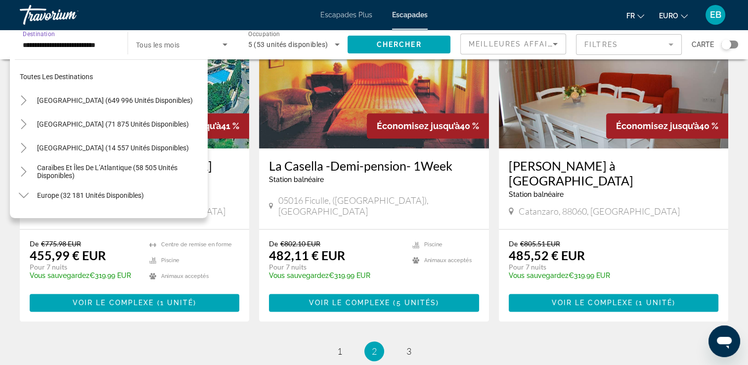
scroll to position [343, 0]
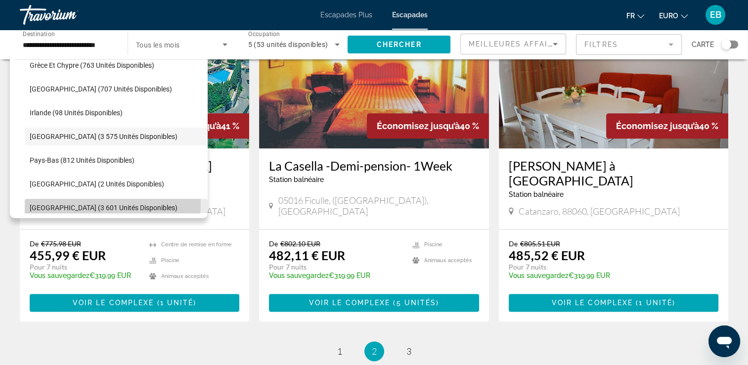
click at [58, 204] on span "[GEOGRAPHIC_DATA] (3 601 unités disponibles)" at bounding box center [104, 208] width 148 height 8
type input "**********"
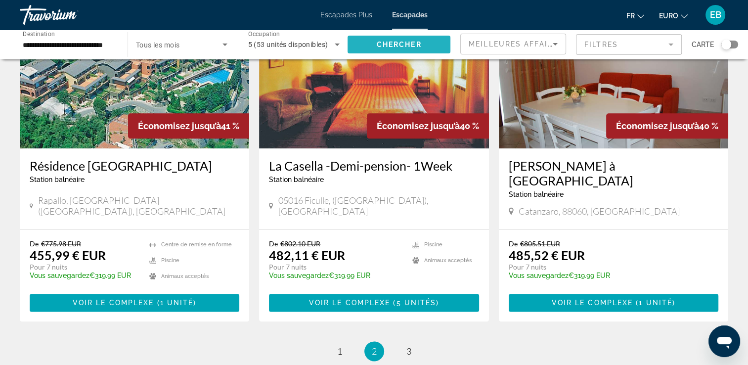
click at [394, 43] on span "Chercher" at bounding box center [399, 45] width 45 height 8
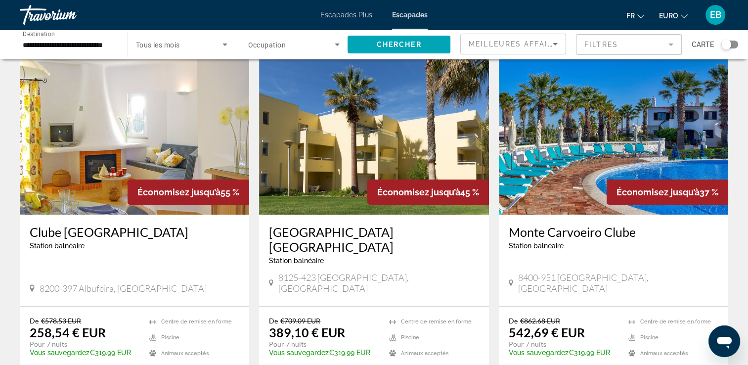
scroll to position [40, 0]
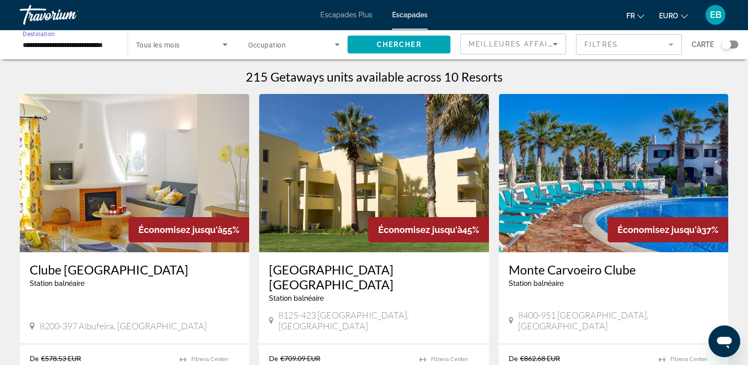
click at [77, 46] on input "**********" at bounding box center [69, 45] width 92 height 12
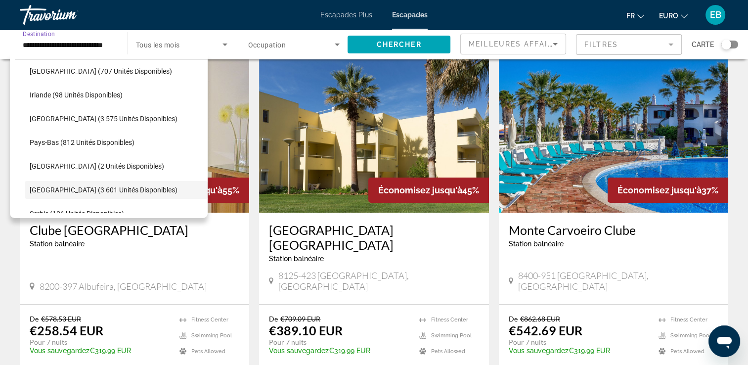
scroll to position [361, 0]
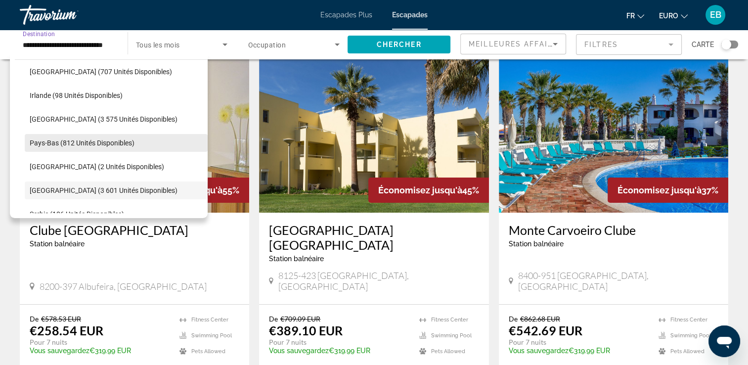
click at [74, 143] on span "Pays-Bas (812 unités disponibles)" at bounding box center [82, 143] width 105 height 8
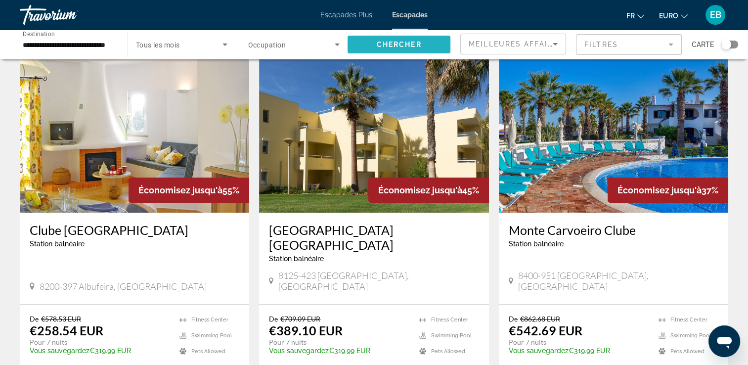
click at [378, 42] on span "Chercher" at bounding box center [399, 45] width 45 height 8
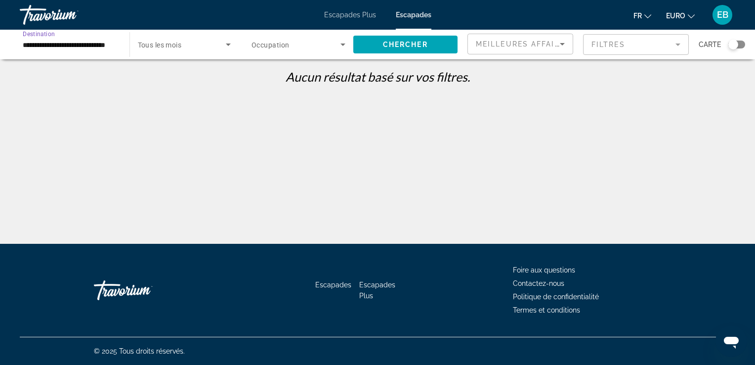
click at [75, 45] on input "**********" at bounding box center [70, 45] width 94 height 12
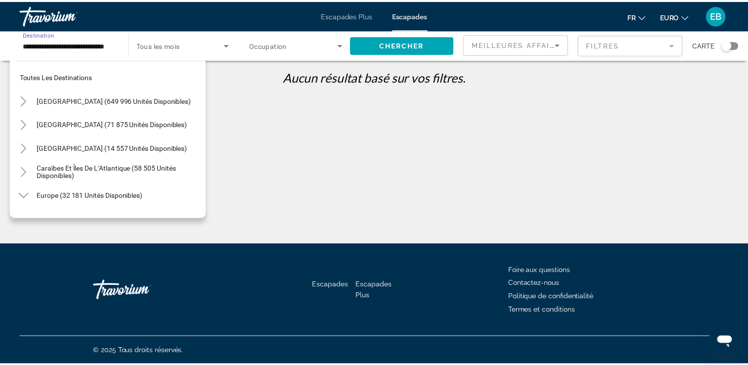
scroll to position [367, 0]
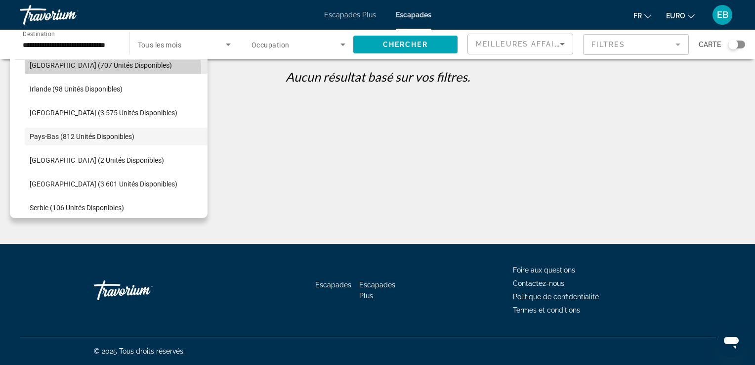
click at [101, 70] on span "Widget de recherche" at bounding box center [116, 65] width 183 height 24
type input "**********"
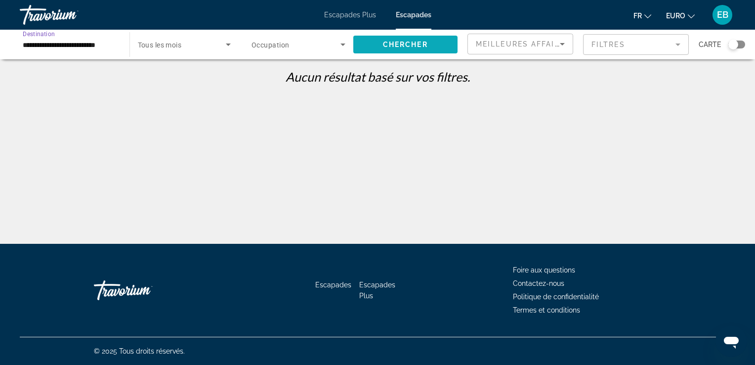
click at [381, 46] on span "Widget de recherche" at bounding box center [405, 45] width 105 height 24
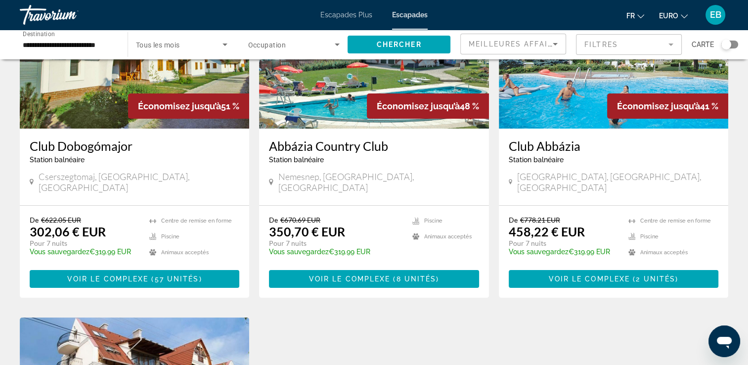
scroll to position [124, 0]
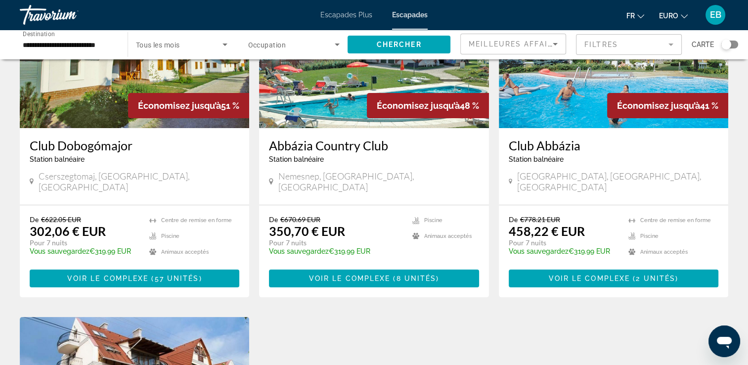
click at [276, 327] on div "Économisez jusqu’à 51 % Club [GEOGRAPHIC_DATA] balnéaire - Ceci est une station…" at bounding box center [374, 311] width 718 height 683
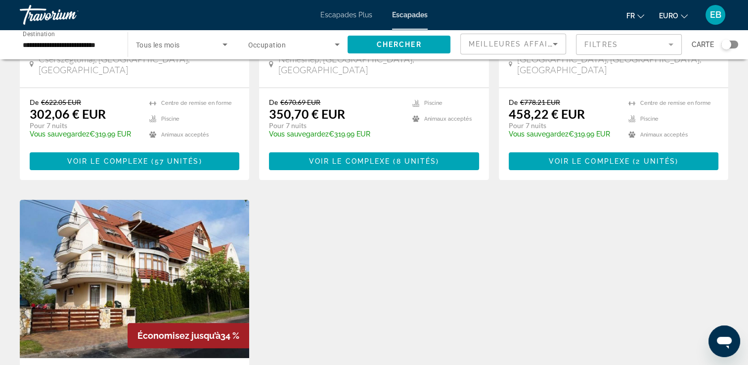
scroll to position [243, 0]
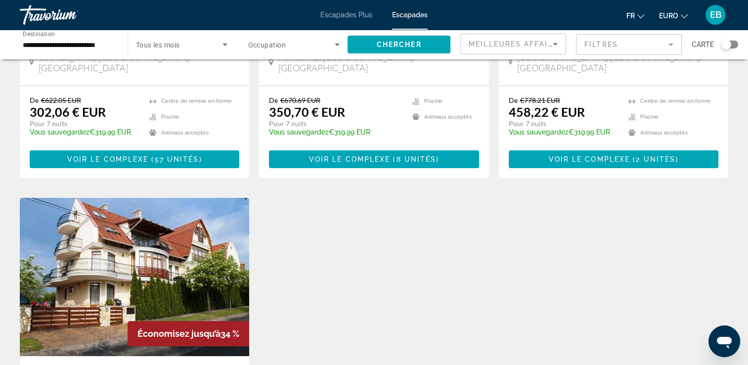
click at [338, 267] on div "Économisez jusqu’à 51 % Club [GEOGRAPHIC_DATA] balnéaire - Ceci est une station…" at bounding box center [374, 192] width 718 height 683
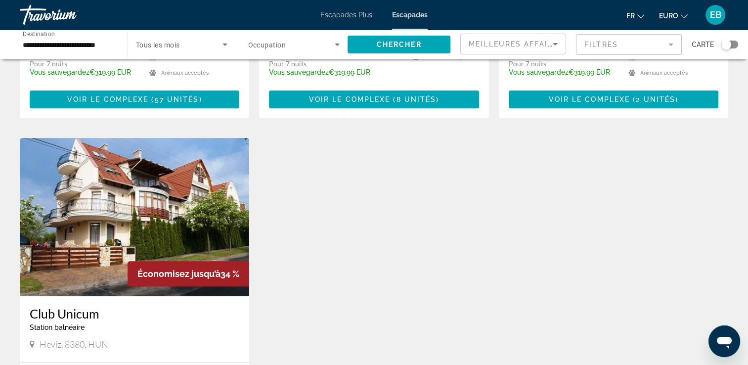
scroll to position [302, 0]
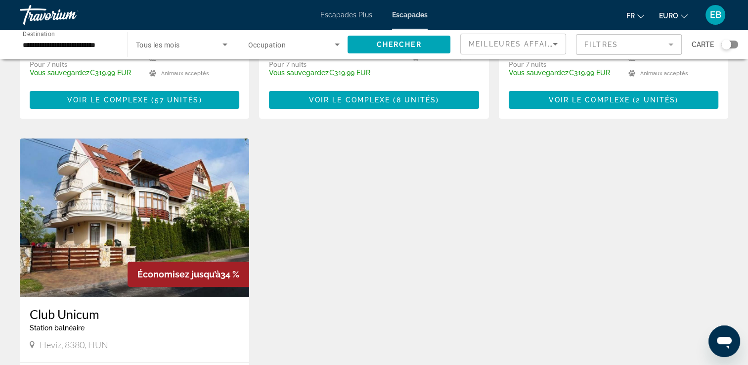
click at [128, 204] on img "Contenu principal" at bounding box center [134, 217] width 229 height 158
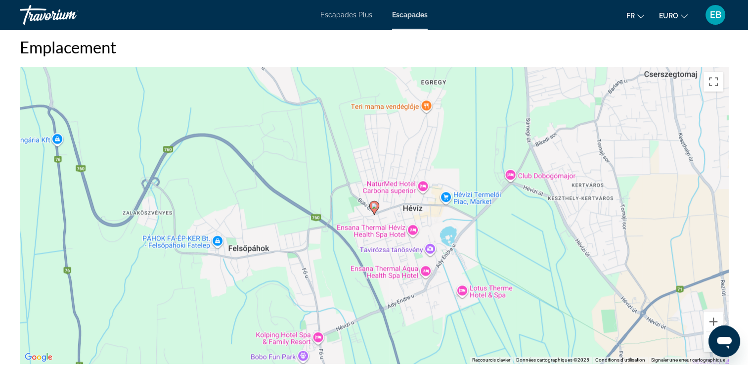
scroll to position [1324, 0]
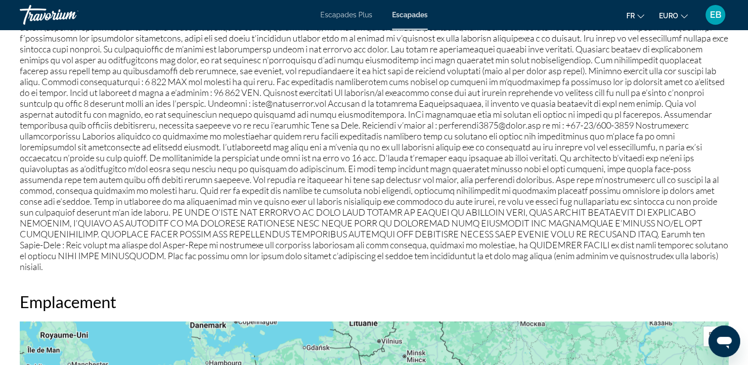
scroll to position [1028, 0]
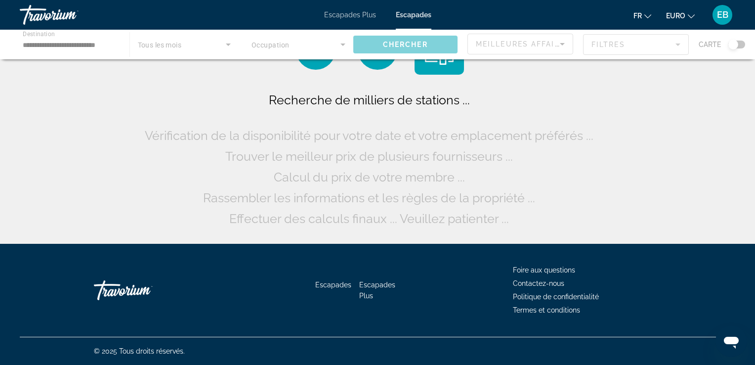
click at [73, 45] on div "Contenu principal" at bounding box center [377, 45] width 755 height 30
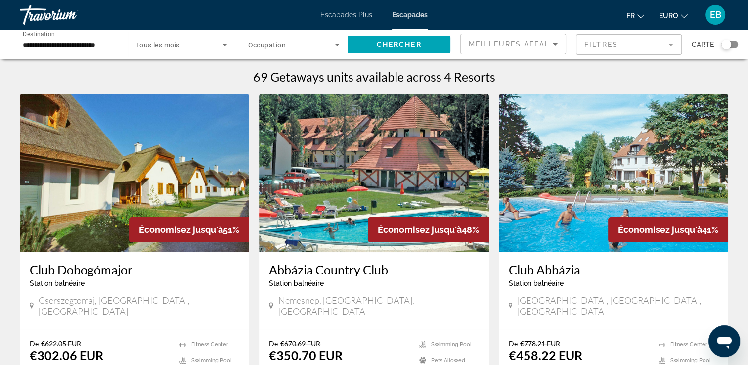
click at [73, 45] on input "**********" at bounding box center [69, 45] width 92 height 12
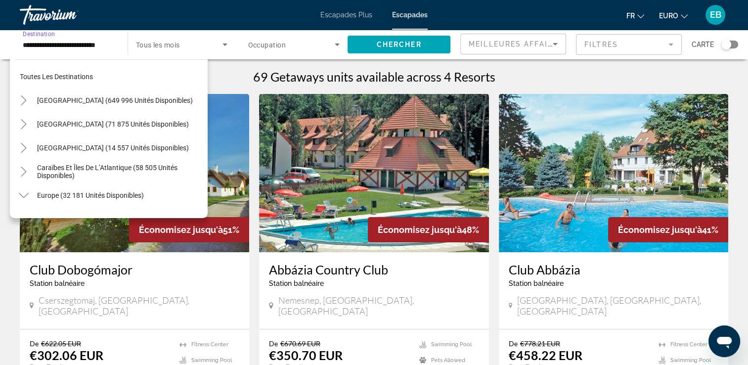
scroll to position [296, 0]
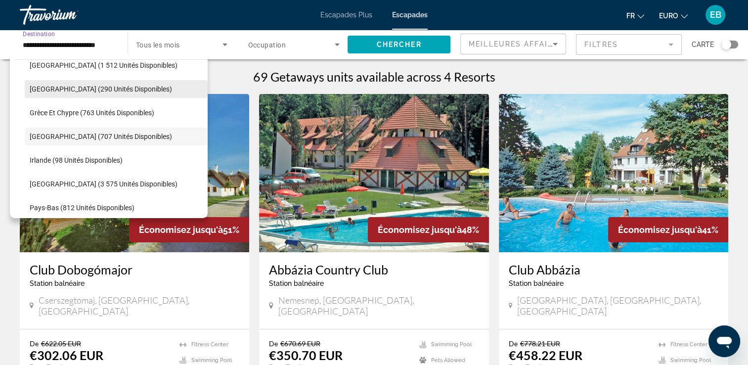
click at [50, 91] on span "[GEOGRAPHIC_DATA] (290 unités disponibles)" at bounding box center [101, 89] width 142 height 8
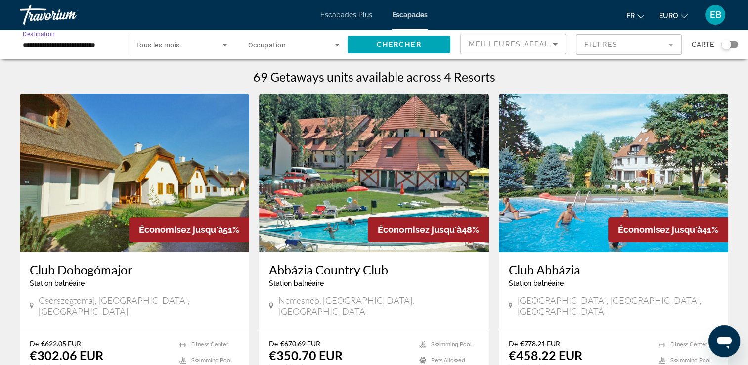
click at [307, 42] on span "Widget de recherche" at bounding box center [291, 45] width 87 height 12
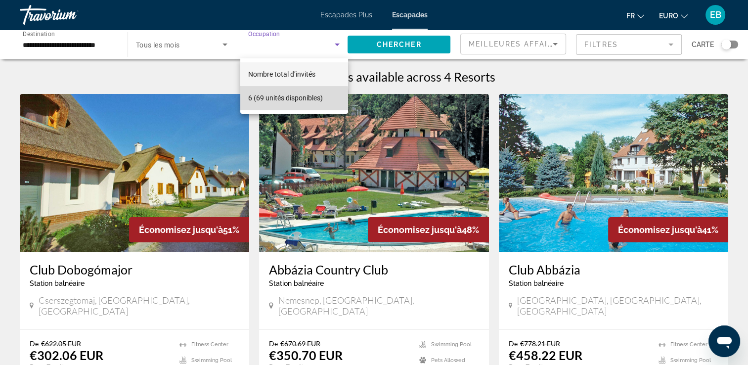
click at [270, 100] on font "6 (69 unités disponibles)" at bounding box center [285, 98] width 75 height 8
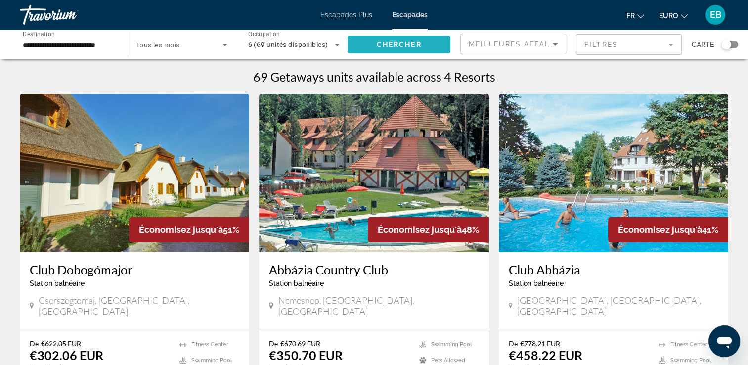
click at [381, 44] on span "Chercher" at bounding box center [399, 45] width 45 height 8
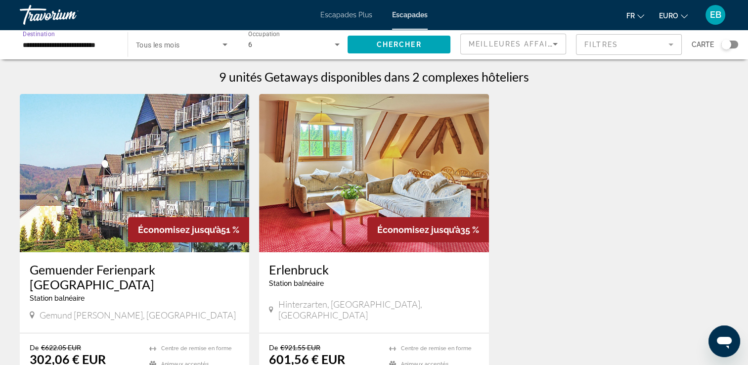
click at [83, 48] on input "**********" at bounding box center [69, 45] width 92 height 12
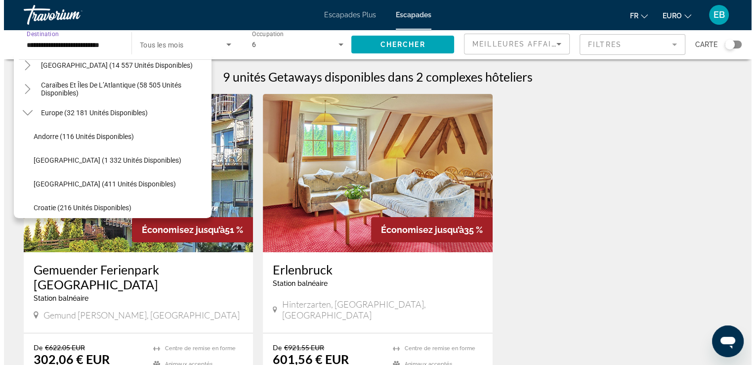
scroll to position [82, 0]
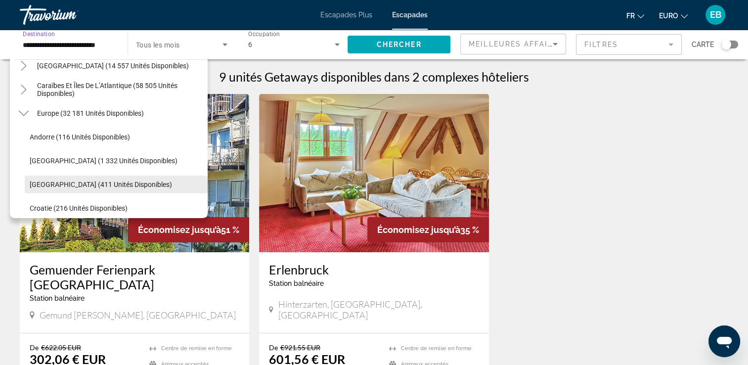
click at [101, 182] on span "[GEOGRAPHIC_DATA] (411 unités disponibles)" at bounding box center [101, 184] width 142 height 8
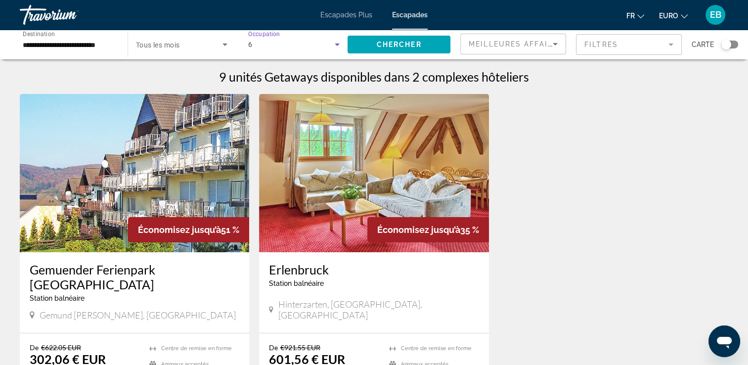
click at [302, 41] on div "6" at bounding box center [291, 45] width 87 height 12
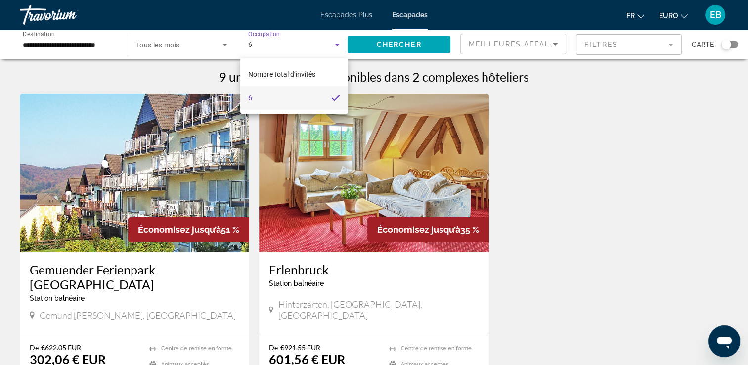
click at [393, 40] on div at bounding box center [374, 182] width 748 height 365
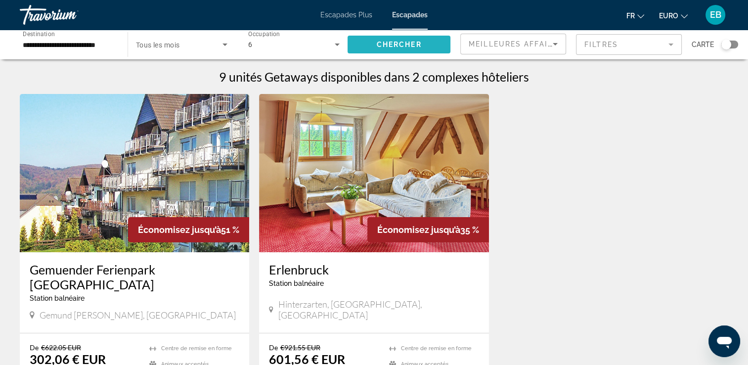
click at [369, 46] on span "Widget de recherche" at bounding box center [398, 45] width 103 height 24
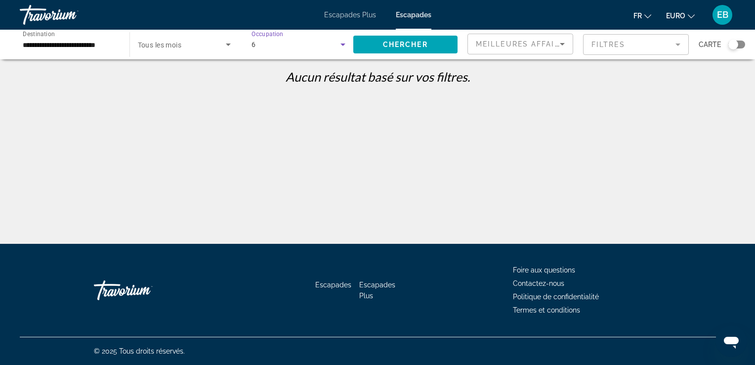
click at [324, 40] on div "6" at bounding box center [296, 45] width 89 height 12
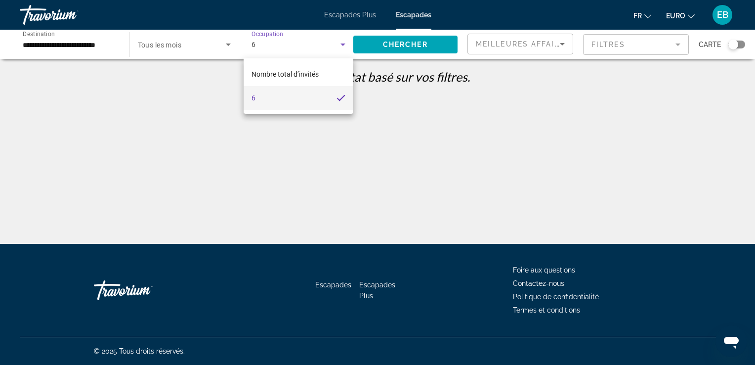
click at [98, 44] on div at bounding box center [377, 182] width 755 height 365
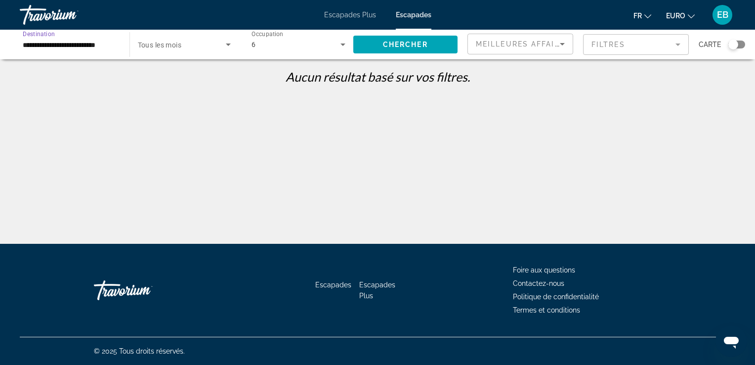
click at [100, 42] on input "**********" at bounding box center [70, 45] width 94 height 12
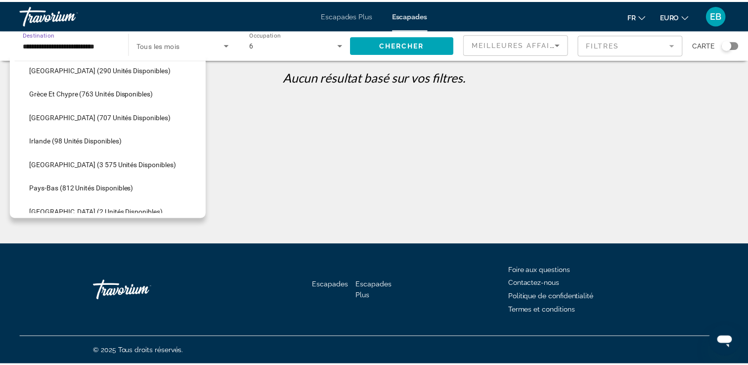
scroll to position [315, 0]
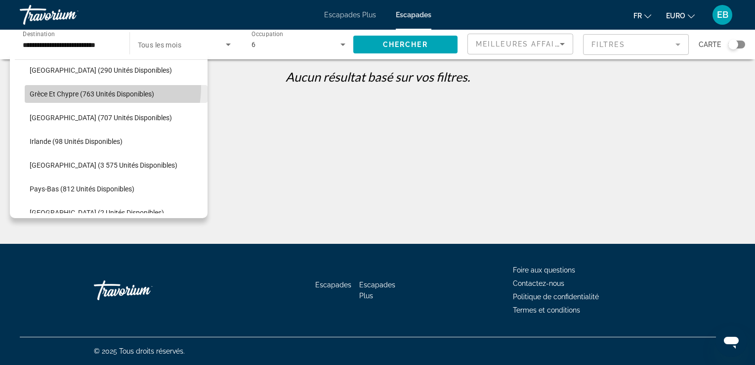
click at [98, 86] on span "Widget de recherche" at bounding box center [116, 94] width 183 height 24
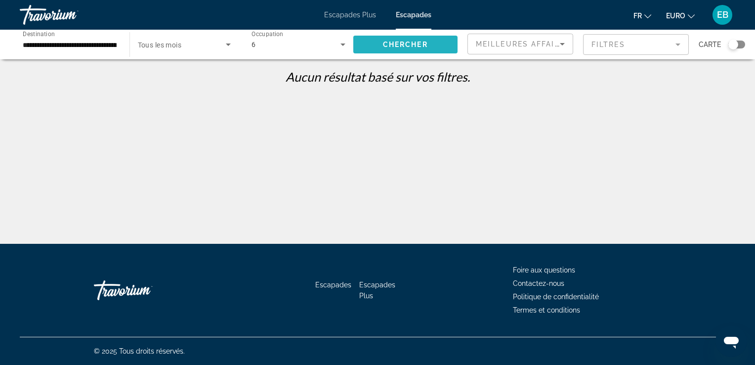
click at [376, 42] on span "Widget de recherche" at bounding box center [405, 45] width 105 height 24
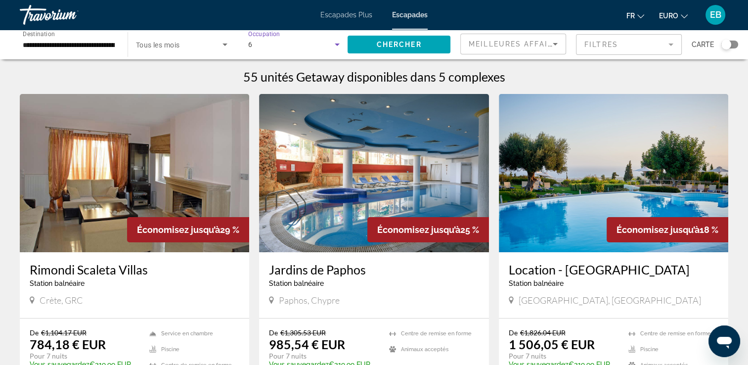
click at [326, 42] on div "6" at bounding box center [291, 45] width 87 height 12
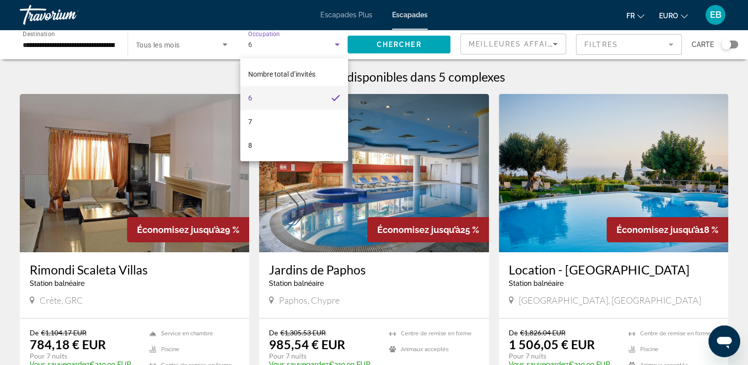
click at [326, 42] on div at bounding box center [374, 182] width 748 height 365
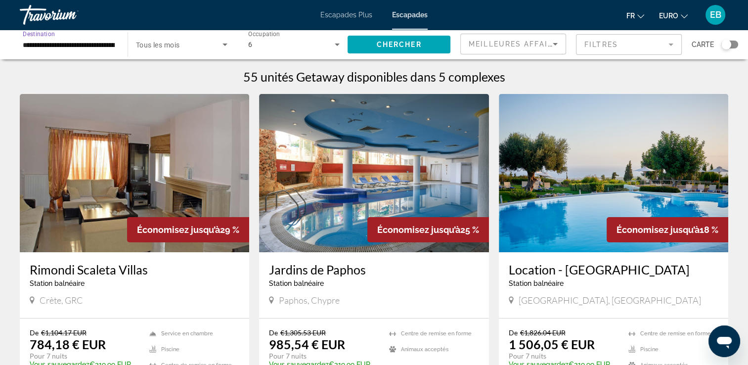
click at [92, 42] on input "**********" at bounding box center [69, 45] width 92 height 12
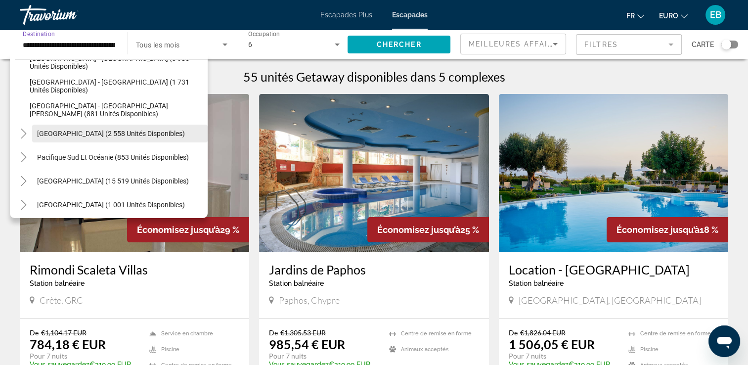
scroll to position [679, 0]
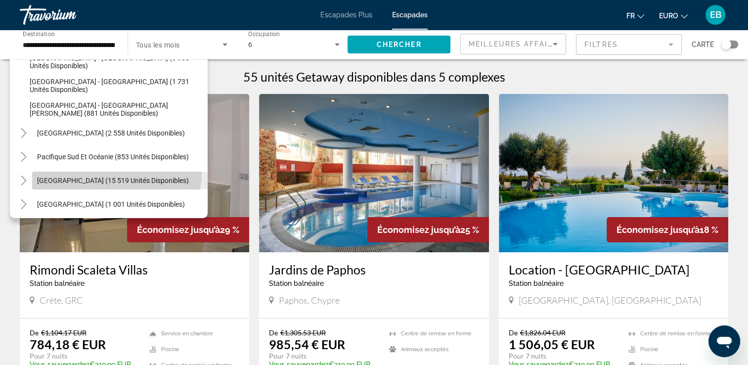
click at [114, 172] on span "Widget de recherche" at bounding box center [119, 181] width 175 height 24
type input "**********"
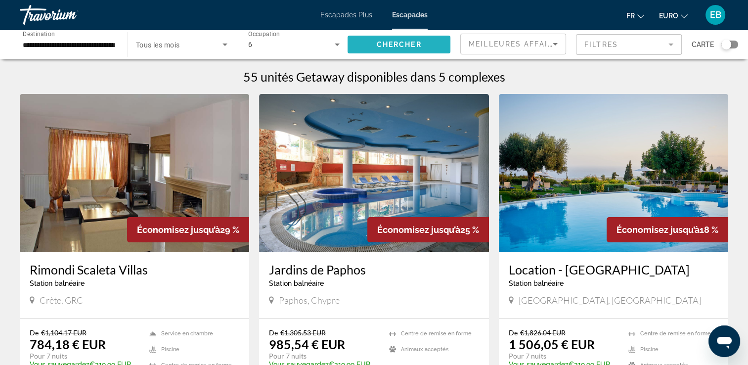
click at [398, 49] on span "Widget de recherche" at bounding box center [398, 45] width 103 height 24
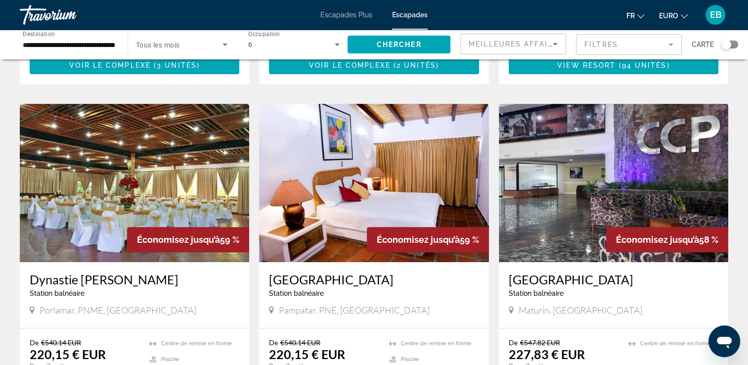
scroll to position [336, 0]
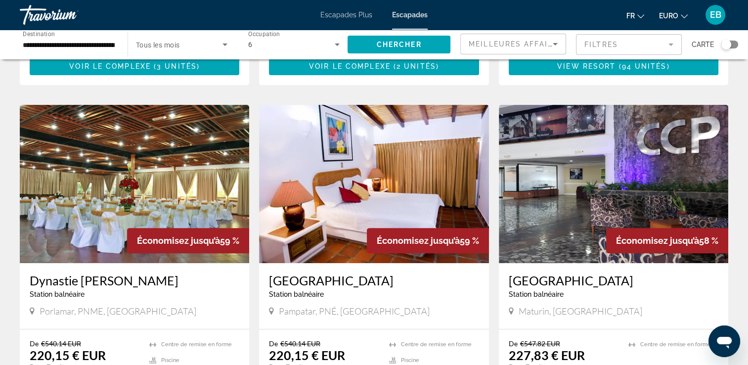
click at [196, 210] on img "Contenu principal" at bounding box center [134, 184] width 229 height 158
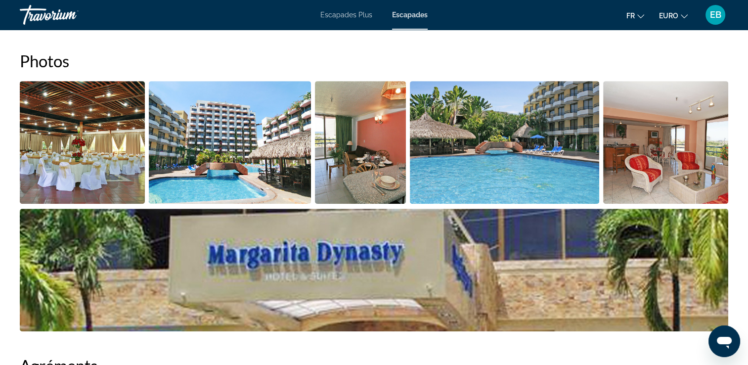
scroll to position [464, 0]
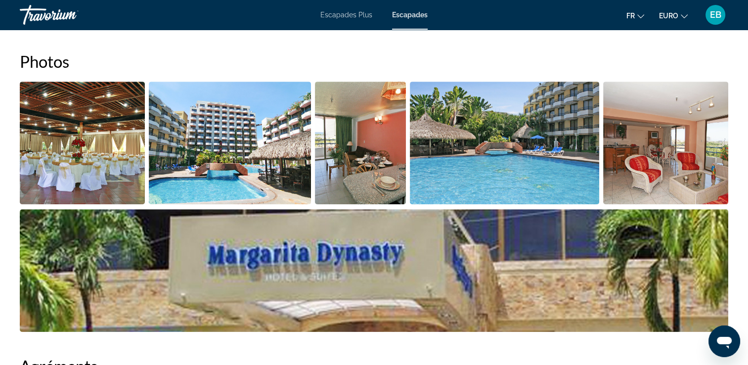
click at [337, 183] on img "Ouvrir le curseur d’image en plein écran" at bounding box center [360, 143] width 90 height 123
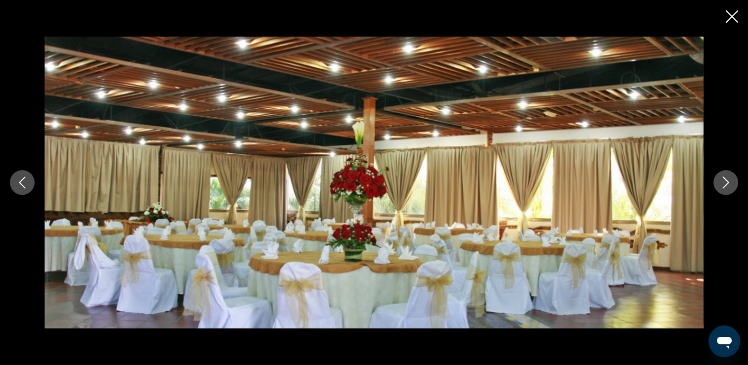
click at [725, 177] on icon "Image suivante" at bounding box center [725, 182] width 12 height 12
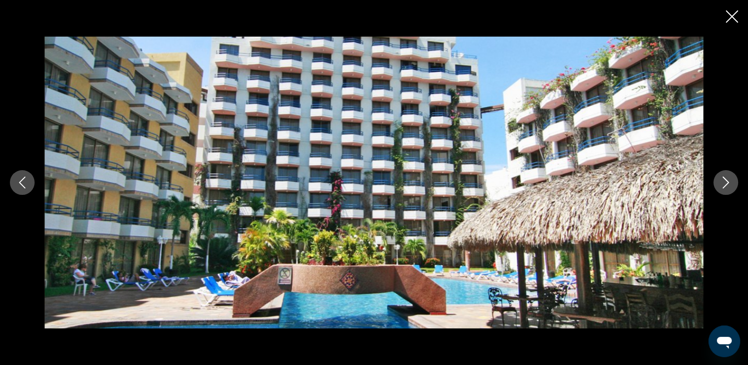
click at [725, 177] on icon "Image suivante" at bounding box center [725, 182] width 12 height 12
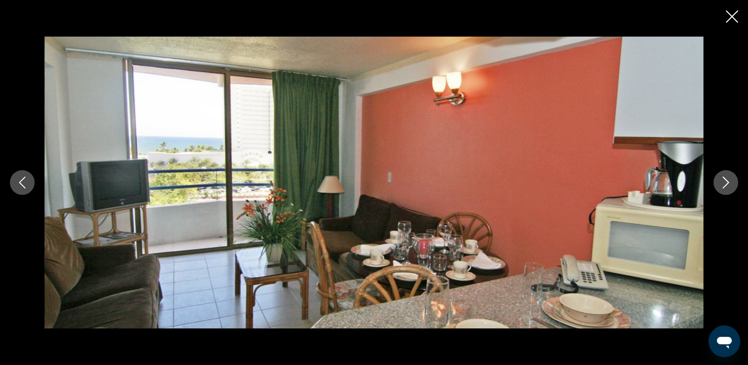
click at [725, 177] on icon "Image suivante" at bounding box center [725, 182] width 12 height 12
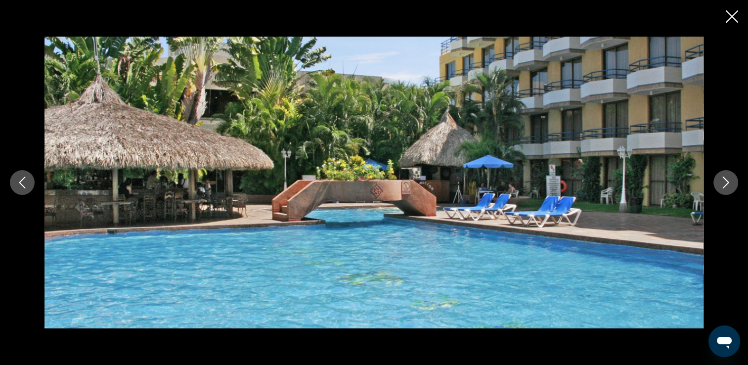
click at [725, 177] on icon "Image suivante" at bounding box center [725, 182] width 12 height 12
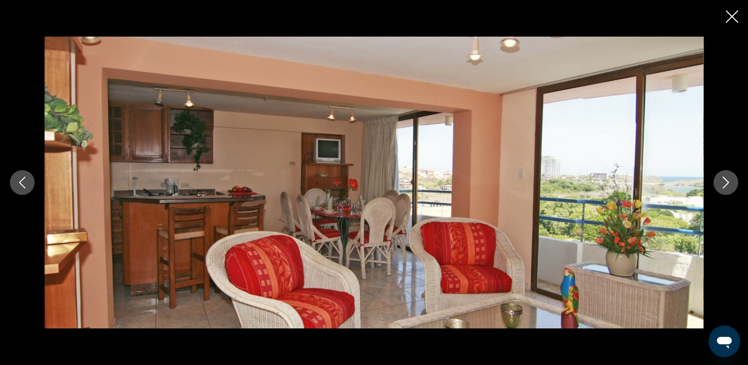
click at [725, 177] on icon "Image suivante" at bounding box center [725, 182] width 12 height 12
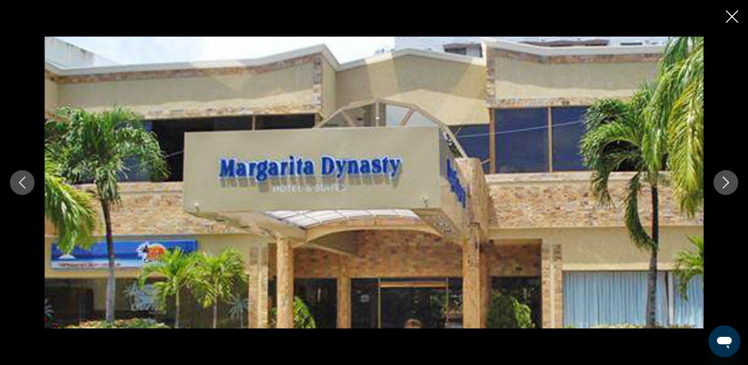
click at [725, 177] on icon "Image suivante" at bounding box center [725, 182] width 12 height 12
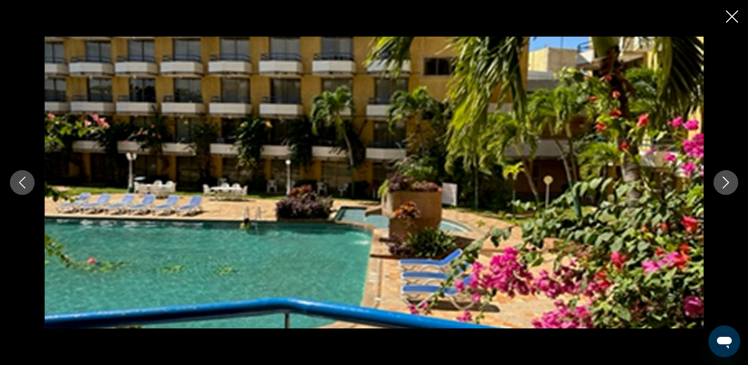
click at [725, 177] on icon "Image suivante" at bounding box center [725, 182] width 12 height 12
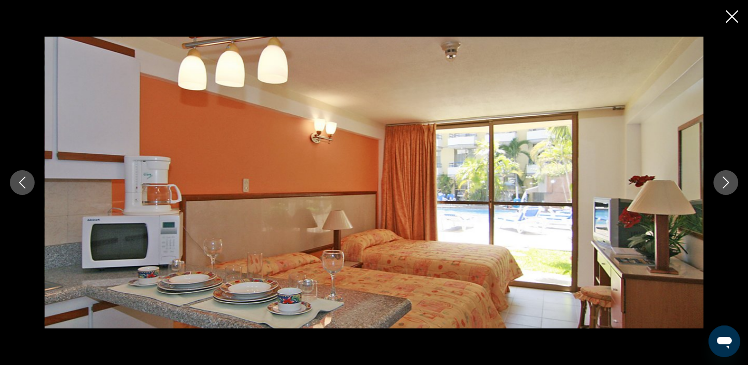
click at [725, 177] on icon "Image suivante" at bounding box center [725, 182] width 12 height 12
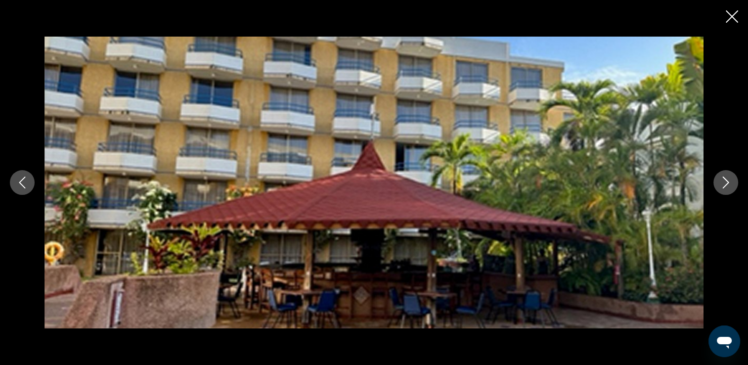
click at [725, 177] on icon "Image suivante" at bounding box center [725, 182] width 12 height 12
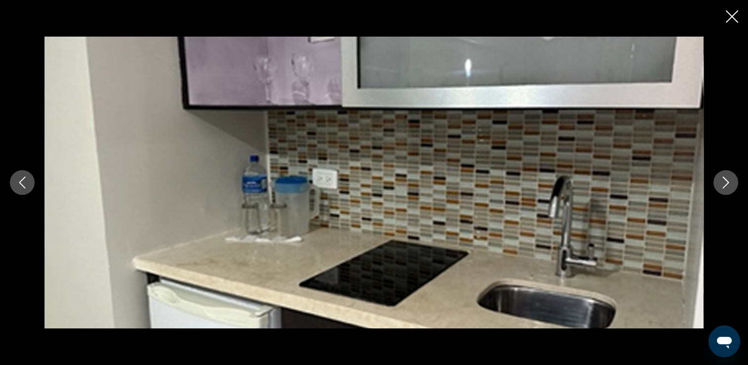
click at [733, 21] on icon "Fermer le diaporama" at bounding box center [731, 16] width 12 height 12
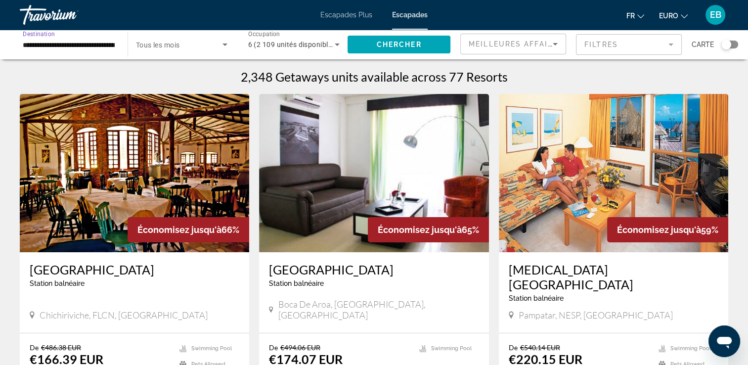
click at [84, 47] on input "**********" at bounding box center [69, 45] width 92 height 12
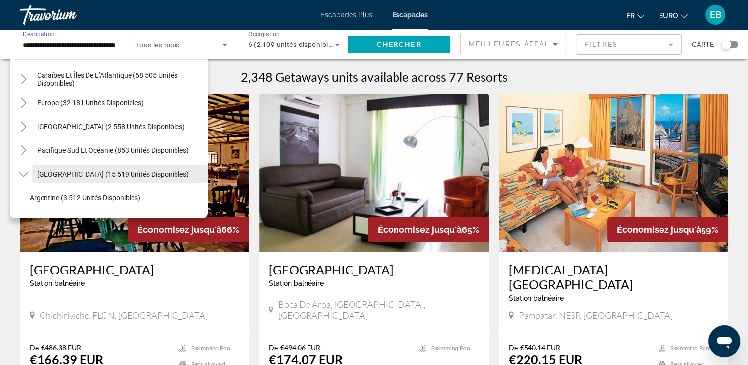
scroll to position [56, 0]
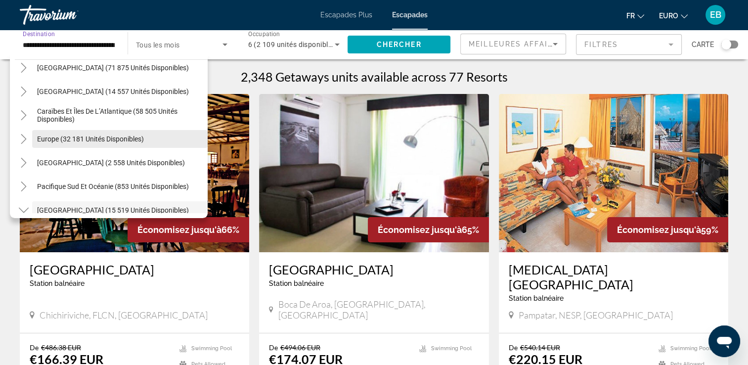
click at [93, 144] on span "Widget de recherche" at bounding box center [119, 139] width 175 height 24
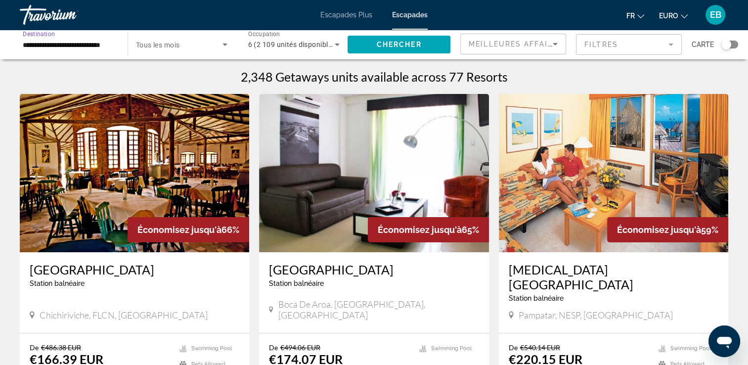
click at [92, 49] on input "**********" at bounding box center [69, 45] width 92 height 12
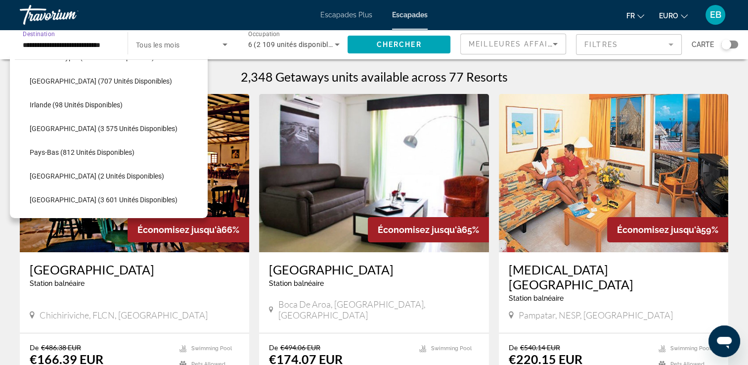
scroll to position [353, 0]
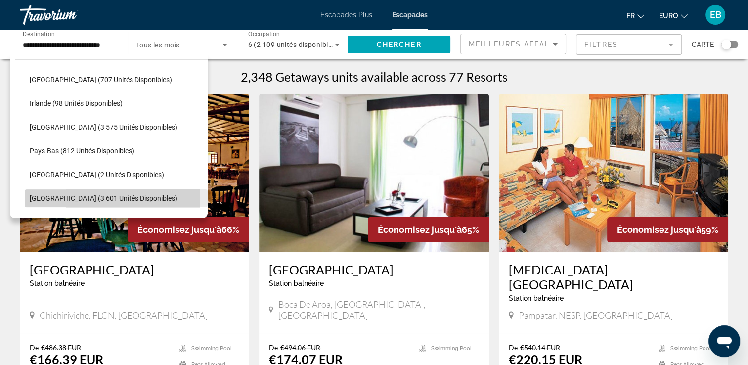
click at [70, 198] on span "[GEOGRAPHIC_DATA] (3 601 unités disponibles)" at bounding box center [104, 198] width 148 height 8
type input "**********"
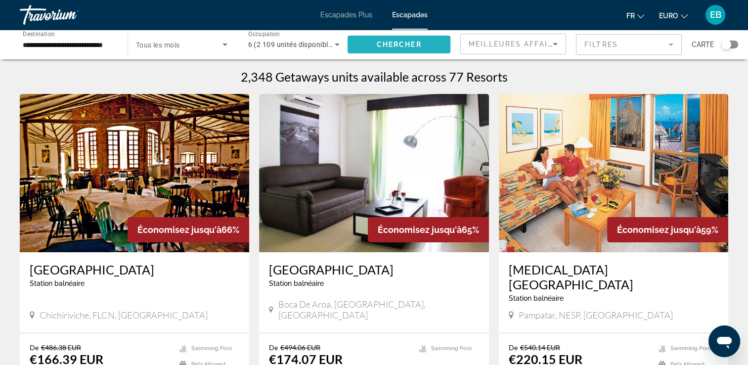
click at [364, 41] on span "Widget de recherche" at bounding box center [398, 45] width 103 height 24
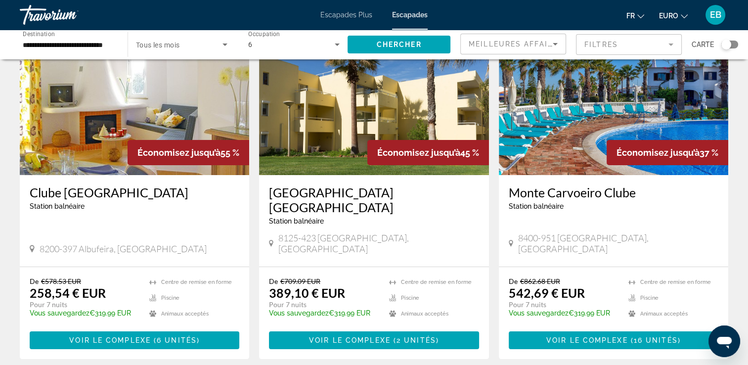
scroll to position [77, 0]
click at [222, 101] on img "Contenu principal" at bounding box center [134, 96] width 229 height 158
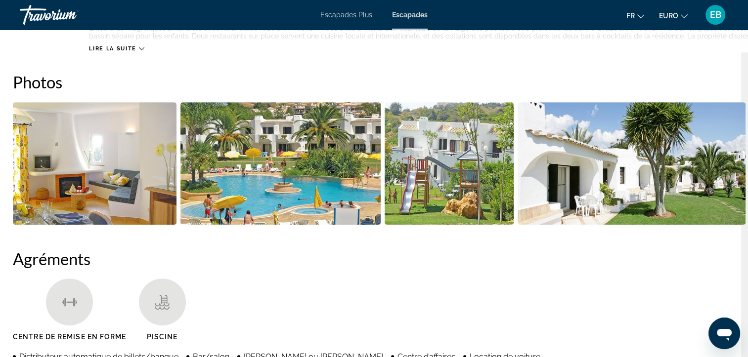
scroll to position [394, 7]
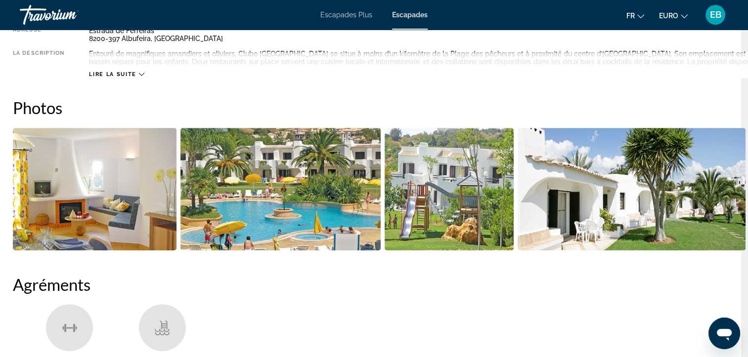
click at [452, 194] on img "Ouvrir le curseur d’image en plein écran" at bounding box center [448, 189] width 129 height 123
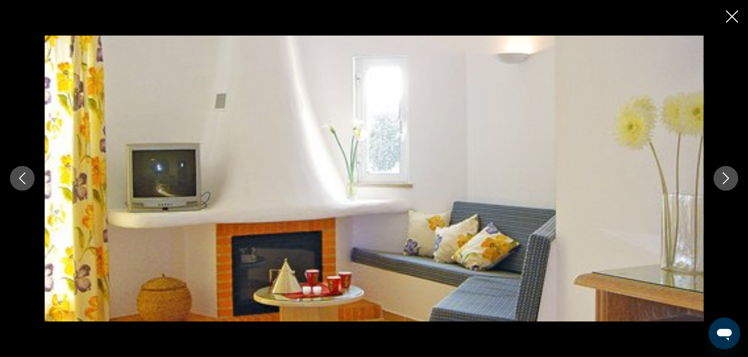
click at [722, 186] on button "Image suivante" at bounding box center [725, 178] width 25 height 25
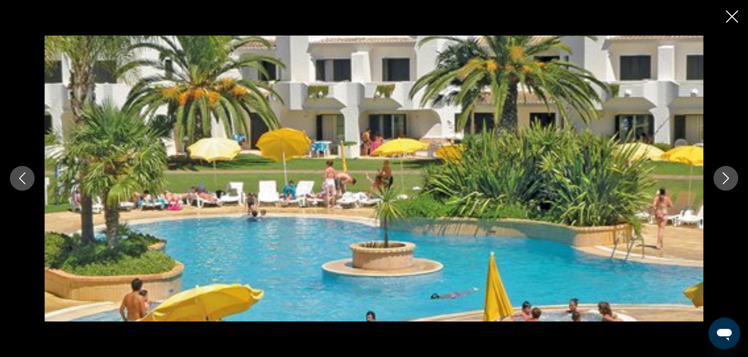
click at [722, 186] on button "Image suivante" at bounding box center [725, 178] width 25 height 25
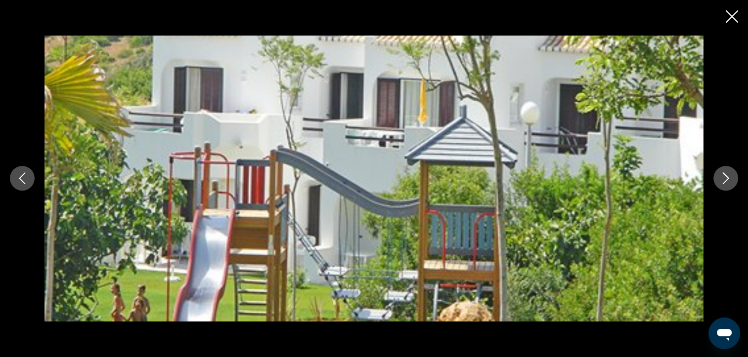
click at [722, 186] on button "Image suivante" at bounding box center [725, 178] width 25 height 25
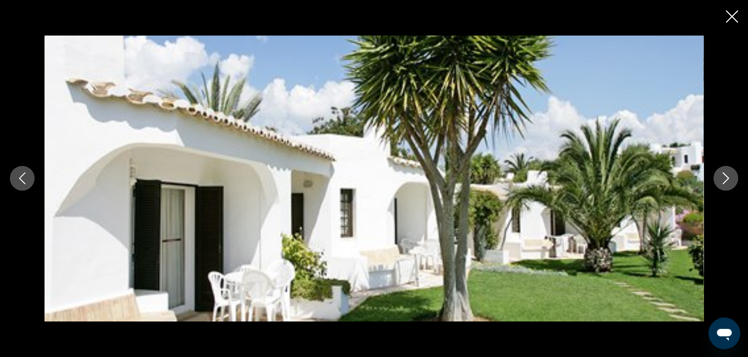
click at [722, 186] on button "Image suivante" at bounding box center [725, 178] width 25 height 25
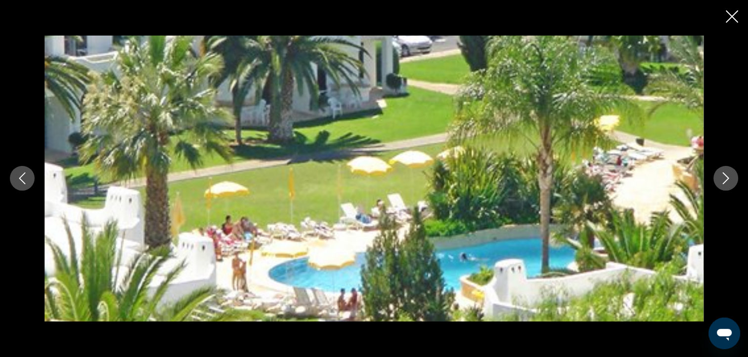
click at [722, 186] on button "Image suivante" at bounding box center [725, 178] width 25 height 25
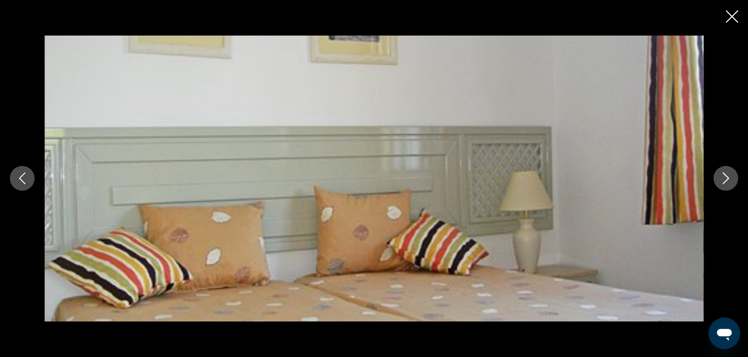
click at [722, 186] on button "Image suivante" at bounding box center [725, 178] width 25 height 25
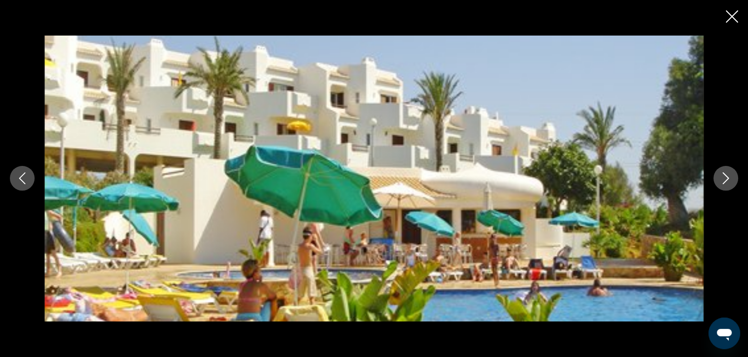
click at [722, 186] on button "Image suivante" at bounding box center [725, 178] width 25 height 25
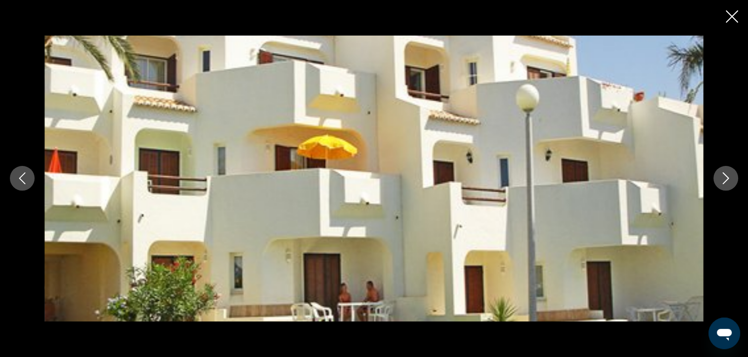
click at [722, 186] on button "Image suivante" at bounding box center [725, 178] width 25 height 25
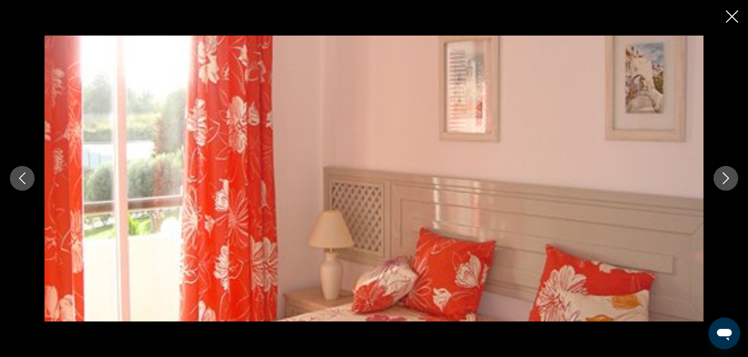
click at [722, 186] on button "Image suivante" at bounding box center [725, 178] width 25 height 25
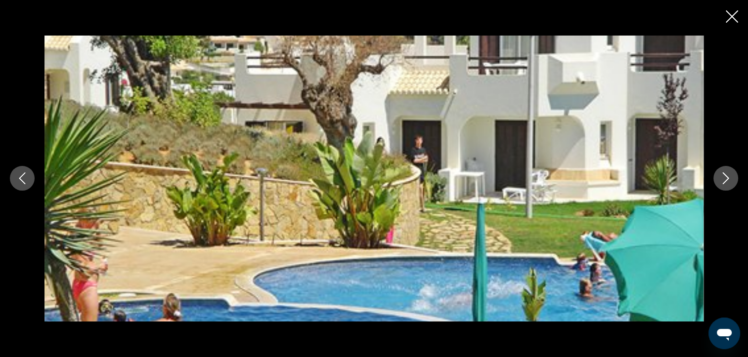
click at [730, 22] on icon "Fermer le diaporama" at bounding box center [731, 16] width 12 height 12
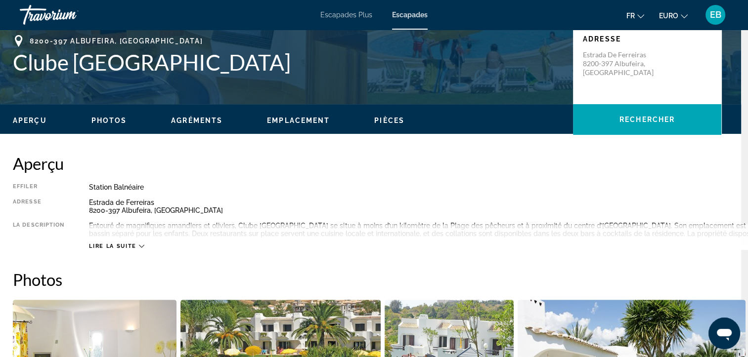
scroll to position [0, 7]
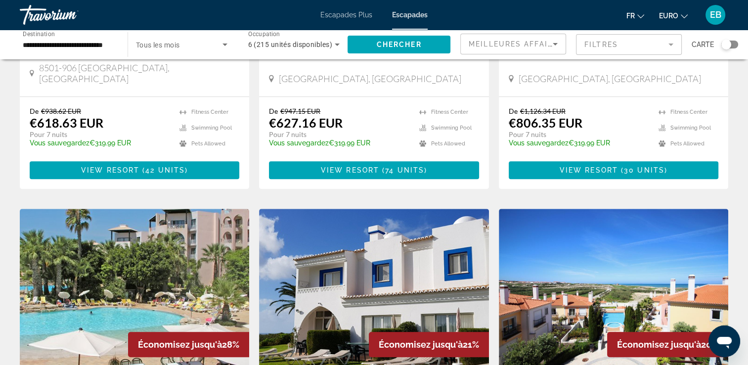
click at [116, 228] on img "Contenu principal" at bounding box center [134, 288] width 229 height 158
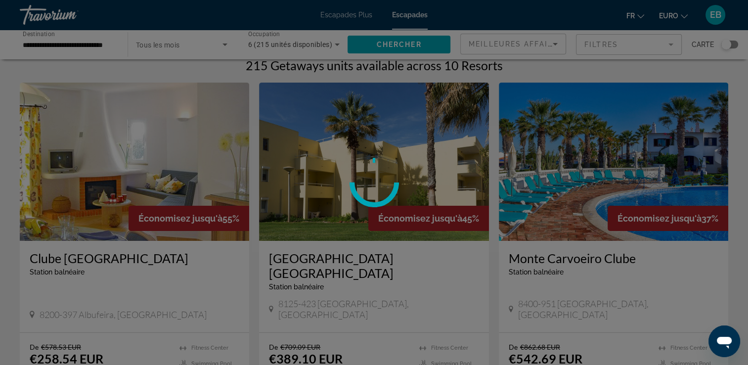
scroll to position [8, 0]
